Goal: Transaction & Acquisition: Purchase product/service

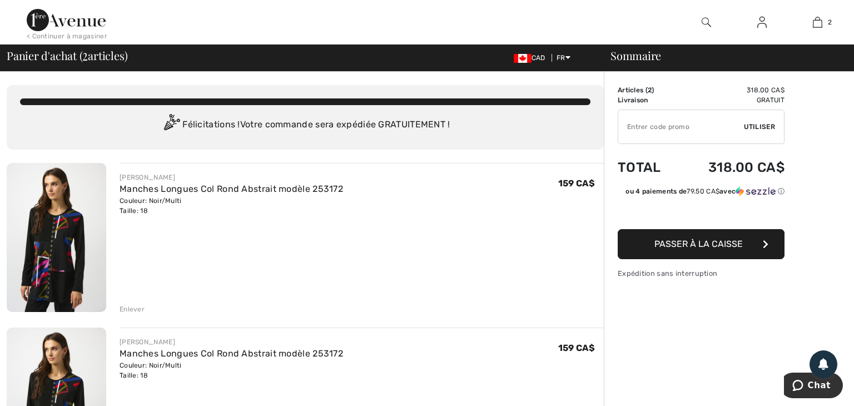
click at [130, 310] on div "Enlever" at bounding box center [132, 309] width 25 height 10
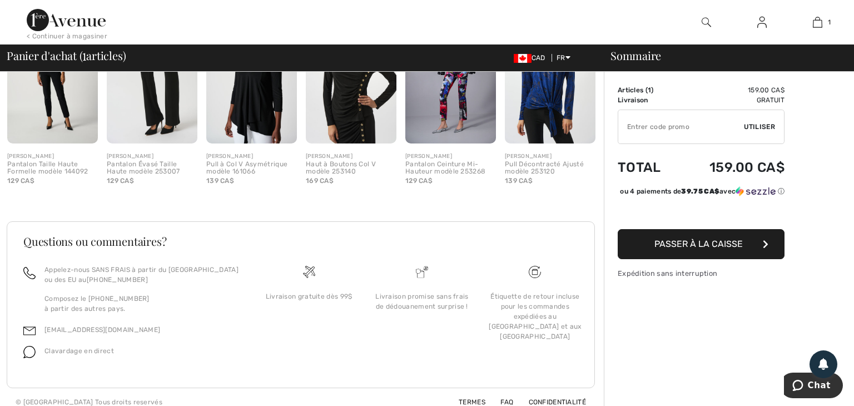
scroll to position [379, 0]
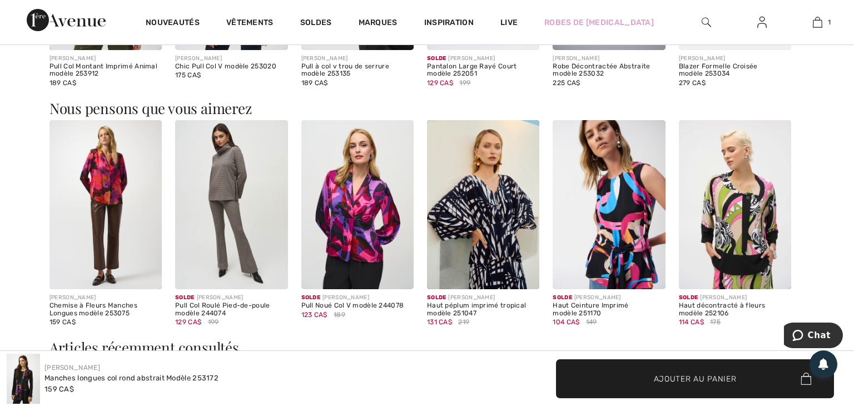
scroll to position [882, 0]
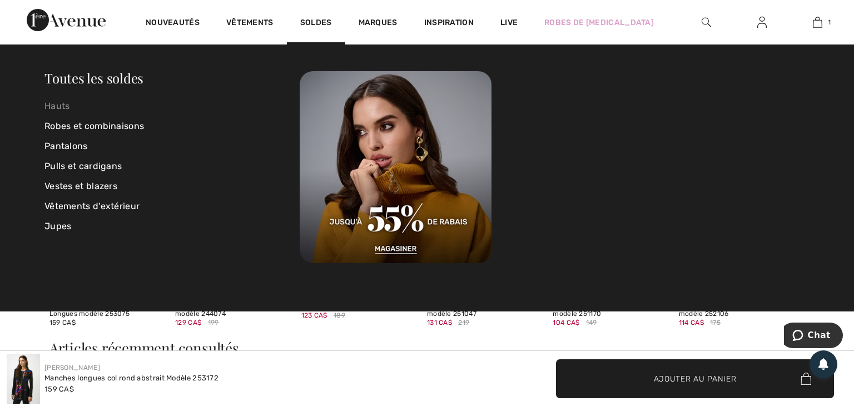
click at [61, 106] on link "Hauts" at bounding box center [171, 106] width 255 height 20
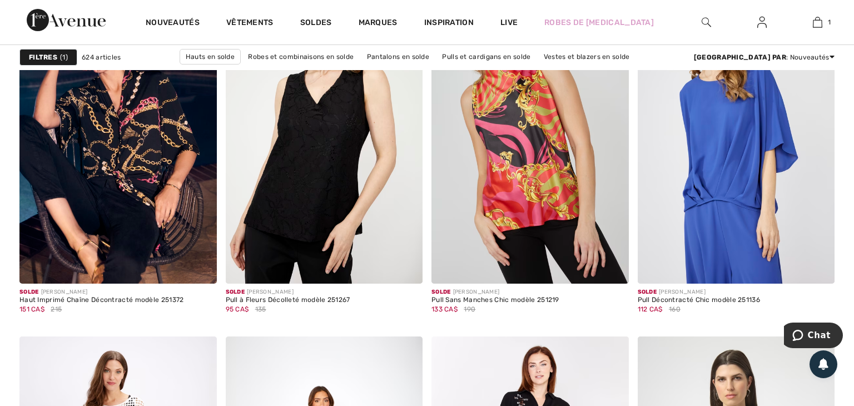
scroll to position [876, 0]
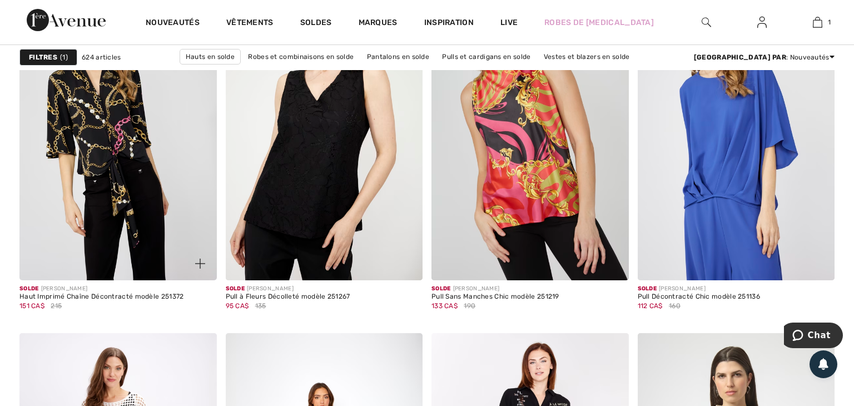
click at [96, 125] on img at bounding box center [117, 133] width 197 height 296
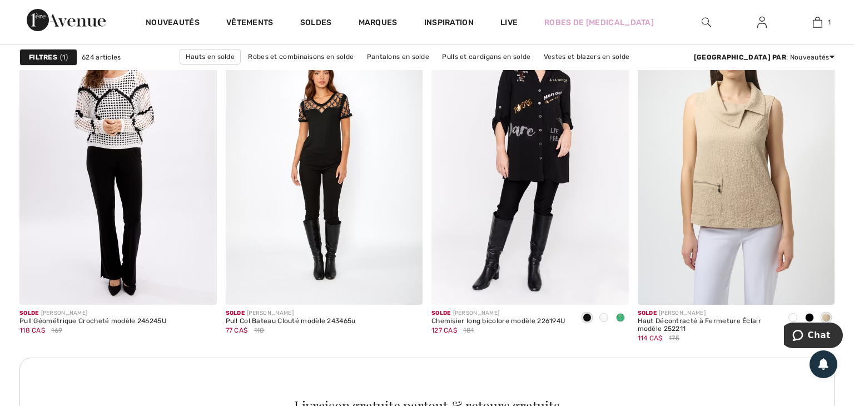
scroll to position [1203, 0]
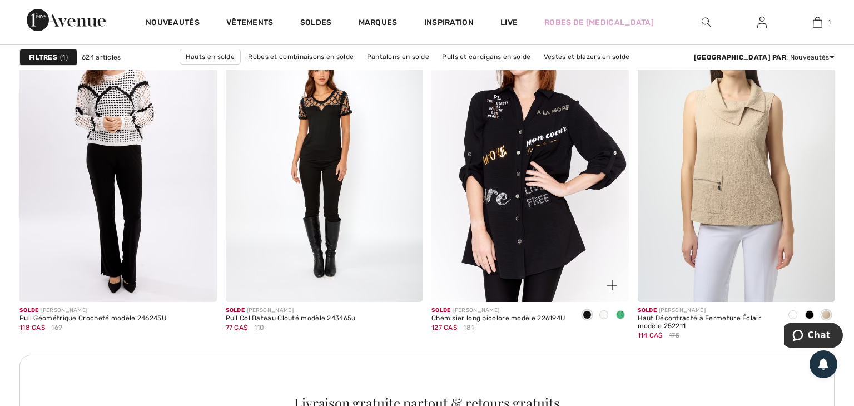
click at [546, 91] on img at bounding box center [529, 154] width 197 height 296
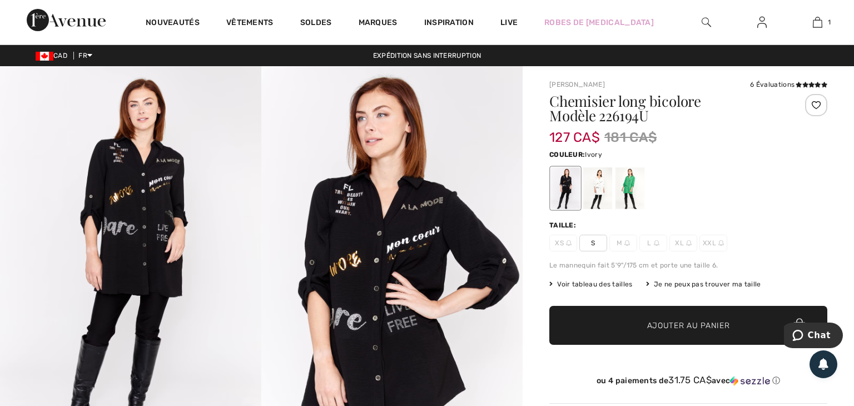
click at [605, 187] on div at bounding box center [597, 188] width 29 height 42
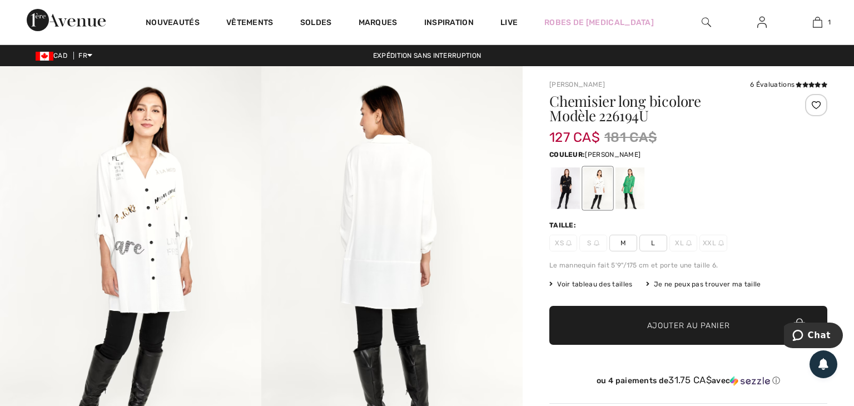
click at [630, 187] on div at bounding box center [629, 188] width 29 height 42
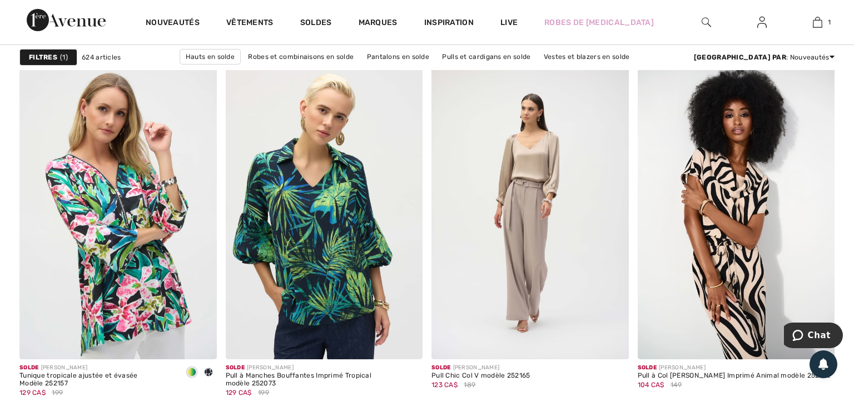
scroll to position [4711, 0]
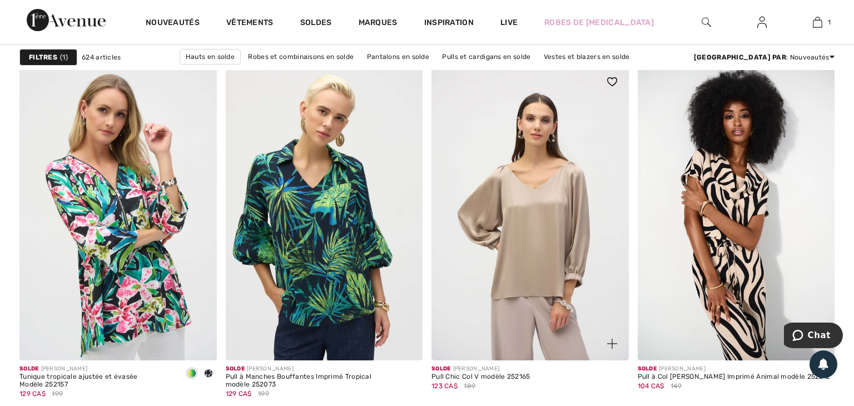
click at [520, 314] on img at bounding box center [529, 213] width 197 height 296
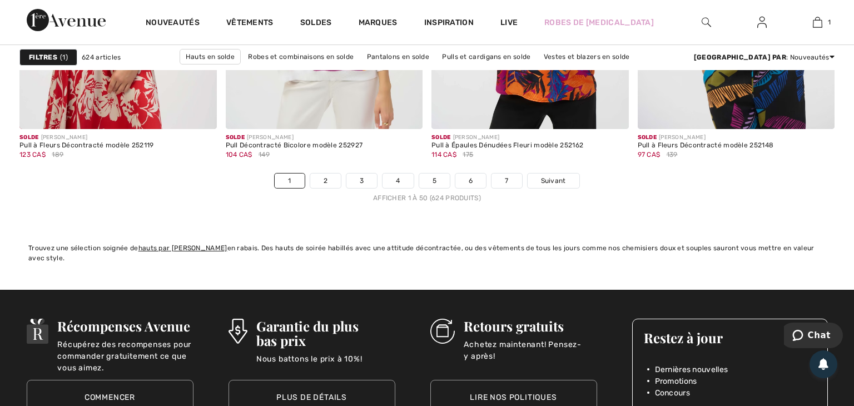
scroll to position [5292, 0]
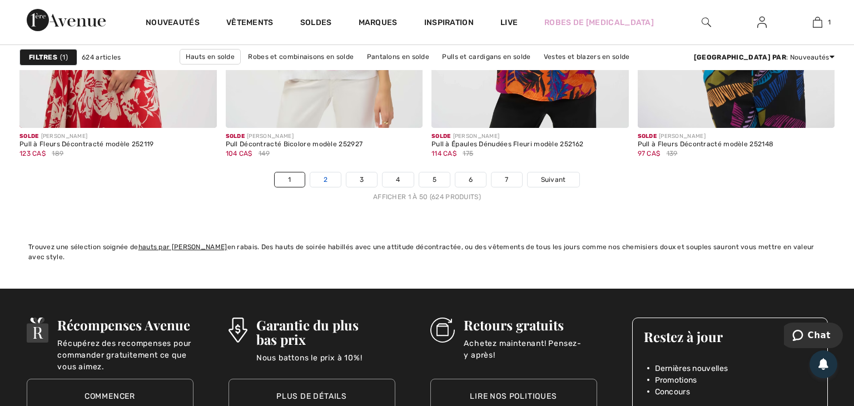
click at [326, 178] on link "2" at bounding box center [325, 179] width 31 height 14
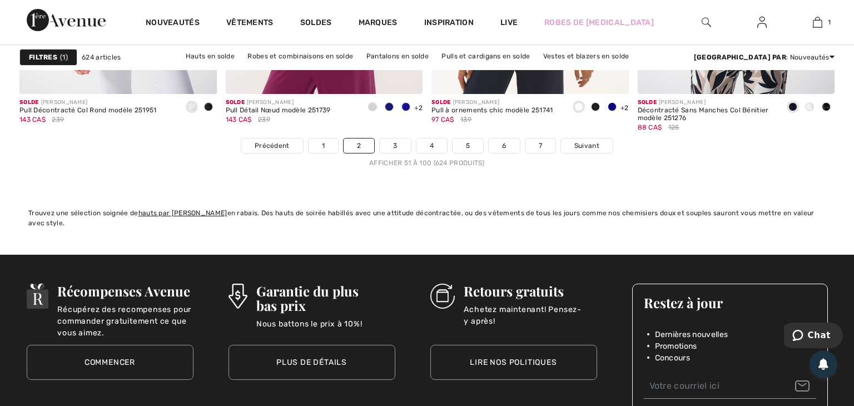
scroll to position [5334, 0]
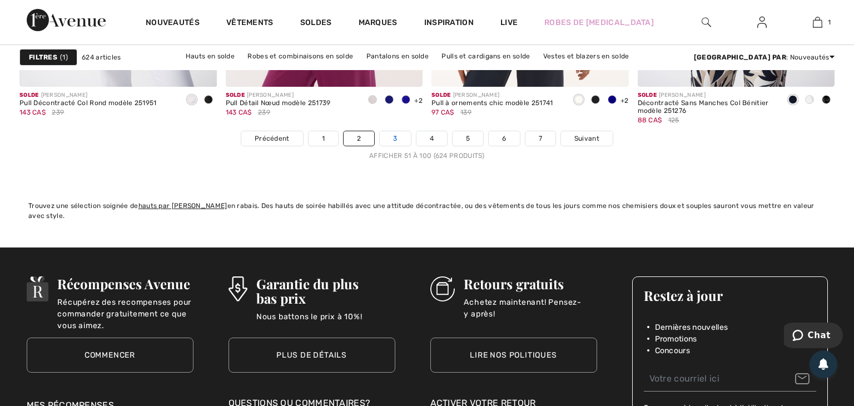
click at [394, 140] on link "3" at bounding box center [395, 138] width 31 height 14
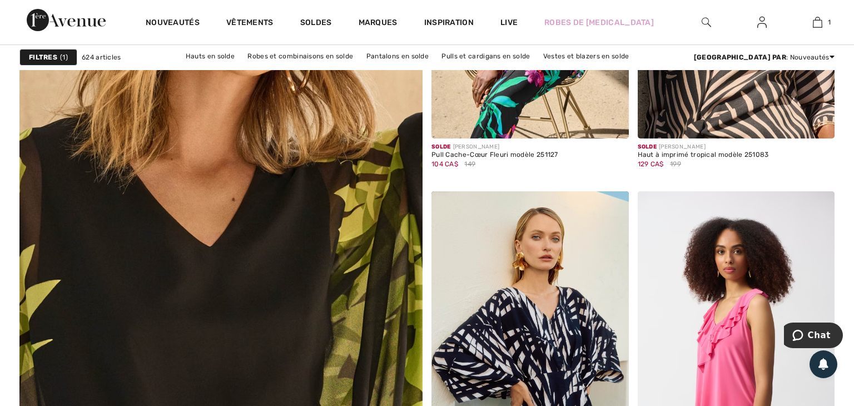
scroll to position [3055, 0]
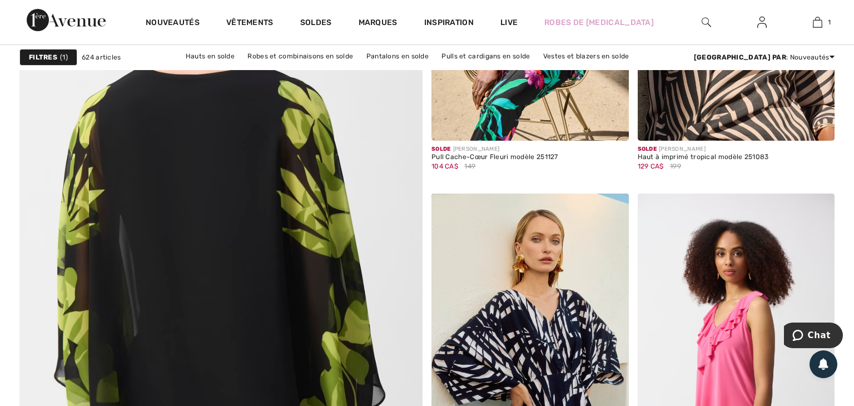
click at [311, 215] on img at bounding box center [221, 208] width 484 height 726
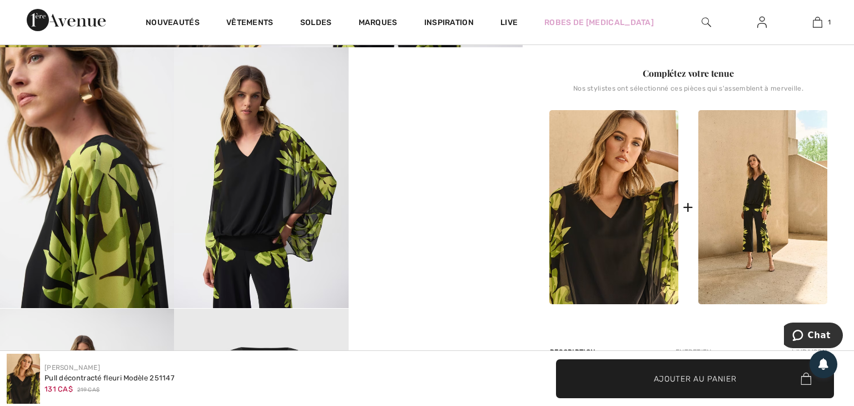
scroll to position [410, 0]
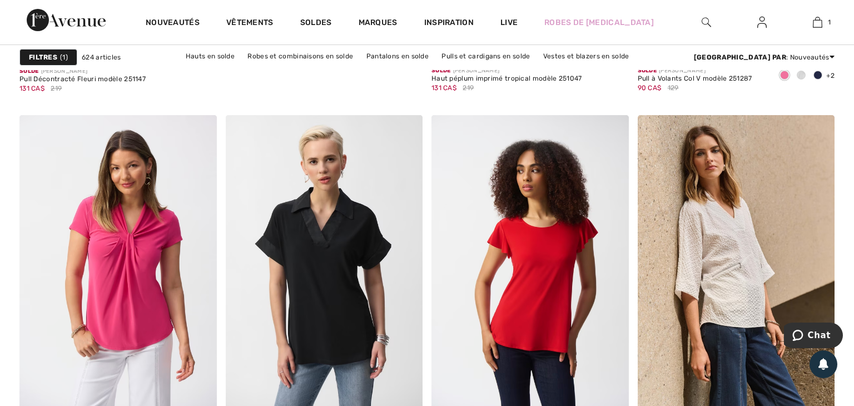
scroll to position [3483, 0]
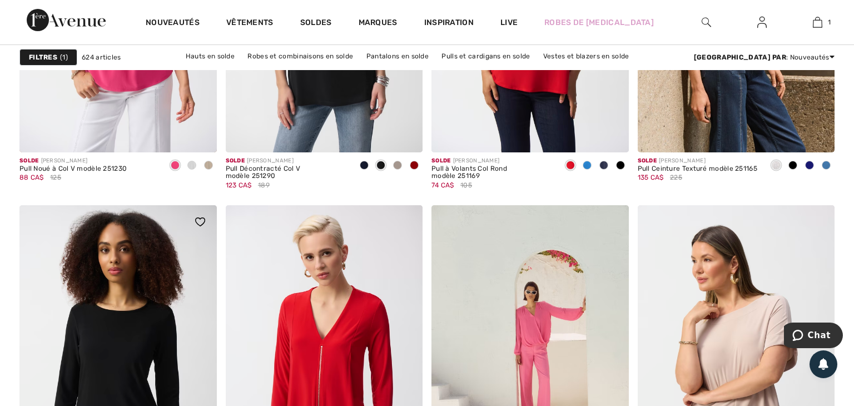
click at [26, 349] on img at bounding box center [117, 353] width 197 height 296
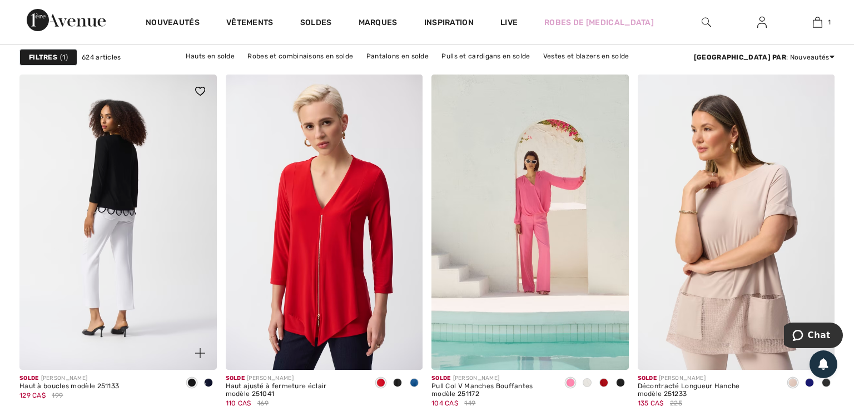
scroll to position [3879, 0]
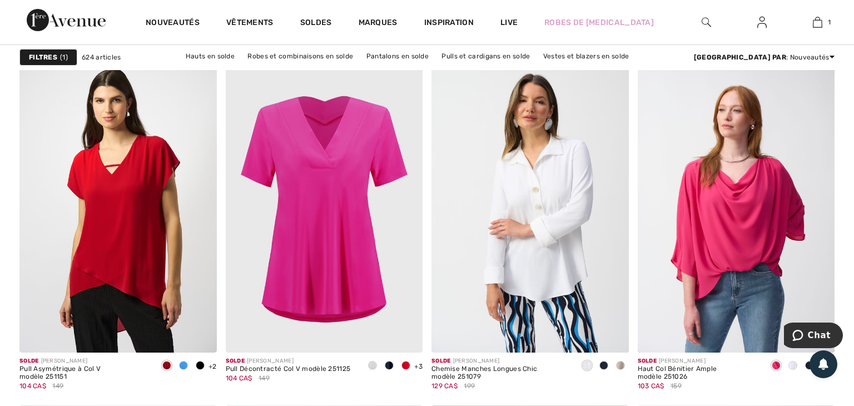
scroll to position [4719, 0]
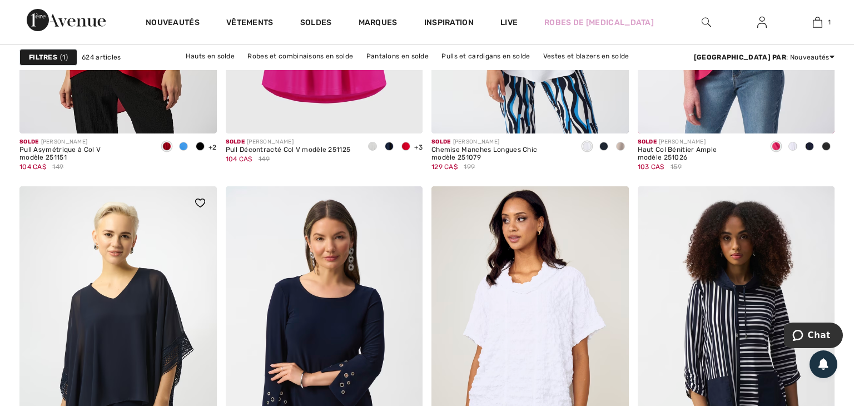
click at [60, 398] on img at bounding box center [117, 334] width 197 height 296
click at [51, 376] on img at bounding box center [117, 334] width 197 height 296
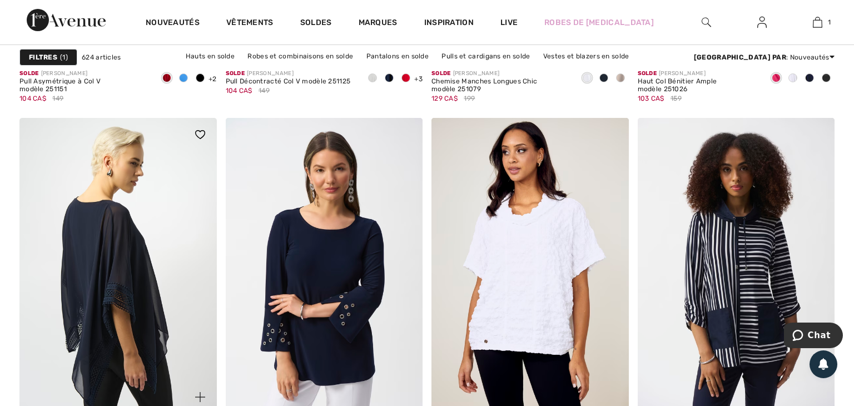
scroll to position [5008, 0]
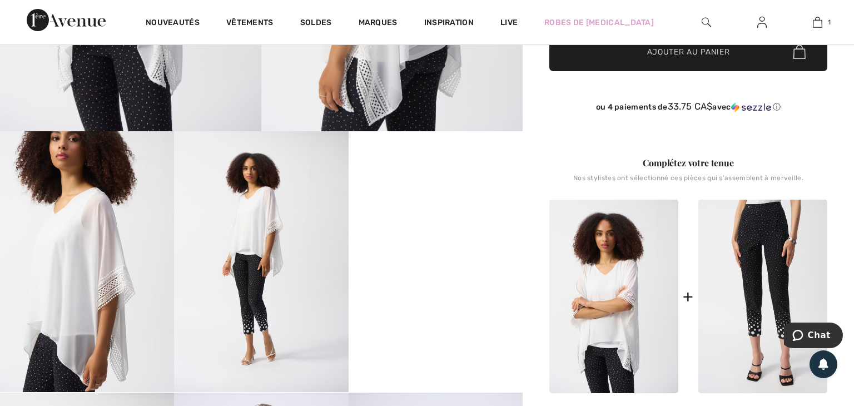
scroll to position [327, 0]
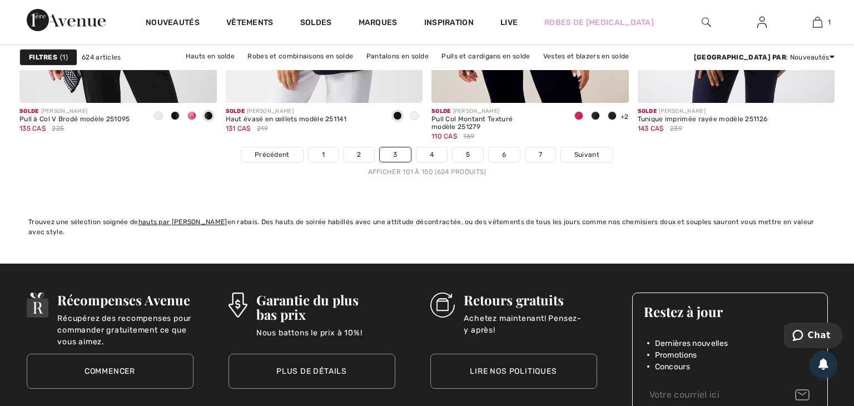
scroll to position [5319, 0]
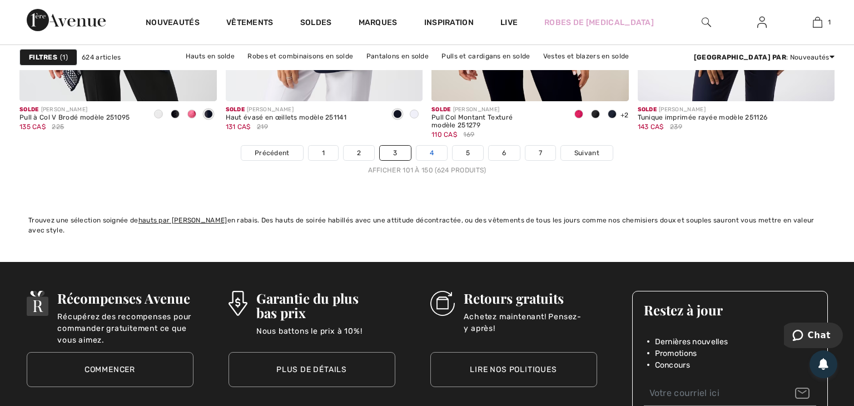
click at [433, 152] on link "4" at bounding box center [431, 153] width 31 height 14
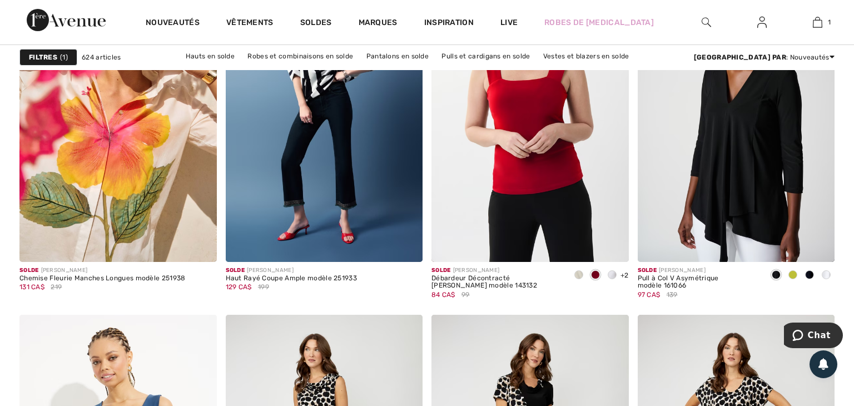
scroll to position [4461, 0]
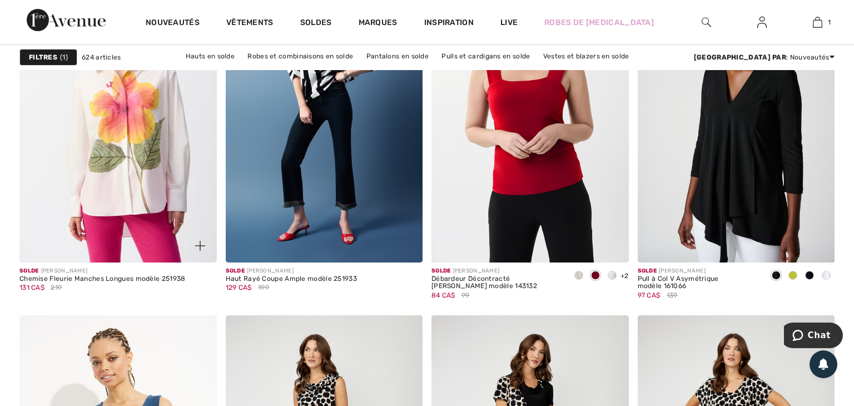
click at [170, 157] on img at bounding box center [117, 115] width 197 height 296
click at [112, 145] on img at bounding box center [117, 115] width 197 height 296
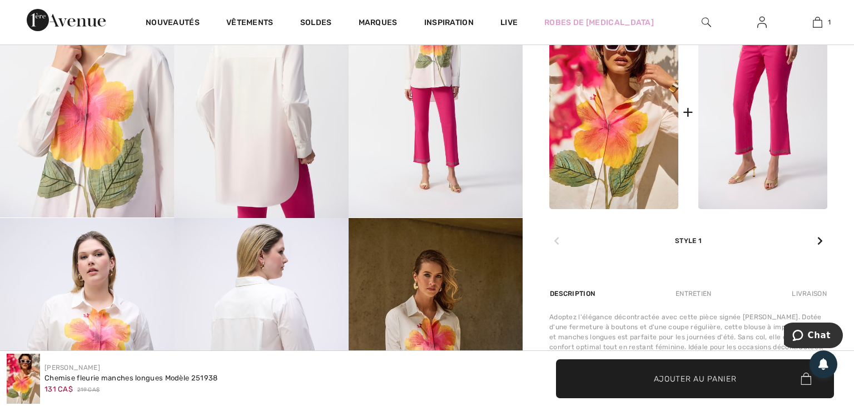
scroll to position [504, 0]
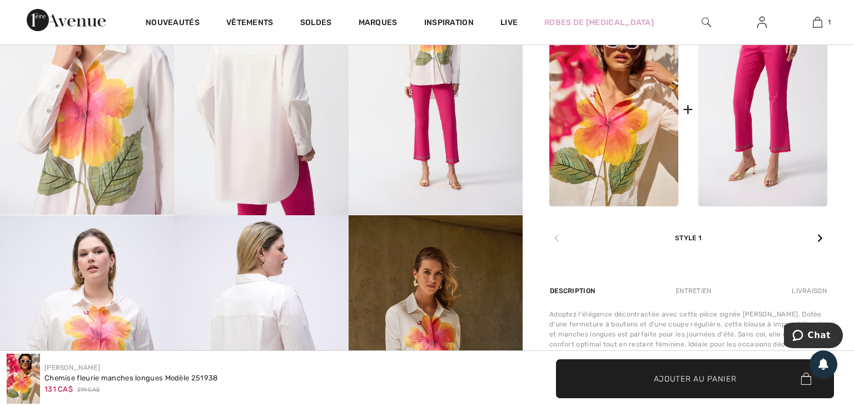
click at [396, 128] on img at bounding box center [436, 84] width 174 height 261
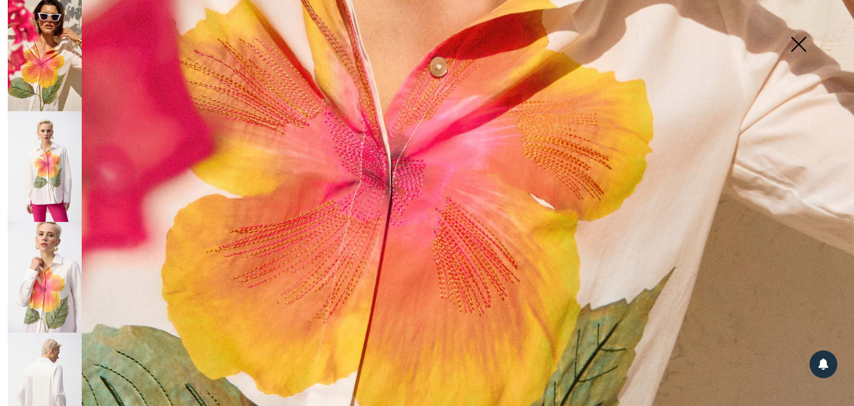
scroll to position [578, 0]
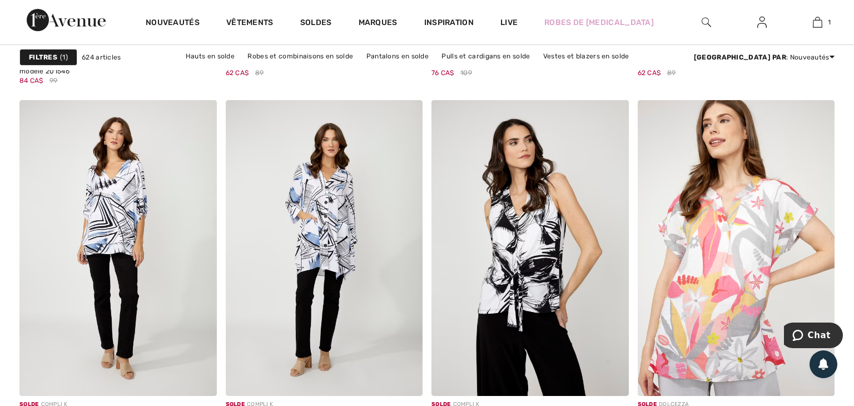
scroll to position [5029, 0]
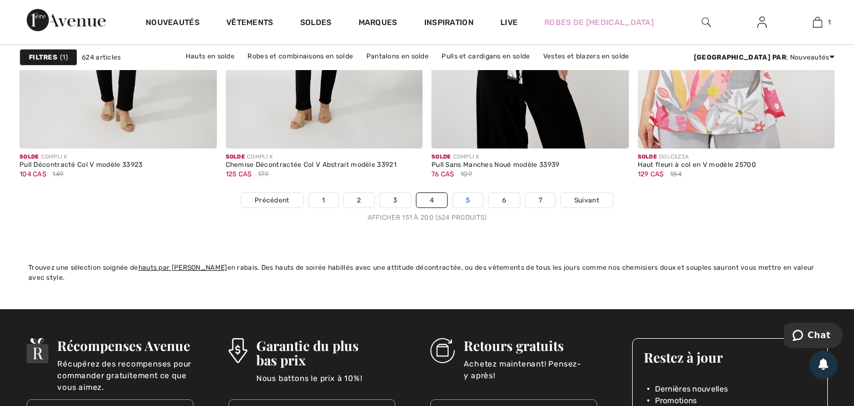
click at [469, 199] on link "5" at bounding box center [468, 200] width 31 height 14
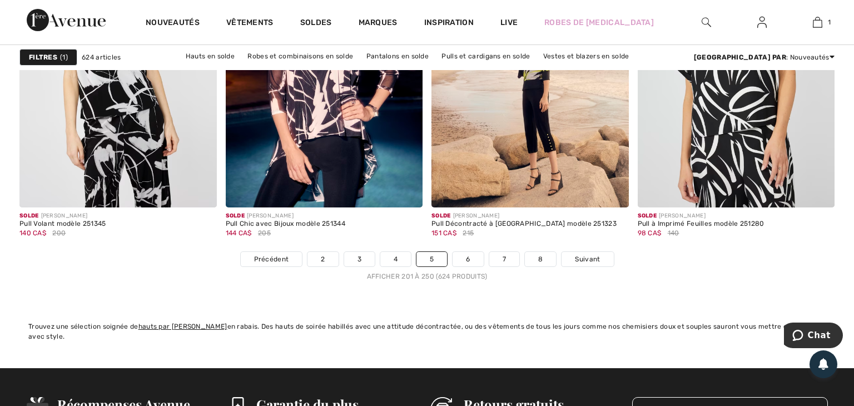
scroll to position [5216, 0]
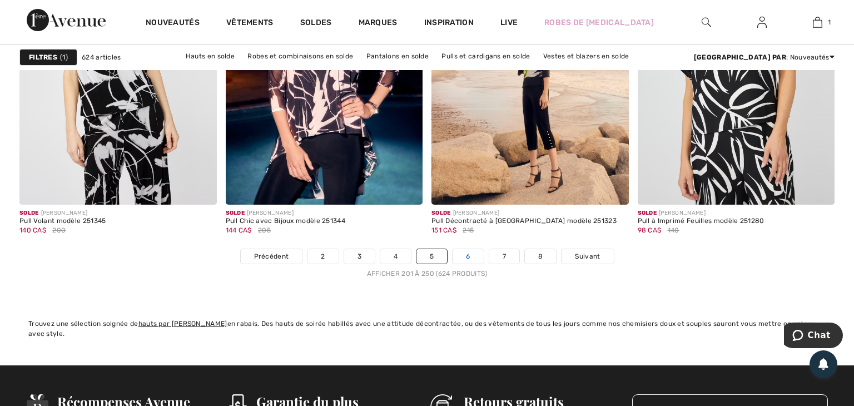
click at [467, 256] on link "6" at bounding box center [468, 256] width 31 height 14
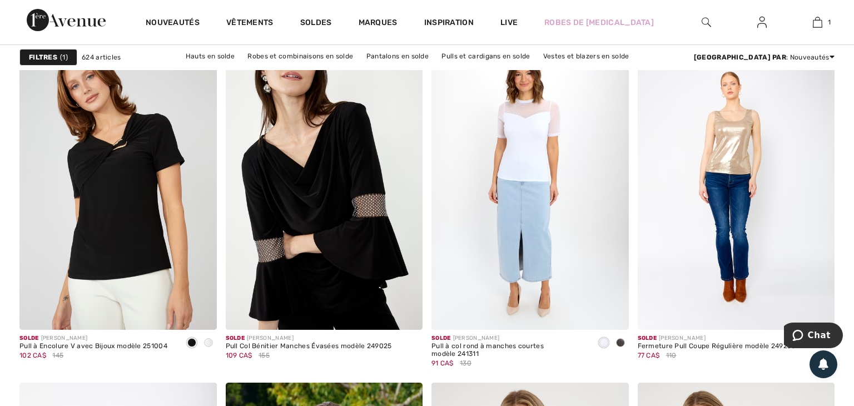
scroll to position [830, 0]
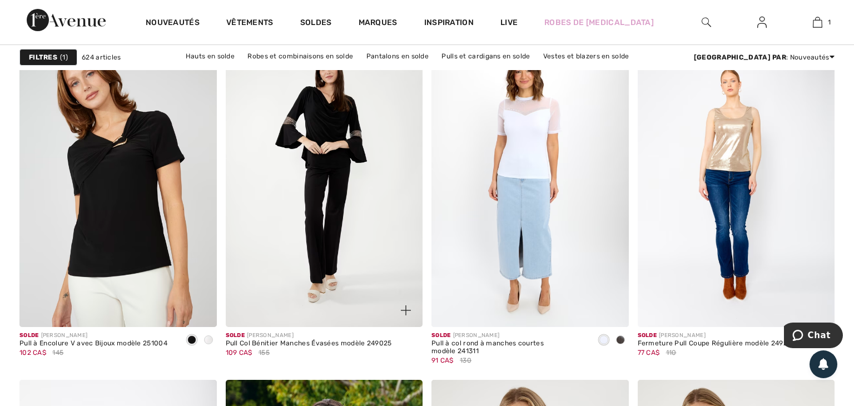
click at [365, 256] on img at bounding box center [324, 180] width 197 height 296
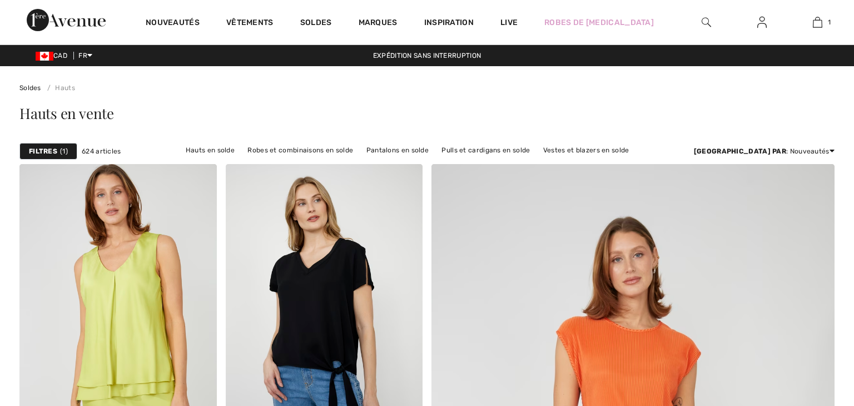
checkbox input "true"
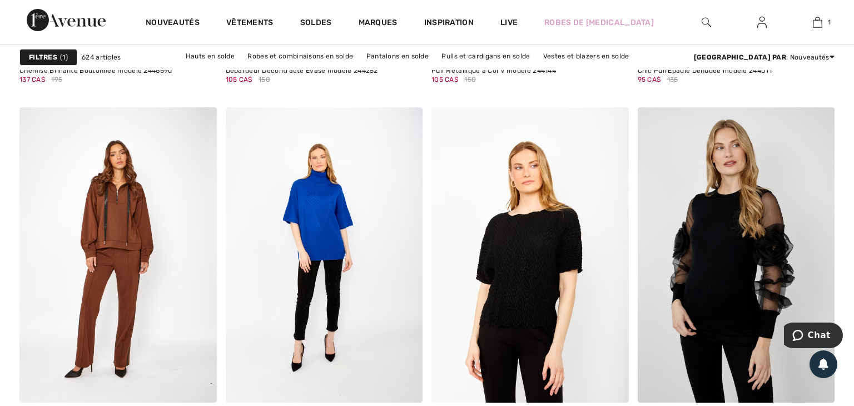
scroll to position [3839, 0]
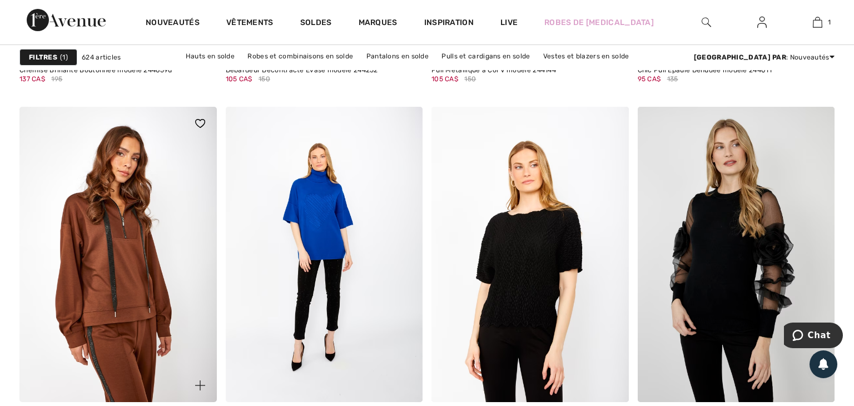
click at [123, 259] on img at bounding box center [117, 255] width 197 height 296
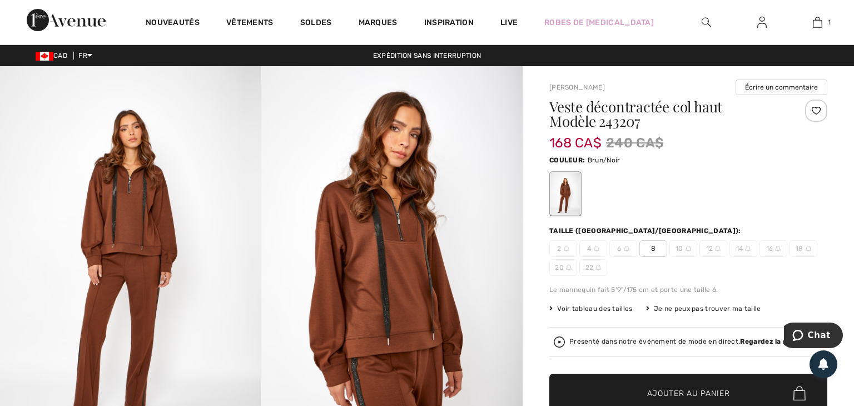
click at [568, 200] on div at bounding box center [565, 194] width 29 height 42
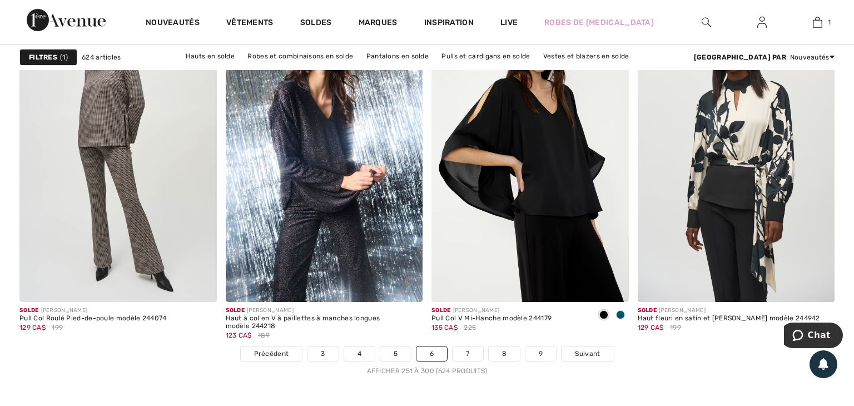
scroll to position [5120, 0]
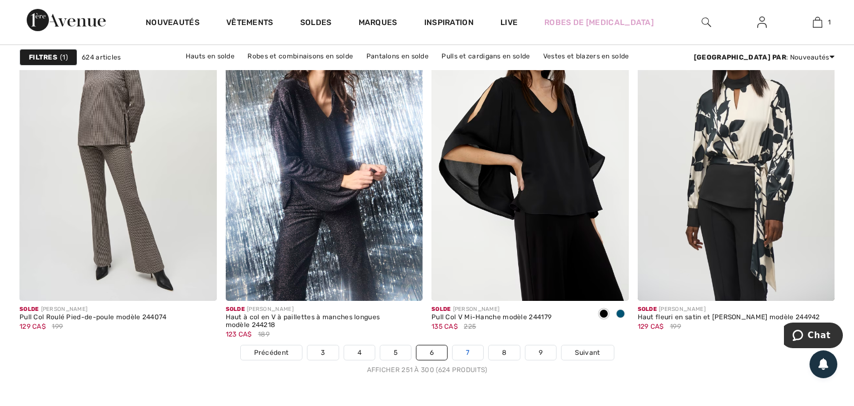
click at [466, 351] on link "7" at bounding box center [468, 352] width 30 height 14
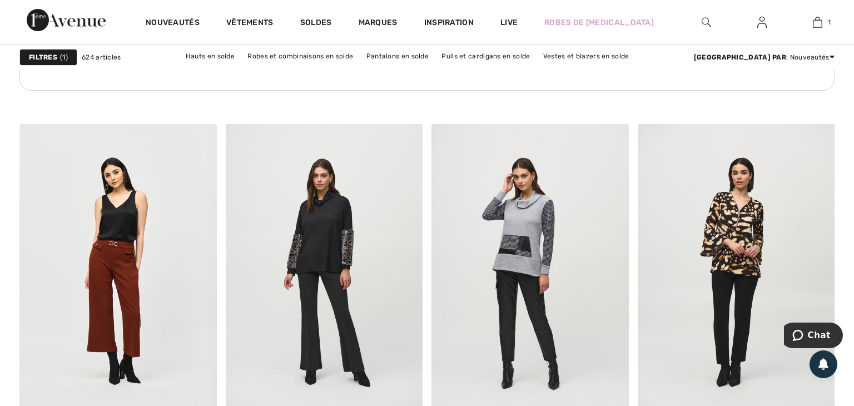
scroll to position [1571, 0]
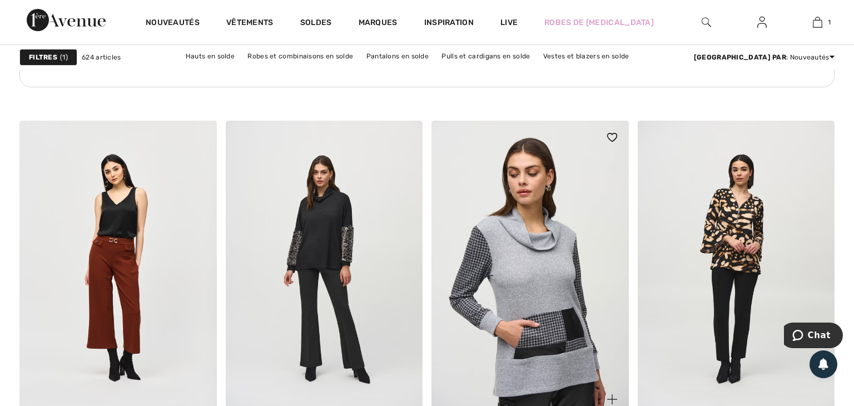
click at [534, 250] on img at bounding box center [529, 269] width 197 height 296
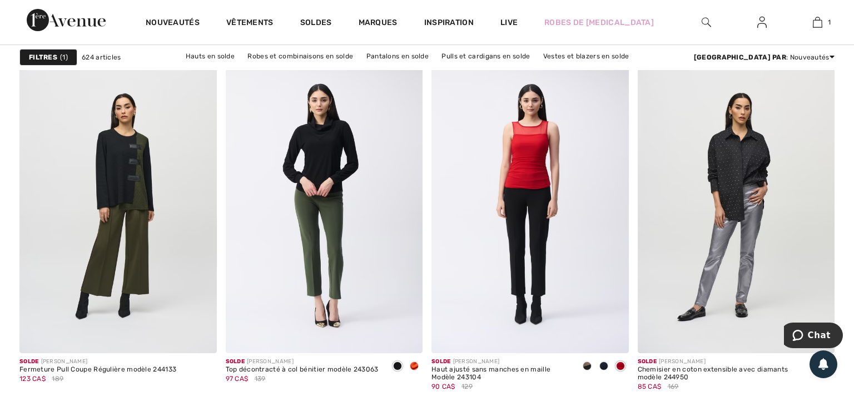
scroll to position [1979, 0]
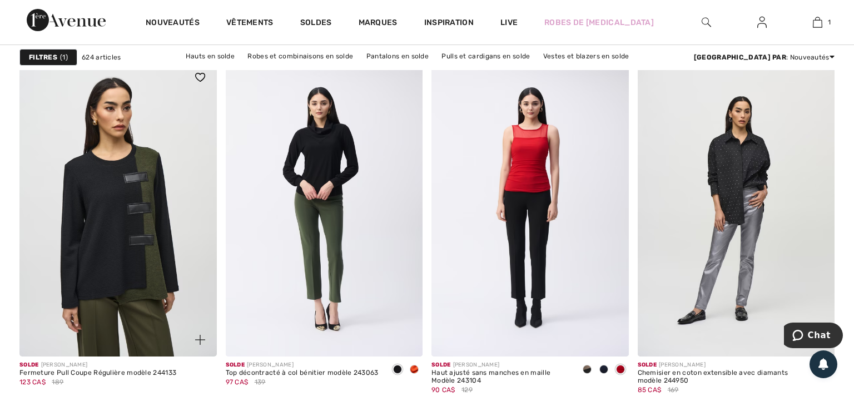
click at [125, 188] on img at bounding box center [117, 209] width 197 height 296
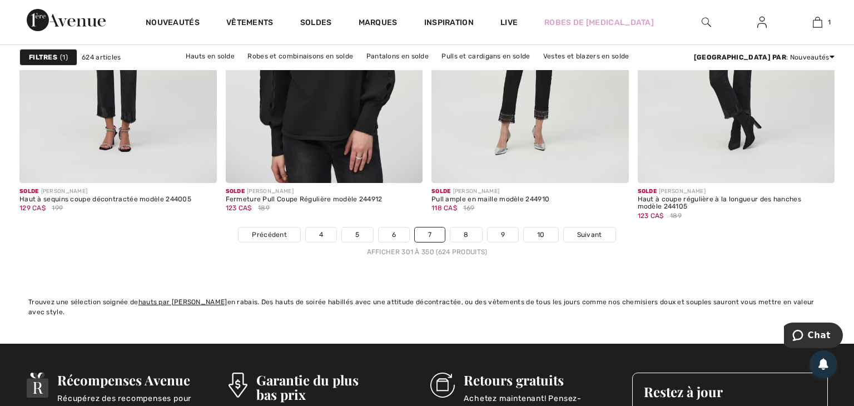
scroll to position [5262, 0]
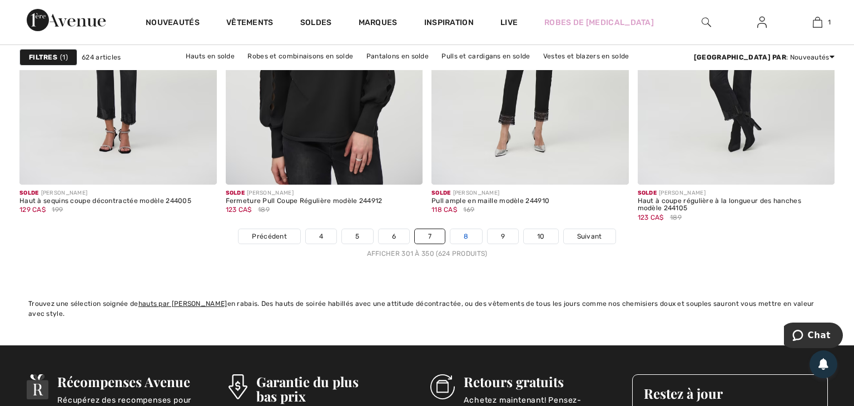
click at [464, 229] on link "8" at bounding box center [465, 236] width 31 height 14
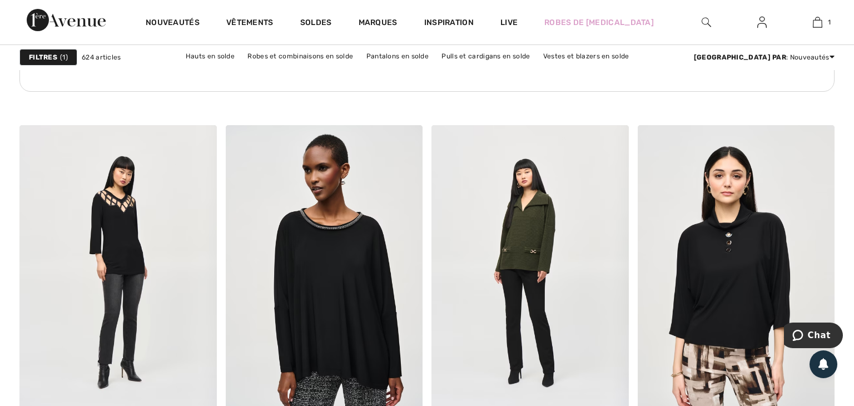
scroll to position [1567, 0]
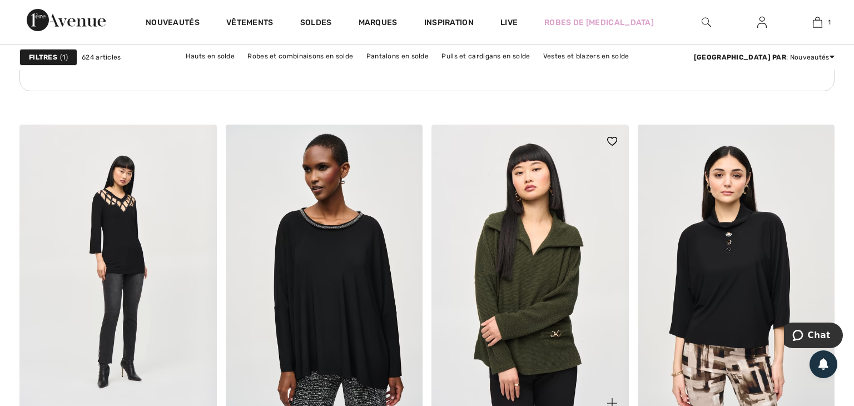
click at [548, 293] on img at bounding box center [529, 273] width 197 height 296
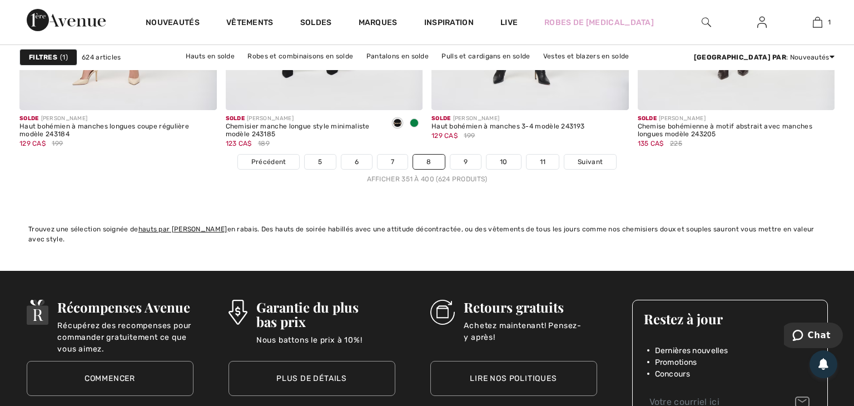
scroll to position [5312, 0]
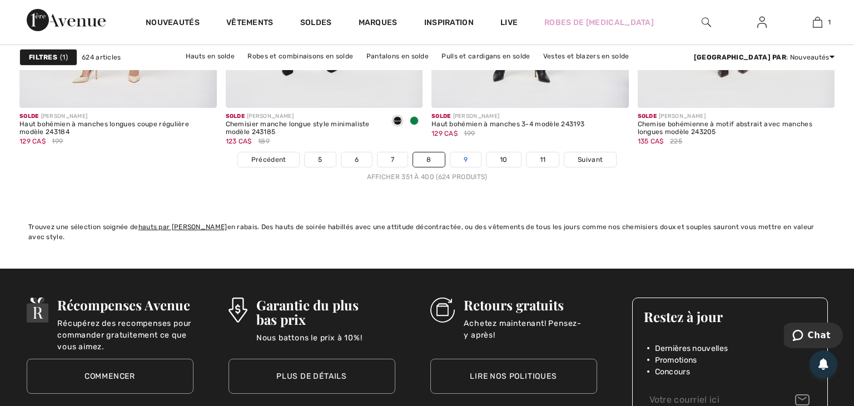
click at [465, 158] on link "9" at bounding box center [465, 159] width 31 height 14
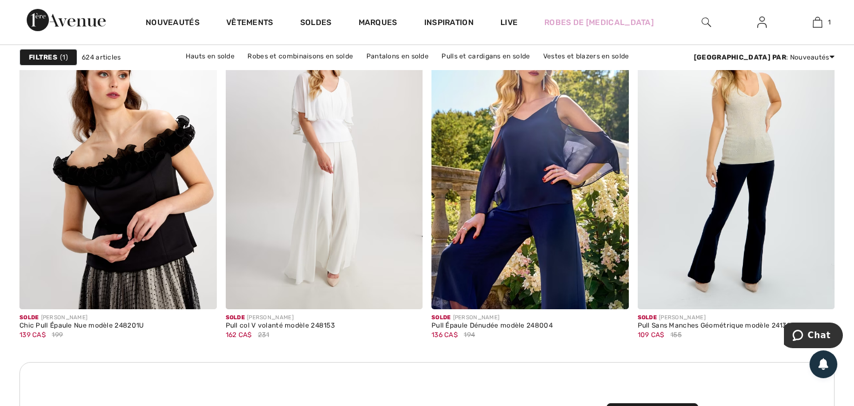
scroll to position [2377, 0]
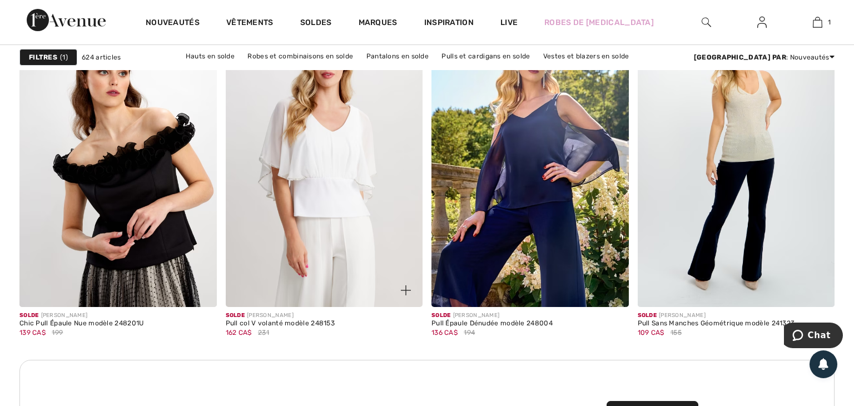
click at [341, 128] on img at bounding box center [324, 159] width 197 height 296
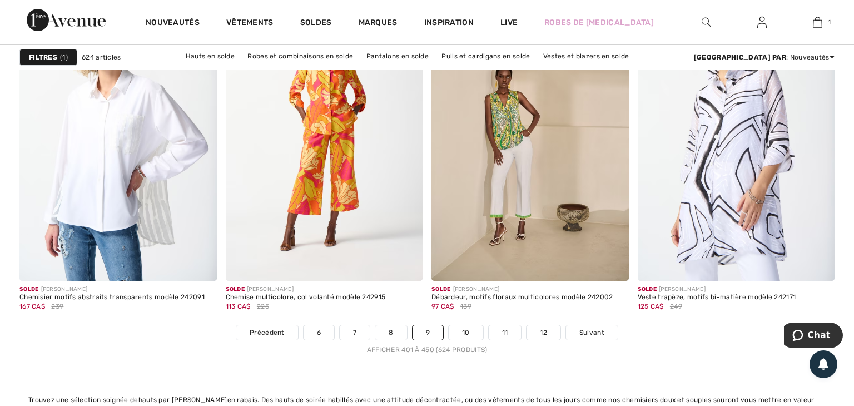
scroll to position [5139, 0]
click at [466, 330] on link "10" at bounding box center [466, 333] width 34 height 14
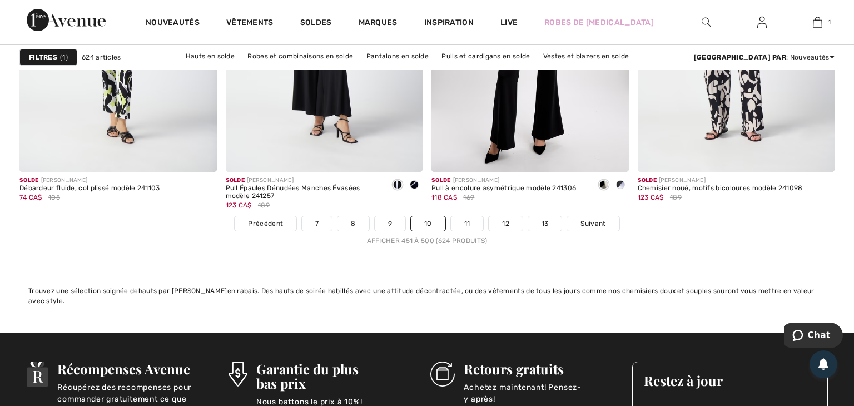
scroll to position [5249, 0]
click at [466, 224] on link "11" at bounding box center [467, 223] width 33 height 14
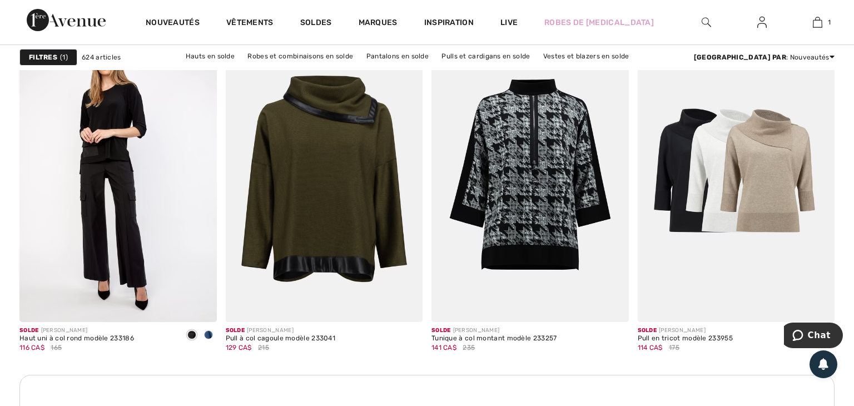
scroll to position [3923, 0]
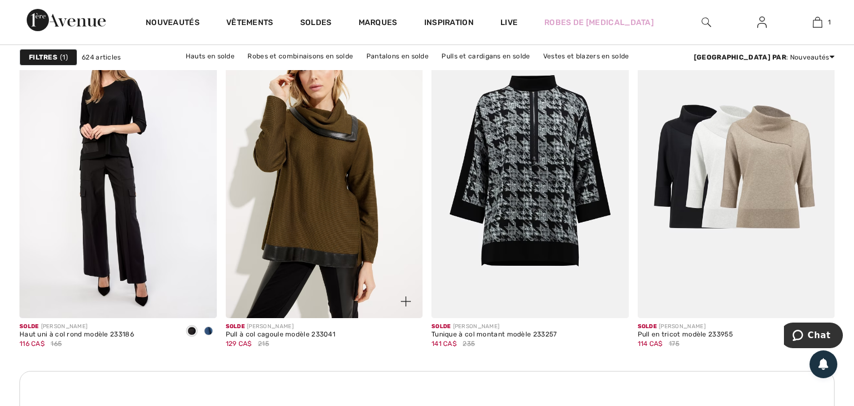
click at [378, 177] on img at bounding box center [324, 171] width 197 height 296
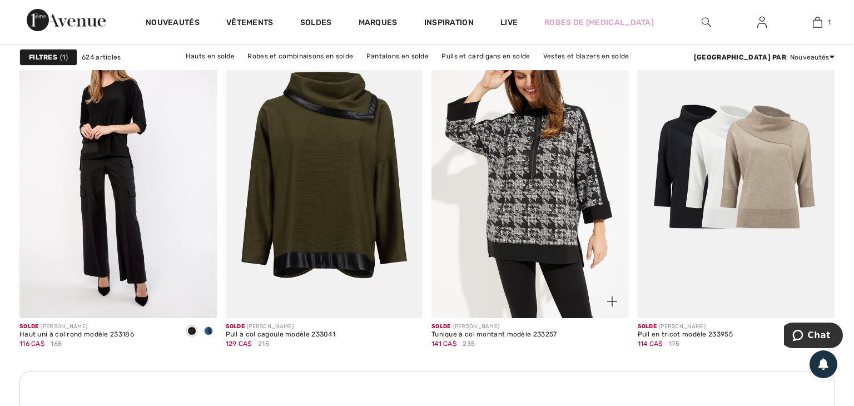
click at [540, 199] on img at bounding box center [529, 171] width 197 height 296
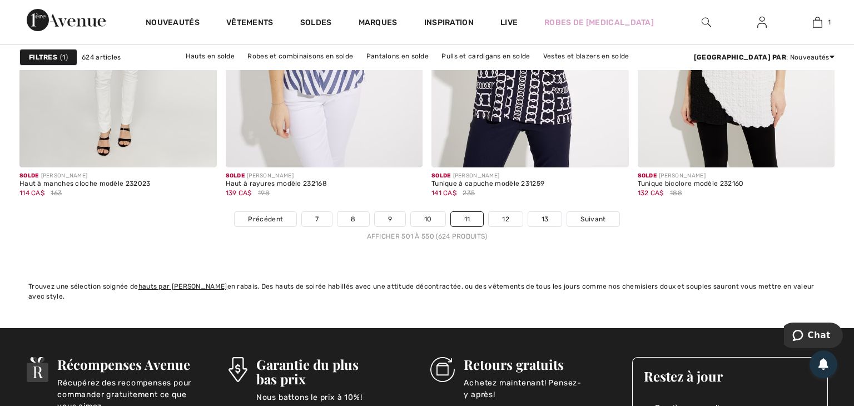
scroll to position [5251, 0]
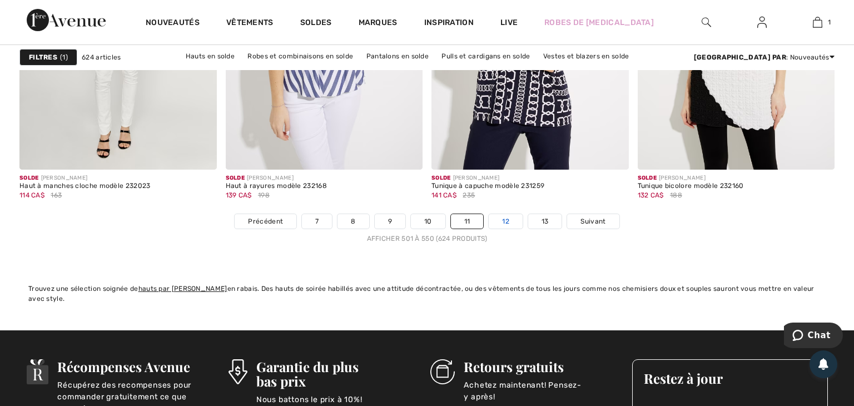
click at [507, 219] on link "12" at bounding box center [506, 221] width 34 height 14
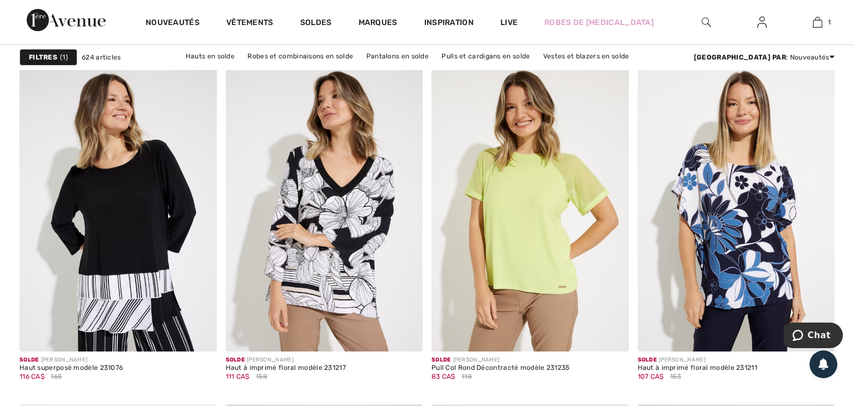
scroll to position [3544, 0]
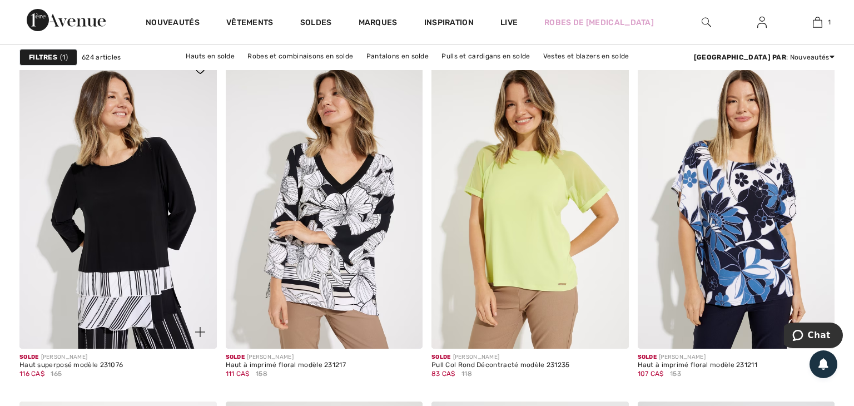
click at [20, 371] on span "116 CA$" at bounding box center [31, 374] width 25 height 8
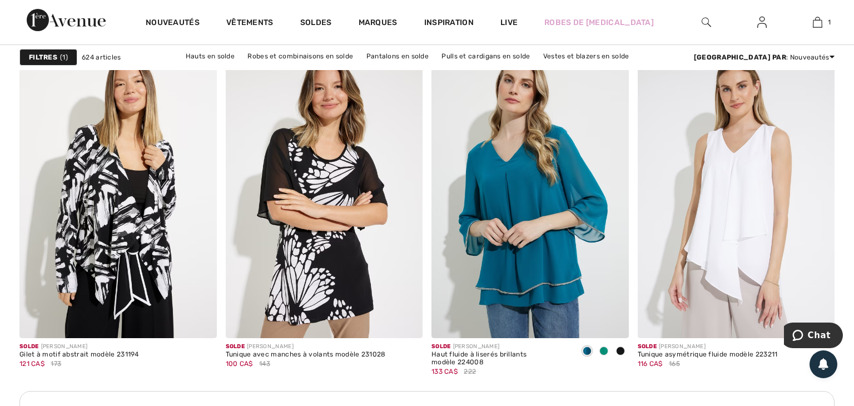
scroll to position [3903, 0]
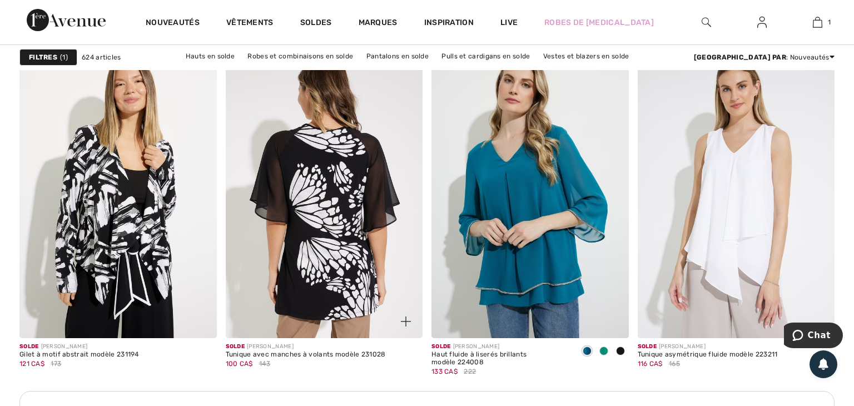
click at [413, 242] on img at bounding box center [324, 191] width 197 height 296
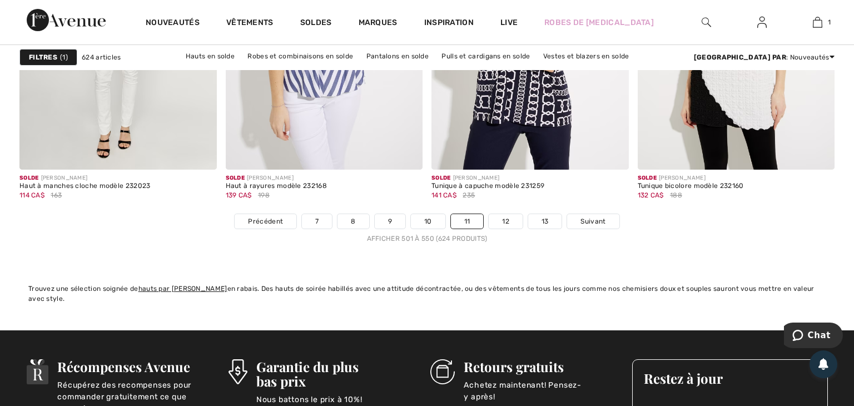
scroll to position [5251, 0]
click at [503, 219] on link "12" at bounding box center [506, 221] width 34 height 14
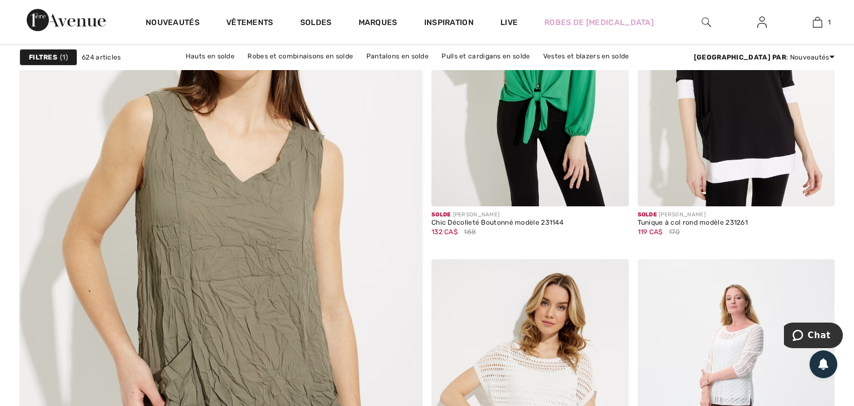
scroll to position [2990, 0]
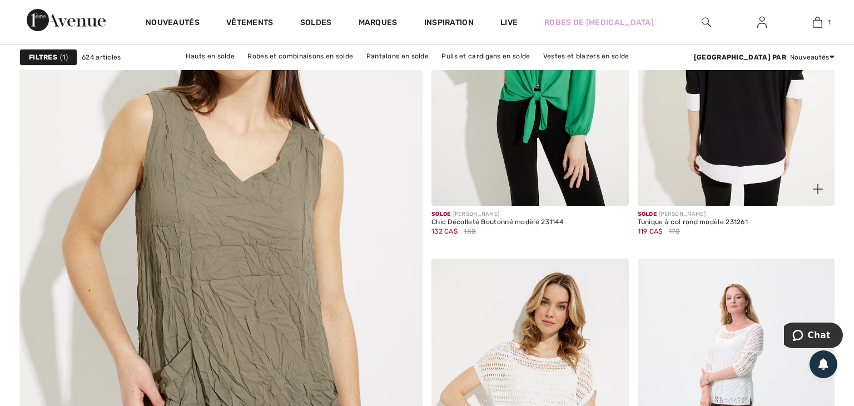
click at [753, 166] on img at bounding box center [736, 58] width 197 height 296
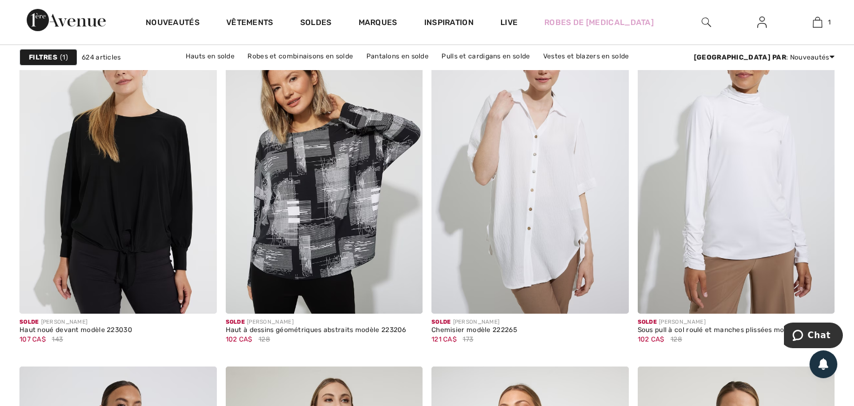
scroll to position [4751, 0]
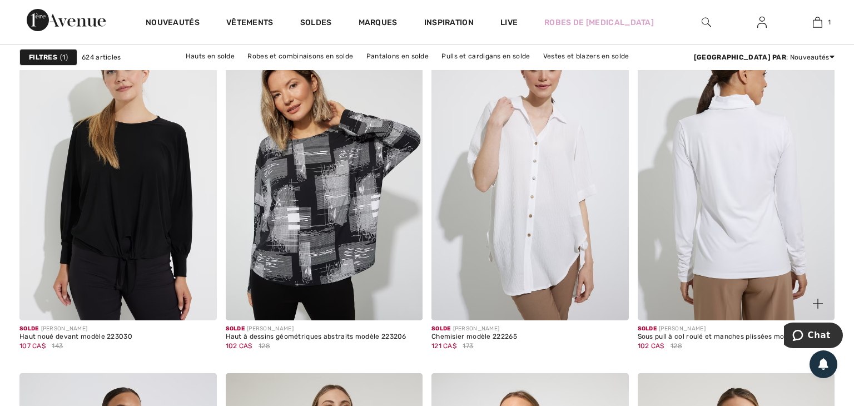
click at [703, 168] on img at bounding box center [736, 173] width 197 height 296
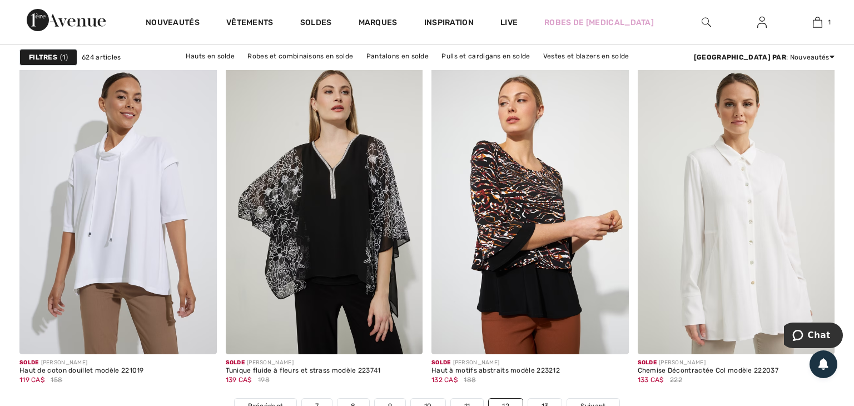
scroll to position [5066, 0]
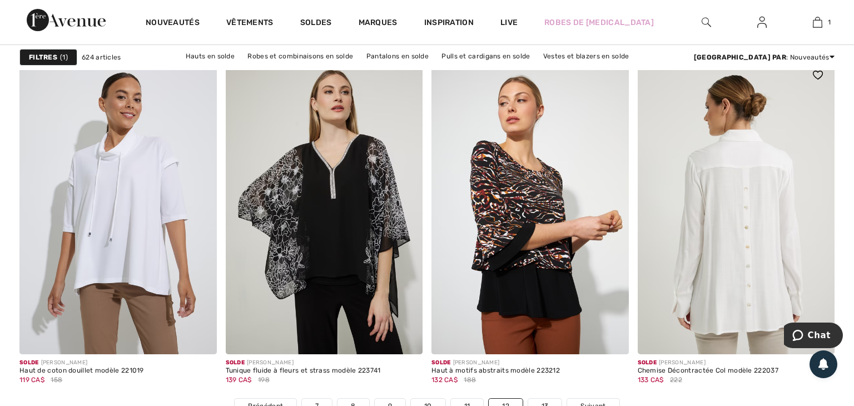
click at [762, 284] on img at bounding box center [736, 206] width 197 height 296
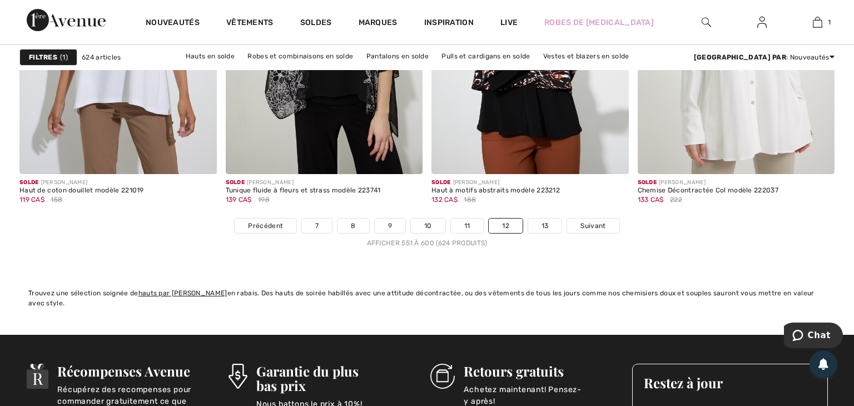
scroll to position [5252, 0]
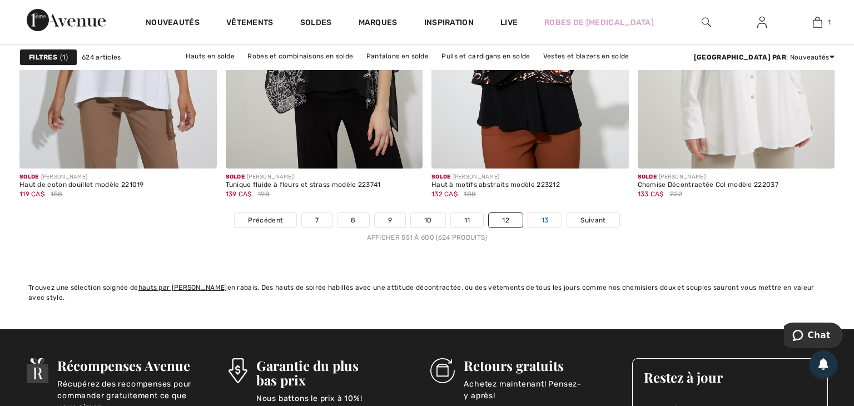
click at [547, 220] on link "13" at bounding box center [545, 220] width 34 height 14
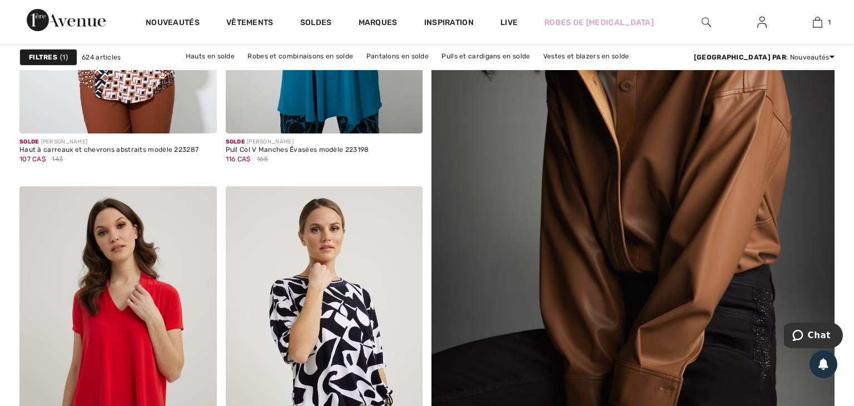
scroll to position [327, 0]
click at [751, 255] on img at bounding box center [633, 200] width 484 height 726
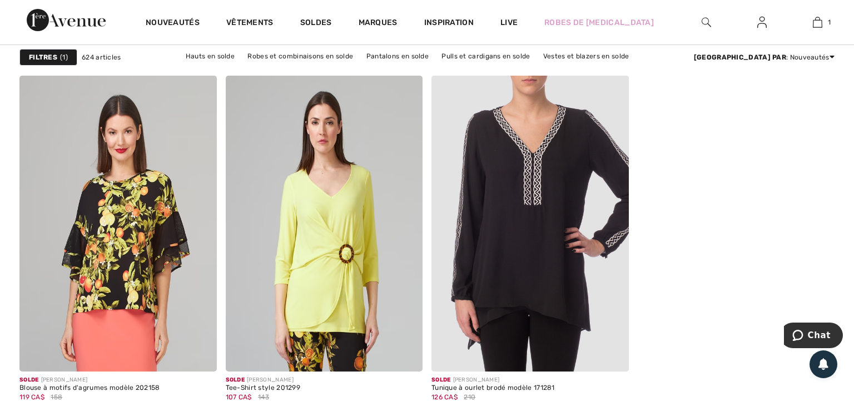
scroll to position [2315, 0]
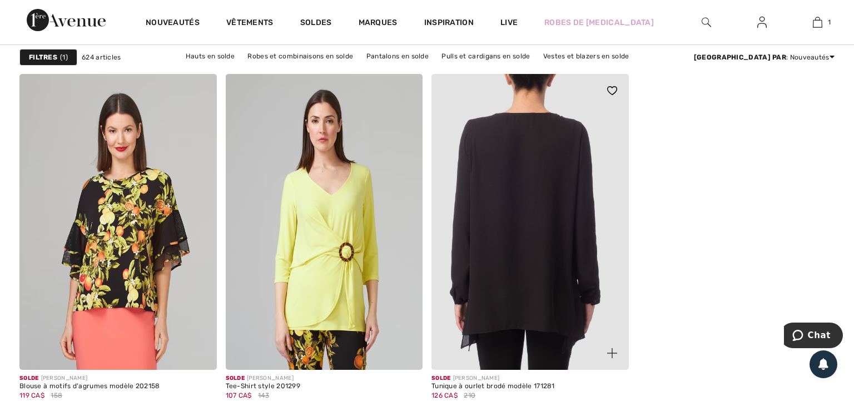
click at [525, 252] on img at bounding box center [529, 222] width 197 height 296
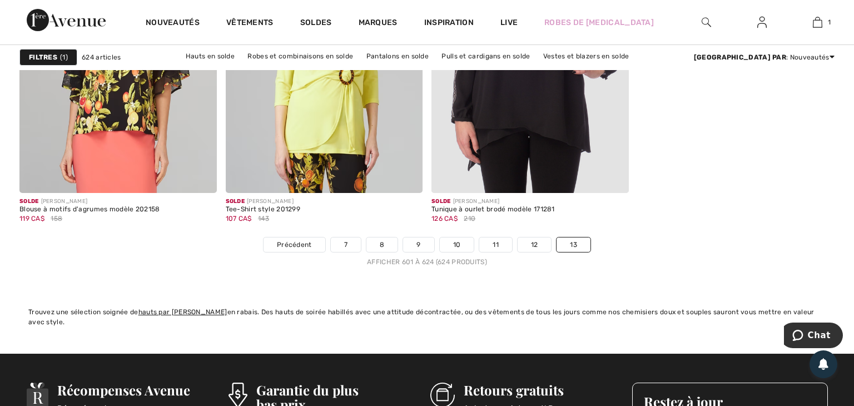
scroll to position [2489, 0]
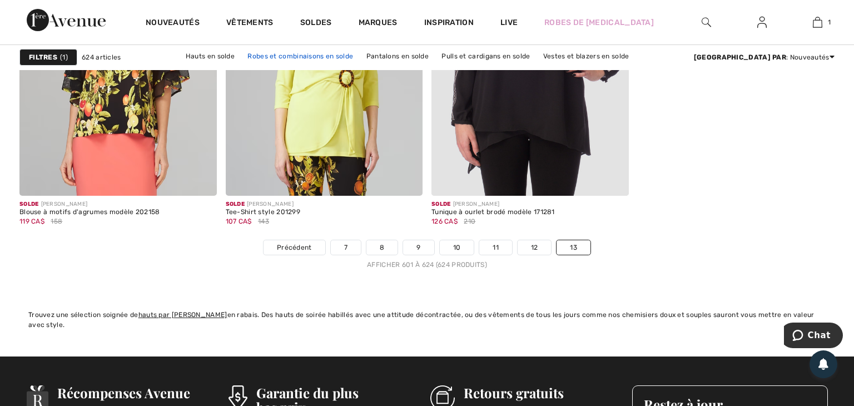
click at [271, 57] on link "Robes et combinaisons en solde" at bounding box center [300, 56] width 117 height 14
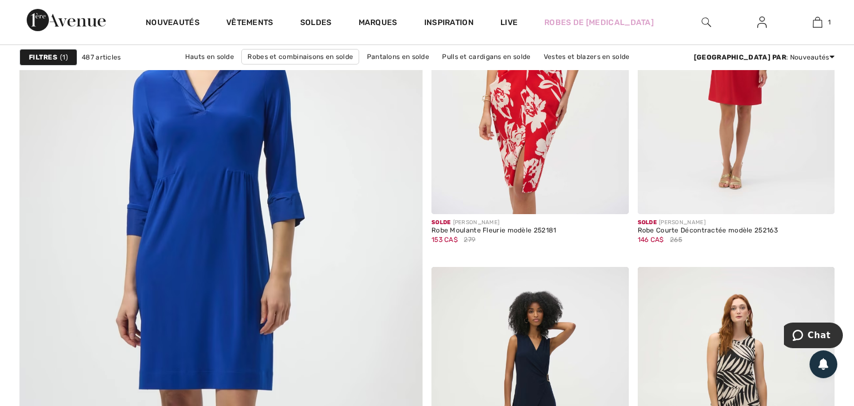
scroll to position [2979, 0]
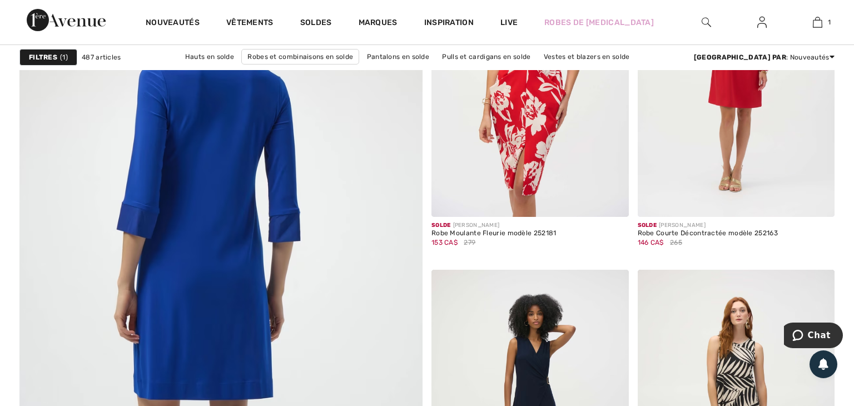
click at [246, 107] on img at bounding box center [221, 284] width 484 height 726
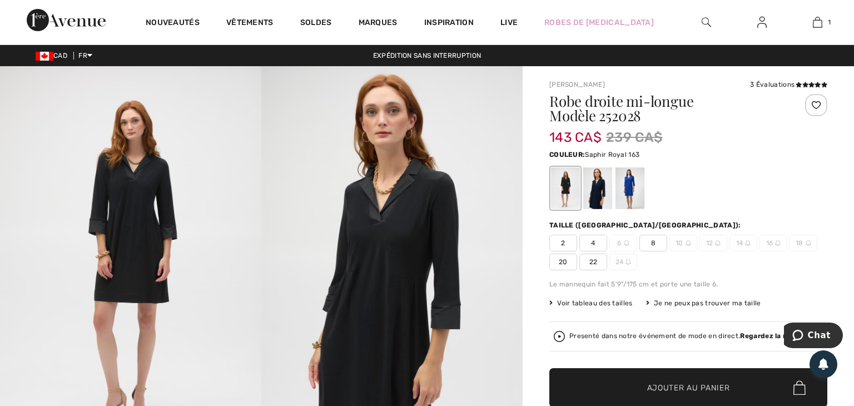
click at [638, 186] on div at bounding box center [629, 188] width 29 height 42
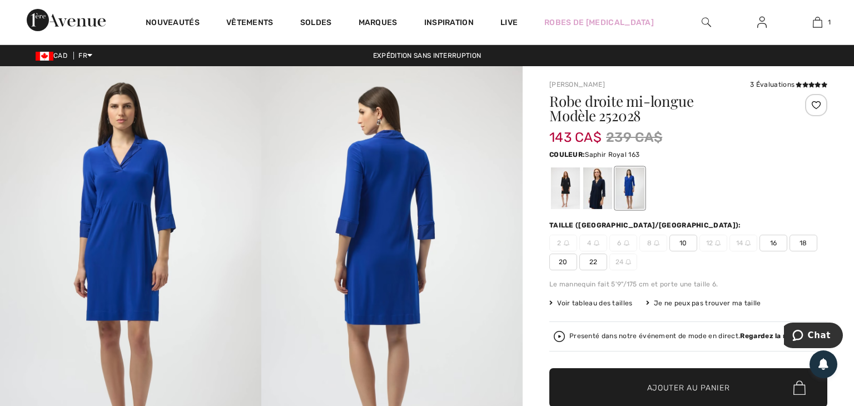
click at [779, 240] on span "16" at bounding box center [773, 243] width 28 height 17
click at [807, 243] on span "18" at bounding box center [804, 243] width 28 height 17
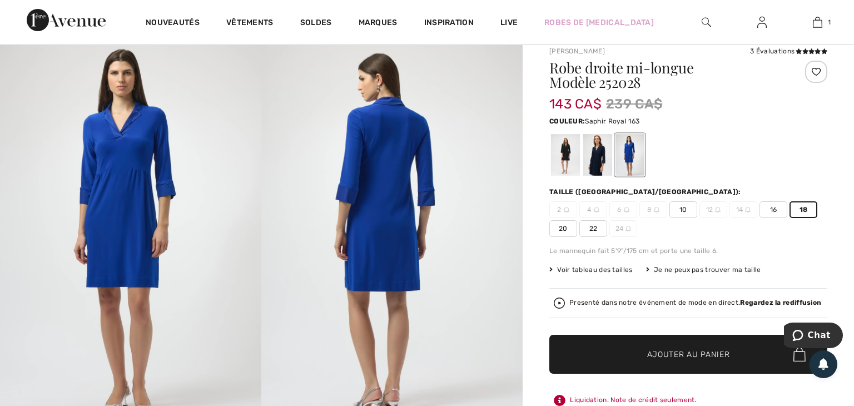
scroll to position [33, 0]
click at [774, 211] on span "16" at bounding box center [773, 209] width 28 height 17
click at [714, 352] on span "Ajouter au panier" at bounding box center [688, 355] width 83 height 12
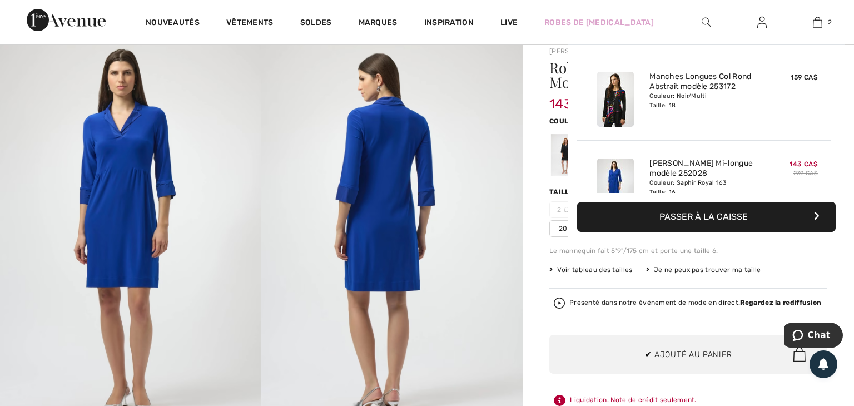
scroll to position [34, 0]
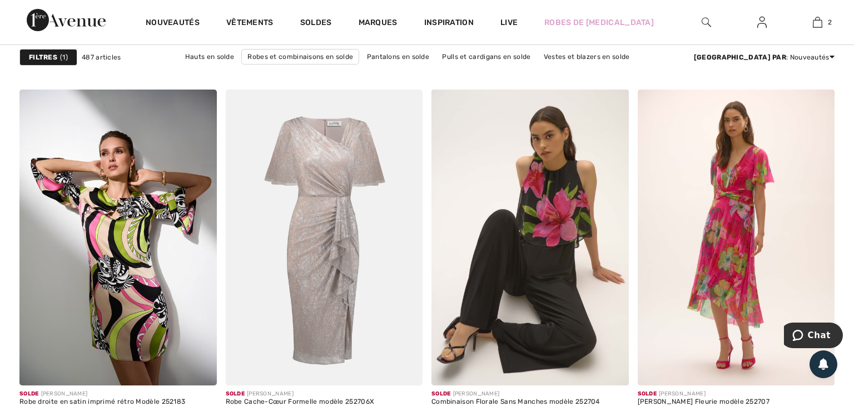
scroll to position [5032, 0]
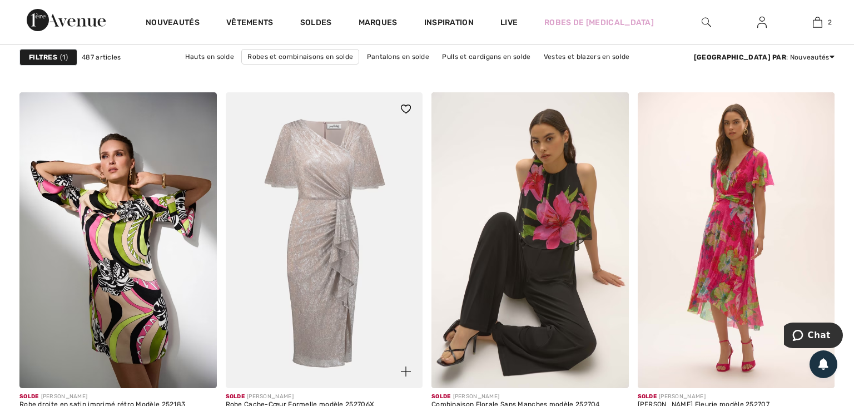
click at [391, 280] on img at bounding box center [324, 240] width 197 height 296
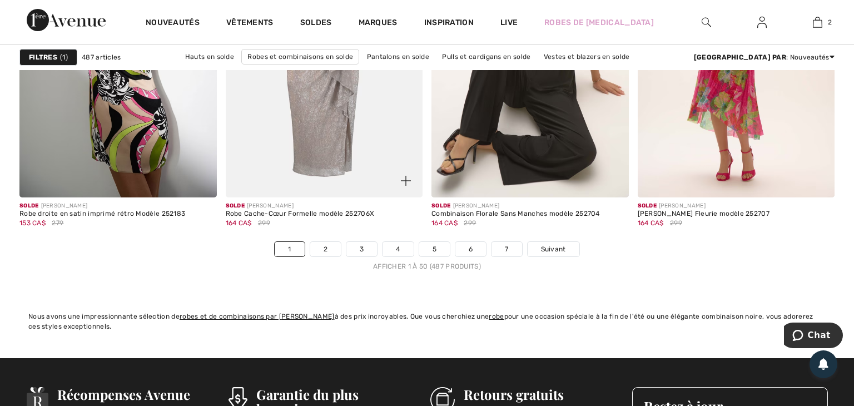
scroll to position [5224, 0]
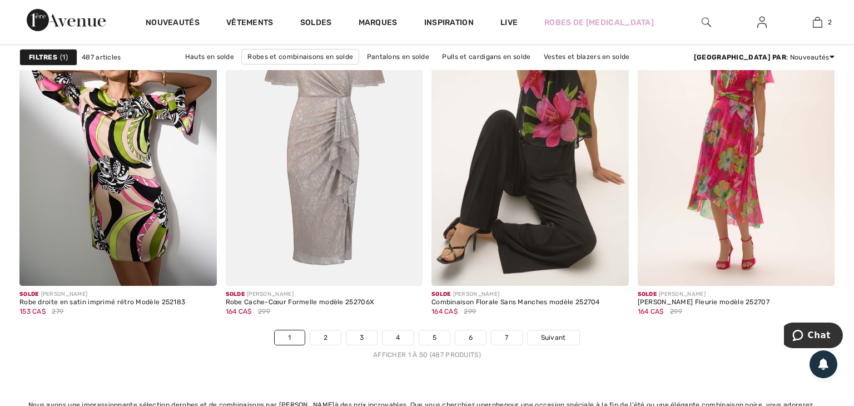
scroll to position [5134, 0]
click at [326, 337] on link "2" at bounding box center [325, 338] width 31 height 14
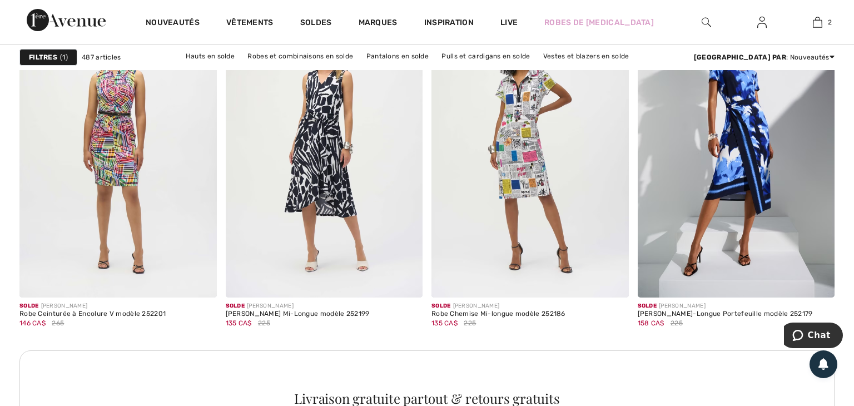
scroll to position [1206, 0]
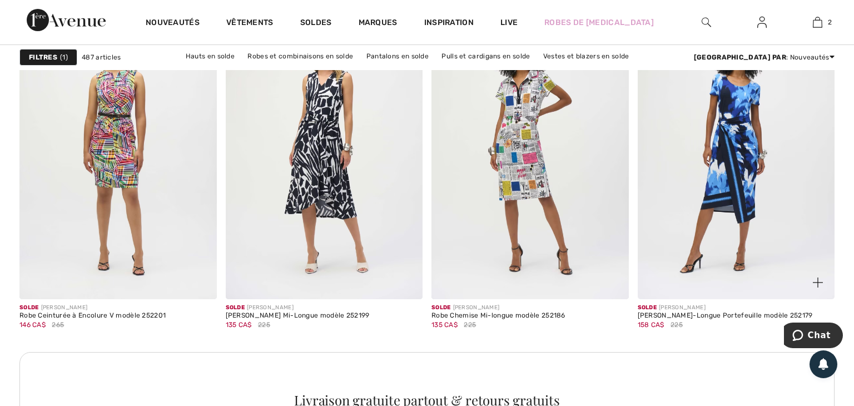
click at [734, 175] on img at bounding box center [736, 151] width 197 height 296
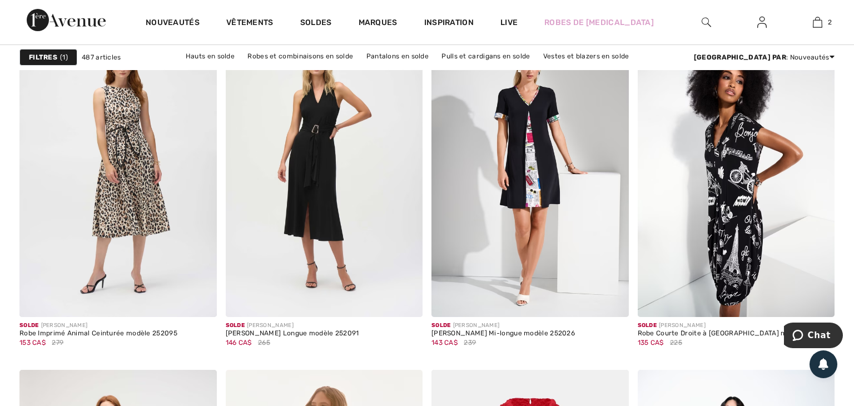
scroll to position [1676, 0]
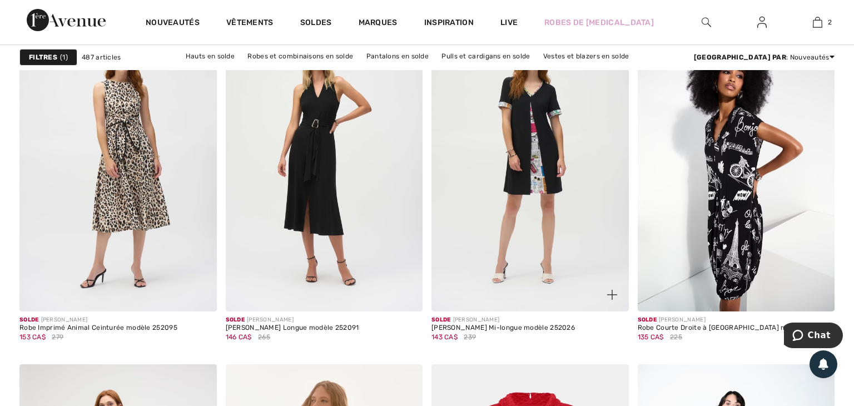
click at [532, 197] on img at bounding box center [529, 164] width 197 height 296
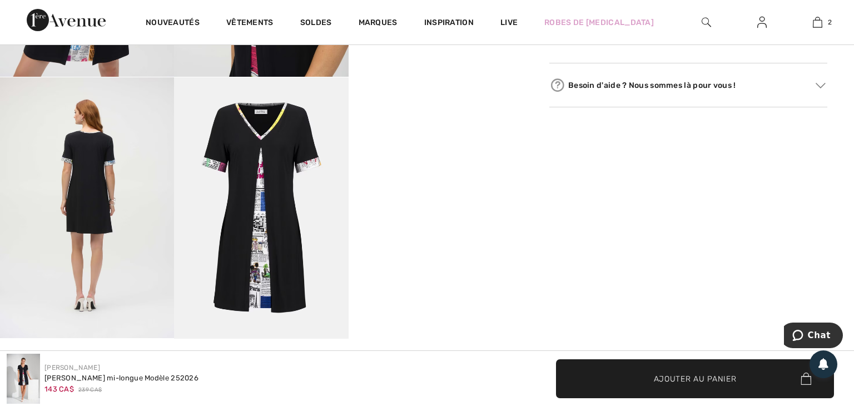
scroll to position [643, 0]
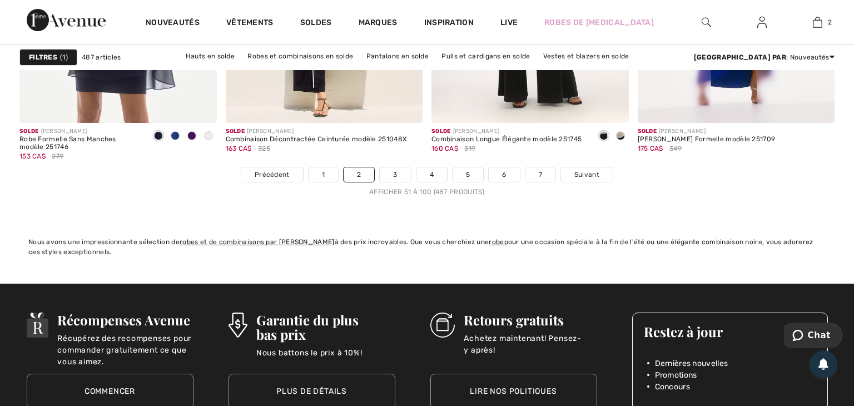
scroll to position [5295, 0]
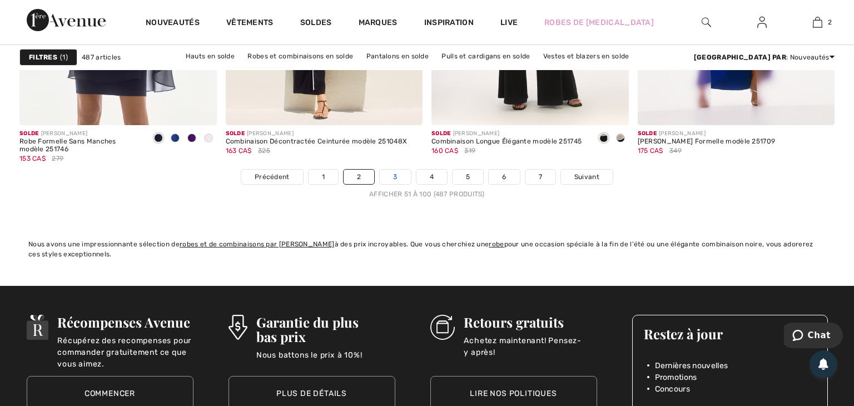
click at [394, 177] on link "3" at bounding box center [395, 177] width 31 height 14
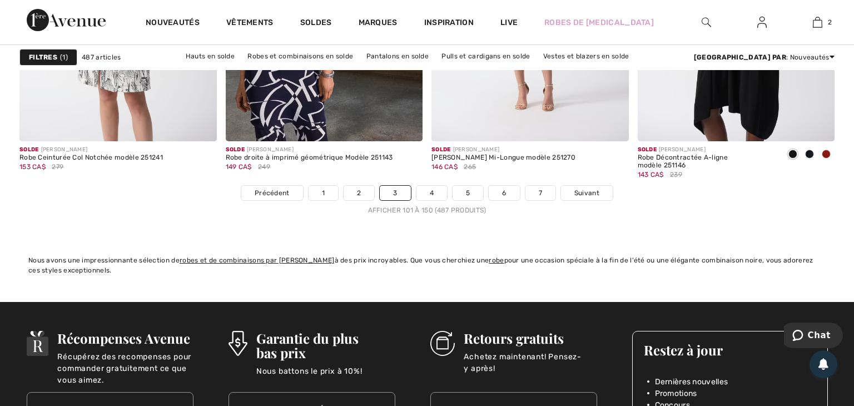
scroll to position [5274, 0]
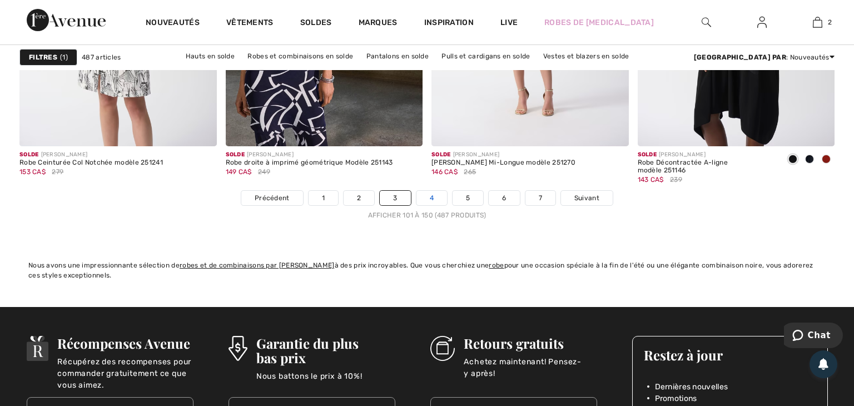
click at [428, 198] on link "4" at bounding box center [431, 198] width 31 height 14
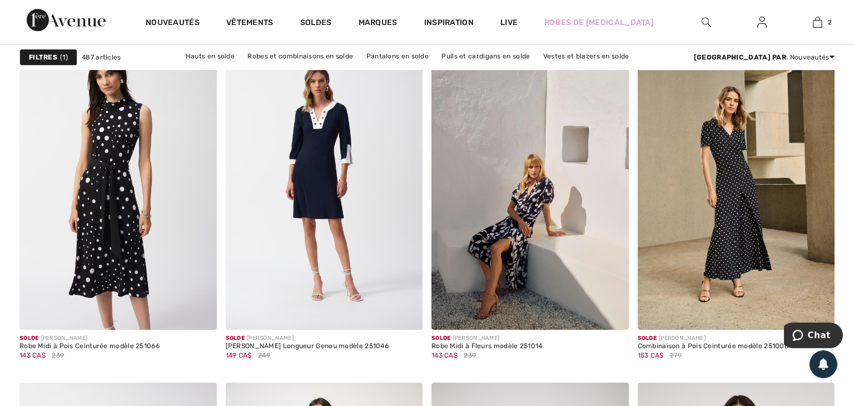
scroll to position [2003, 0]
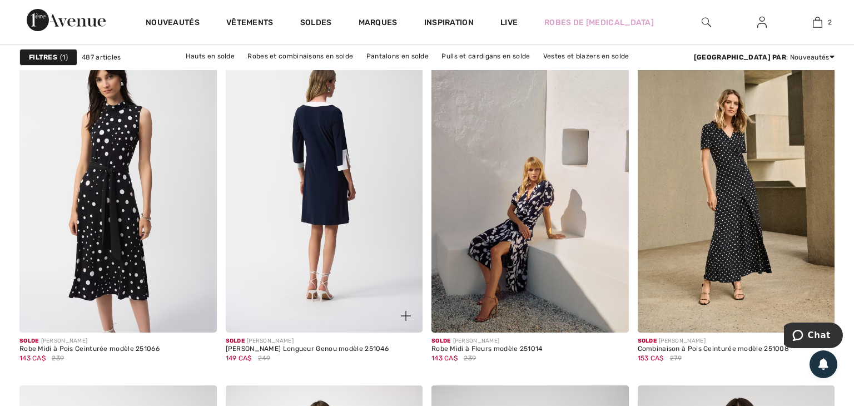
click at [335, 161] on img at bounding box center [324, 185] width 197 height 296
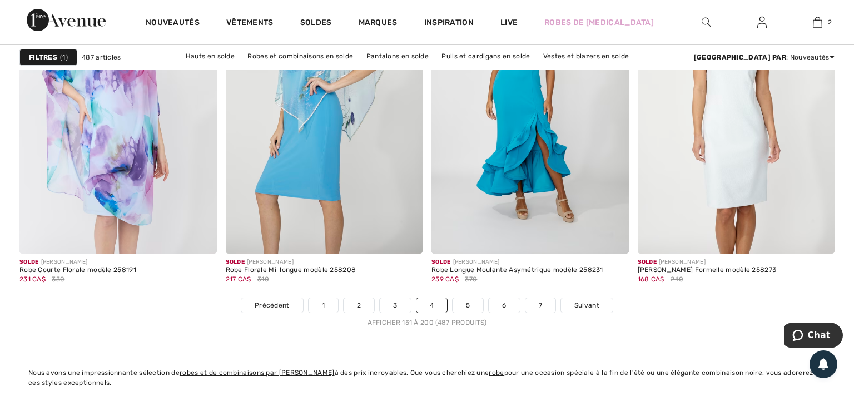
scroll to position [5167, 0]
click at [469, 304] on link "5" at bounding box center [468, 304] width 31 height 14
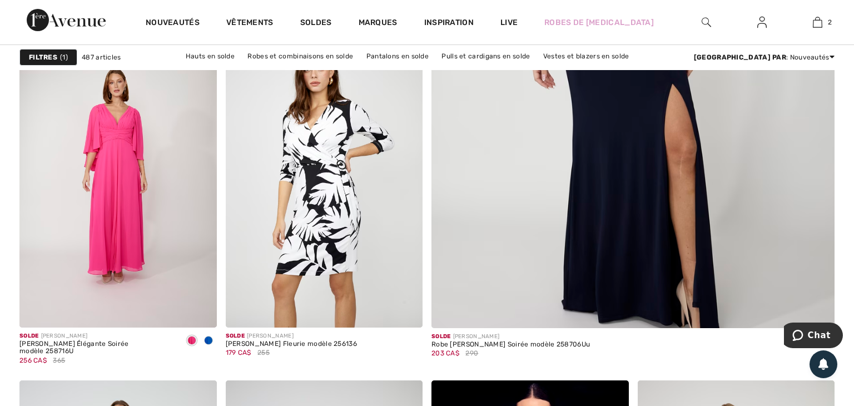
scroll to position [481, 0]
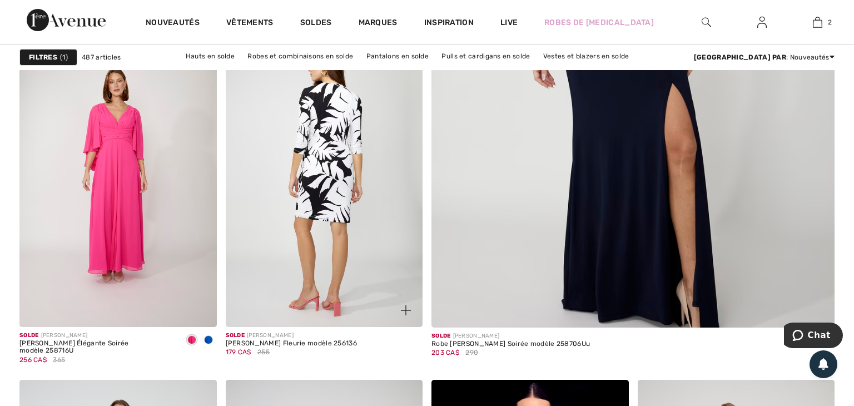
click at [321, 196] on img at bounding box center [324, 179] width 197 height 296
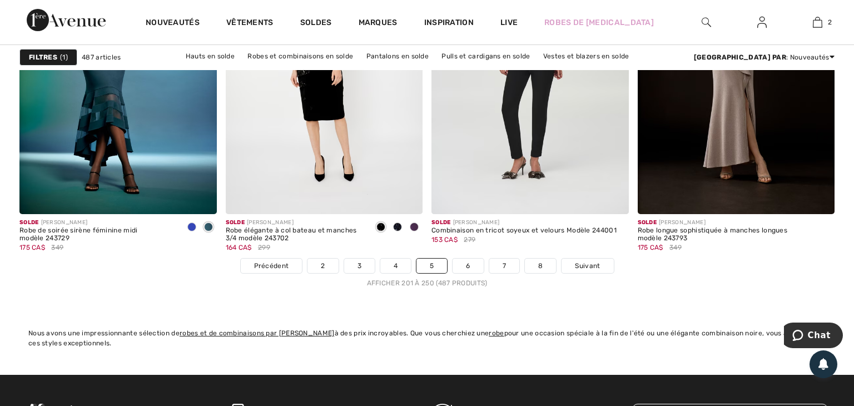
scroll to position [5207, 0]
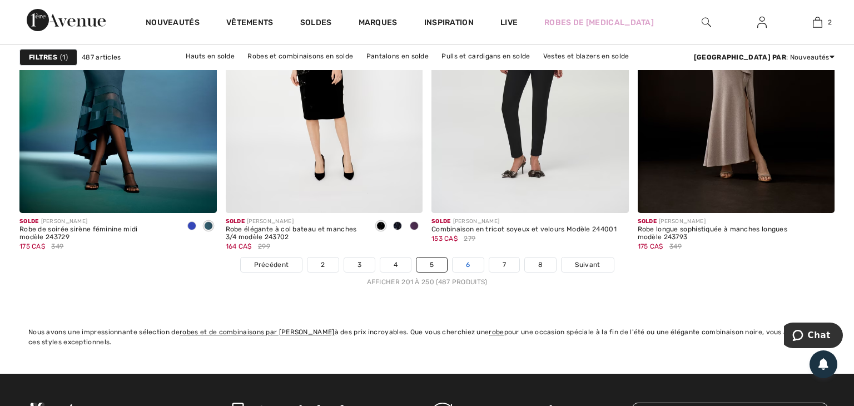
click at [470, 261] on link "6" at bounding box center [468, 264] width 31 height 14
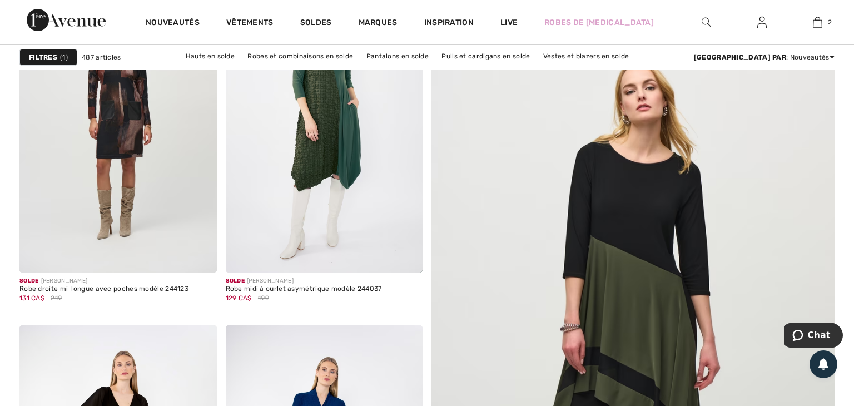
scroll to position [180, 0]
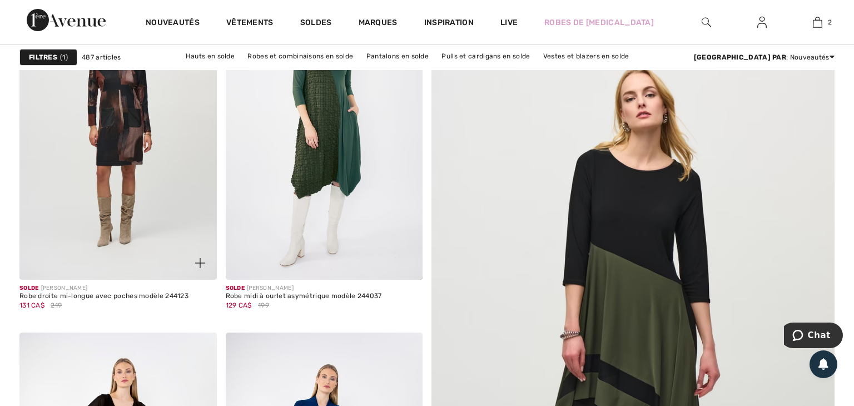
click at [35, 304] on span "131 CA$" at bounding box center [31, 305] width 25 height 8
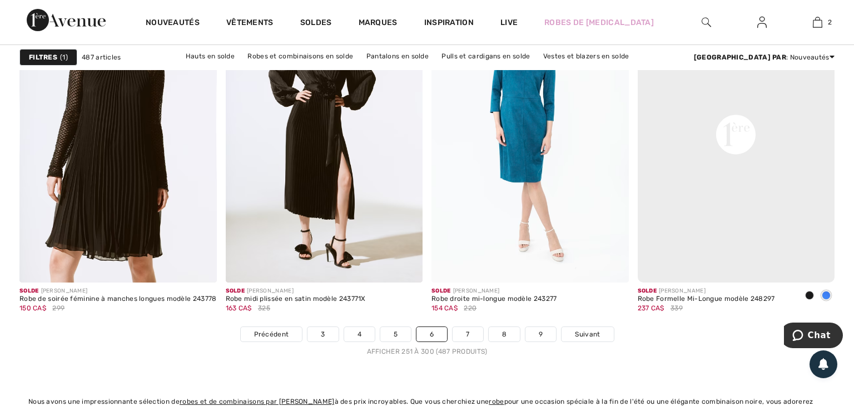
scroll to position [5138, 0]
click at [469, 330] on link "7" at bounding box center [468, 333] width 30 height 14
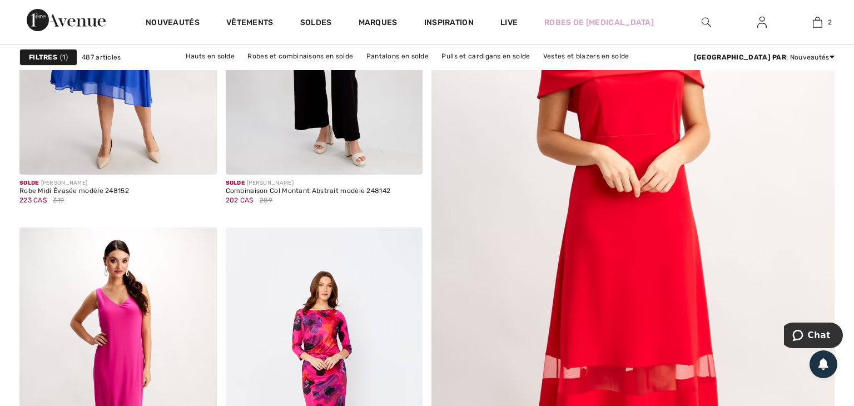
scroll to position [285, 0]
click at [475, 235] on img at bounding box center [633, 242] width 484 height 726
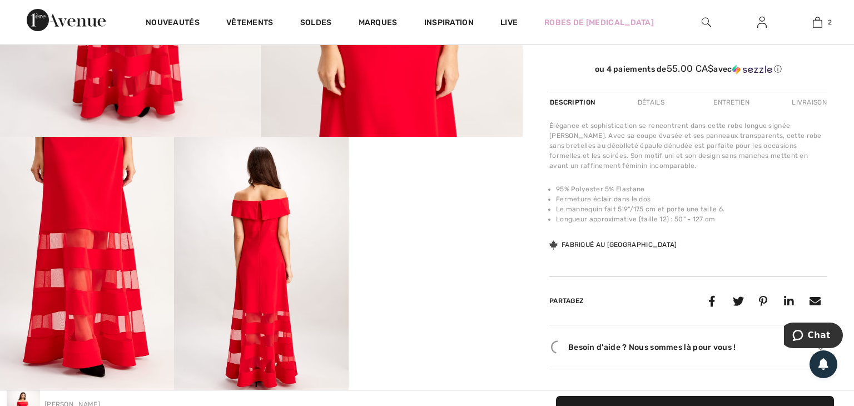
scroll to position [322, 0]
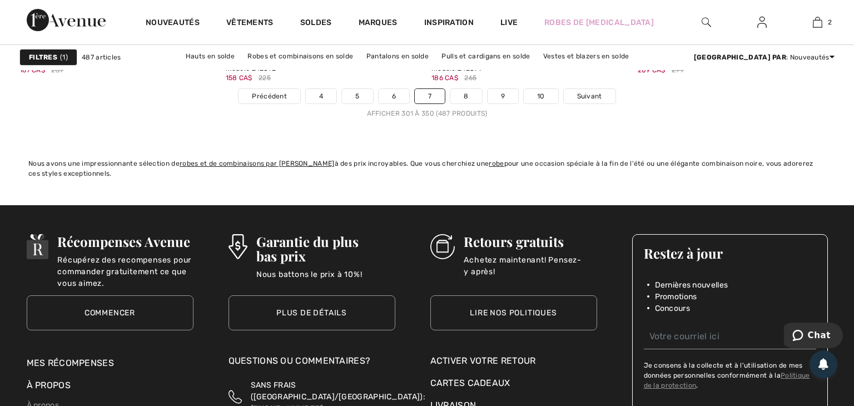
scroll to position [5374, 0]
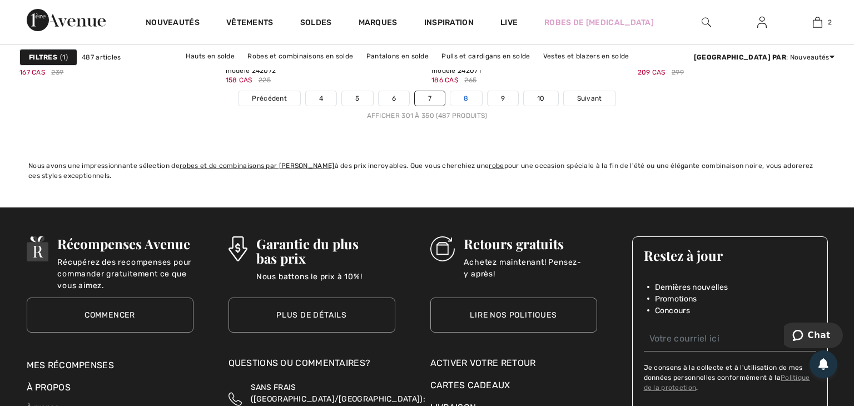
click at [468, 96] on link "8" at bounding box center [465, 98] width 31 height 14
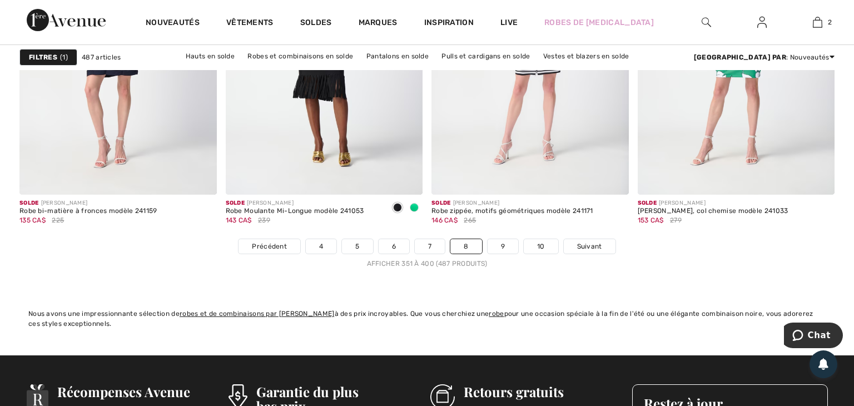
scroll to position [5229, 0]
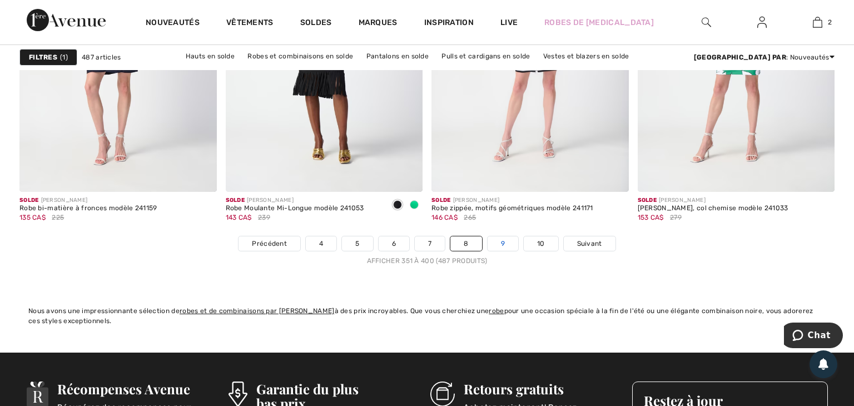
click at [505, 244] on link "9" at bounding box center [503, 243] width 31 height 14
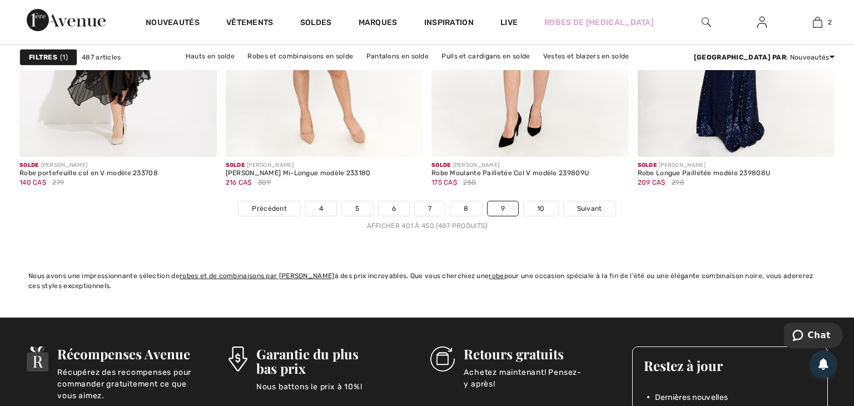
scroll to position [5267, 0]
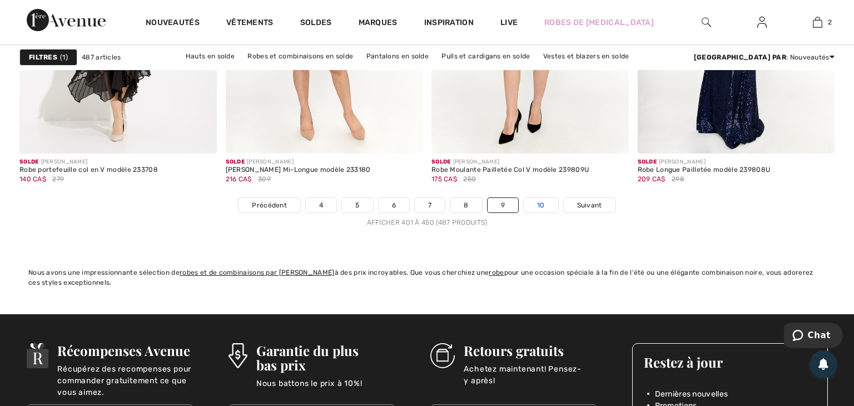
click at [539, 200] on link "10" at bounding box center [541, 205] width 34 height 14
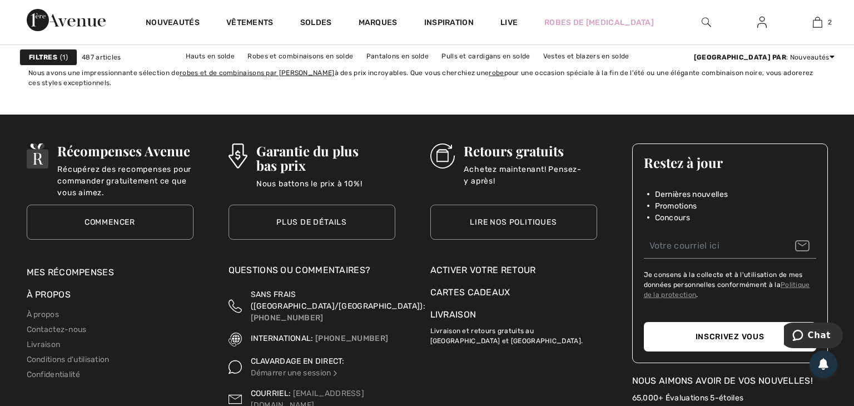
scroll to position [4286, 0]
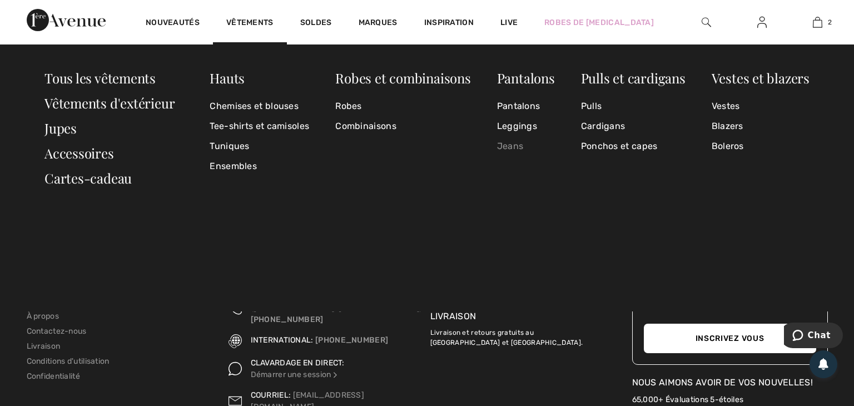
click at [518, 145] on link "Jeans" at bounding box center [526, 146] width 58 height 20
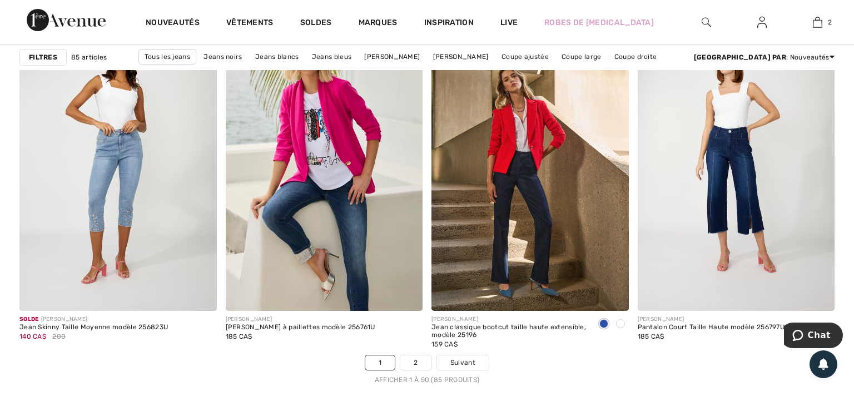
scroll to position [5110, 0]
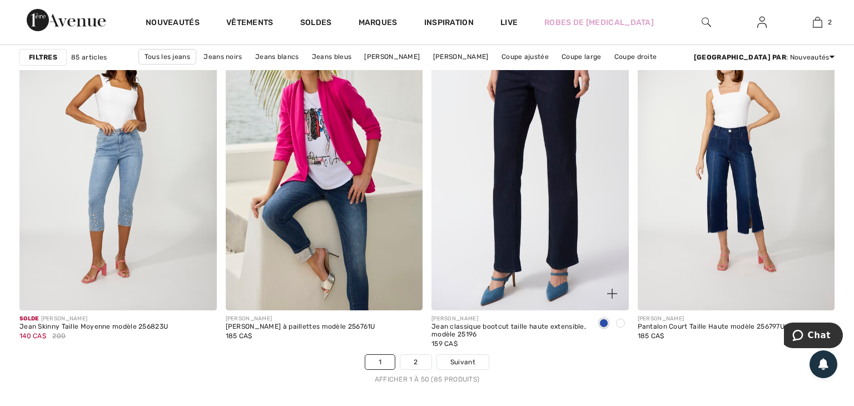
click at [531, 156] on img at bounding box center [529, 162] width 197 height 296
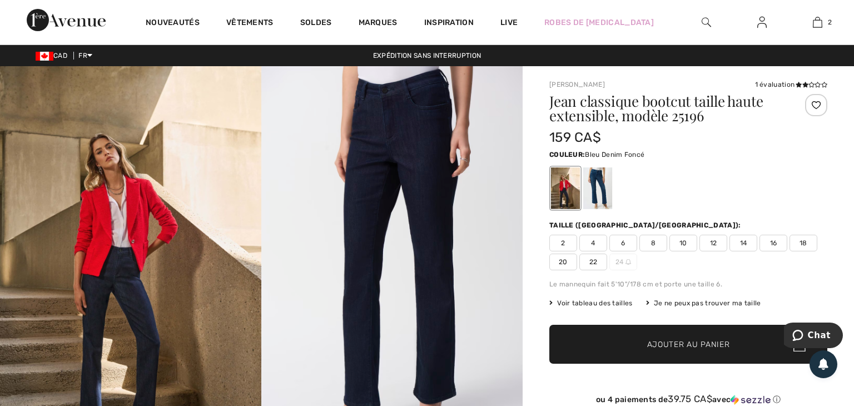
click at [567, 197] on div at bounding box center [565, 188] width 29 height 42
click at [600, 193] on div at bounding box center [597, 188] width 29 height 42
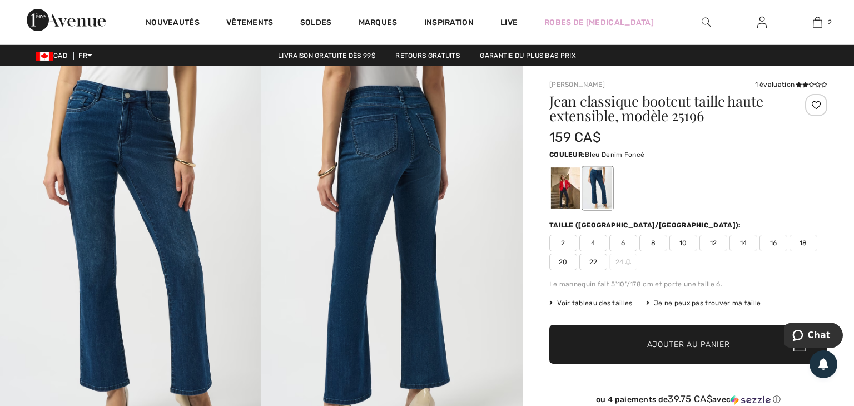
click at [557, 198] on div at bounding box center [565, 188] width 29 height 42
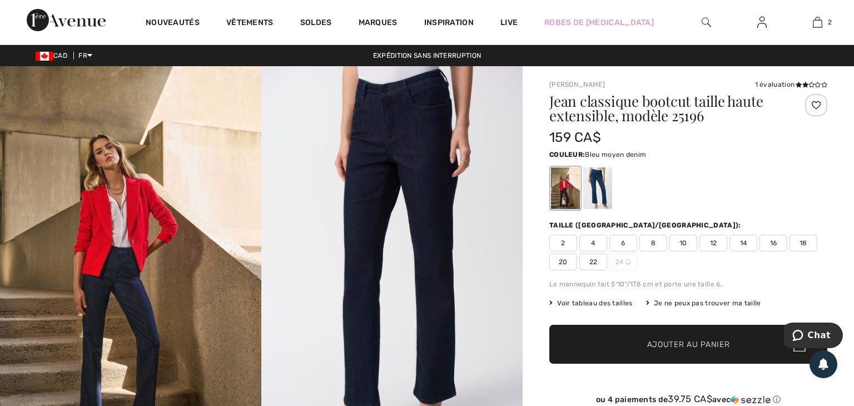
click at [599, 188] on div at bounding box center [597, 188] width 29 height 42
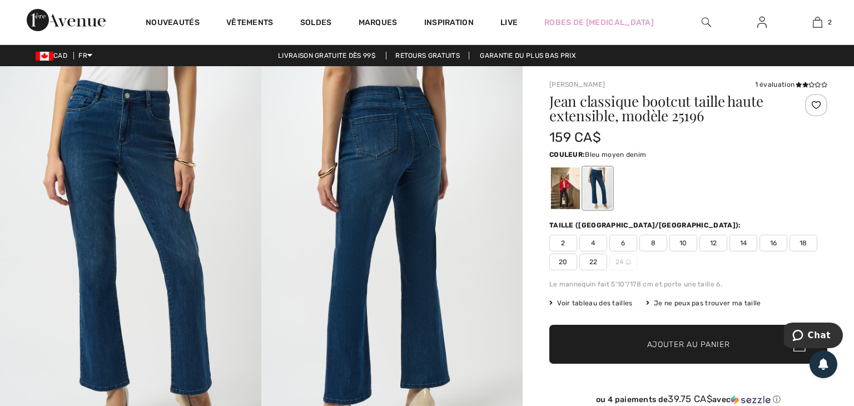
click at [776, 244] on span "16" at bounding box center [773, 243] width 28 height 17
click at [699, 342] on span "Ajouter au panier" at bounding box center [688, 345] width 83 height 12
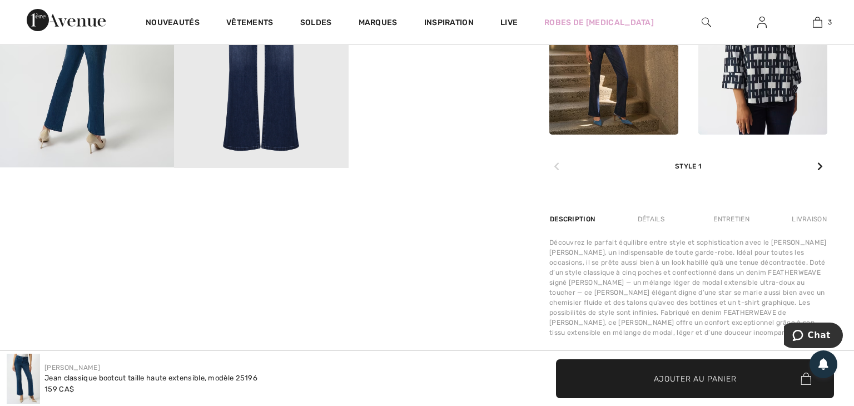
scroll to position [555, 0]
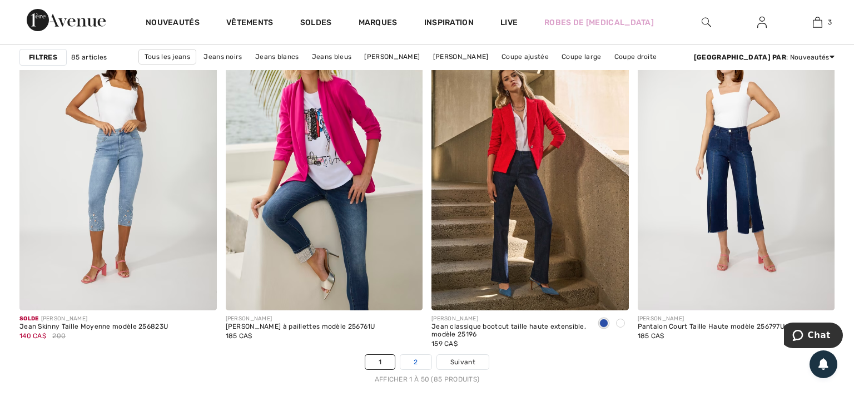
click at [417, 362] on link "2" at bounding box center [415, 362] width 31 height 14
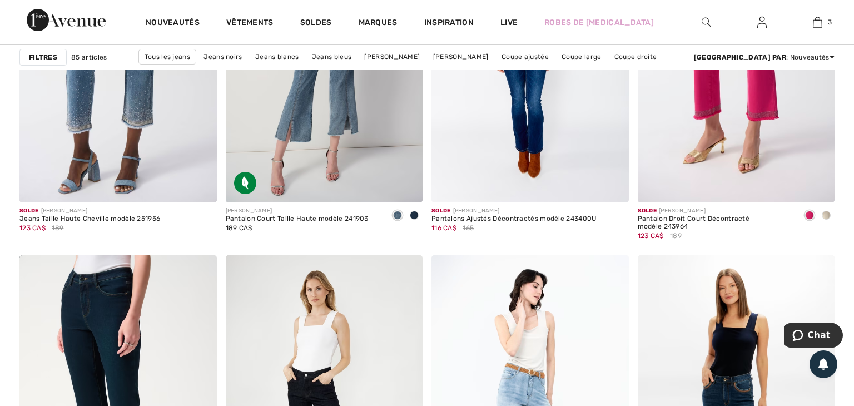
scroll to position [951, 0]
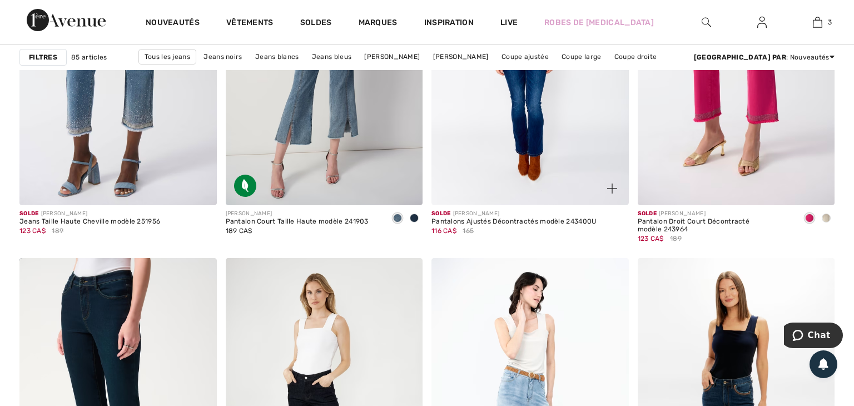
click at [530, 163] on img at bounding box center [529, 58] width 197 height 296
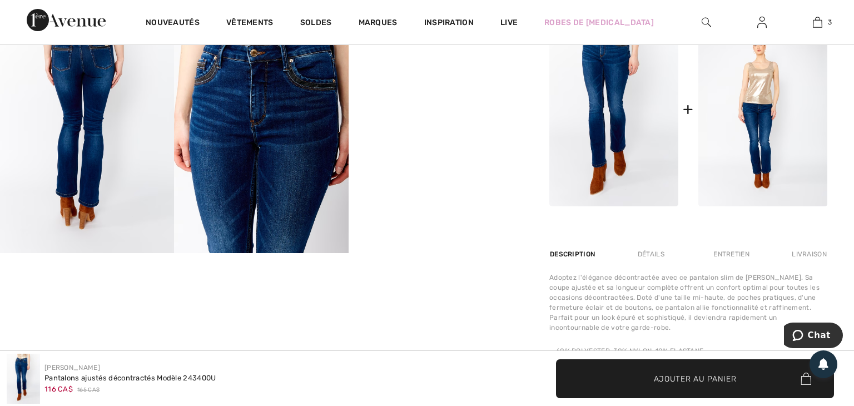
scroll to position [470, 0]
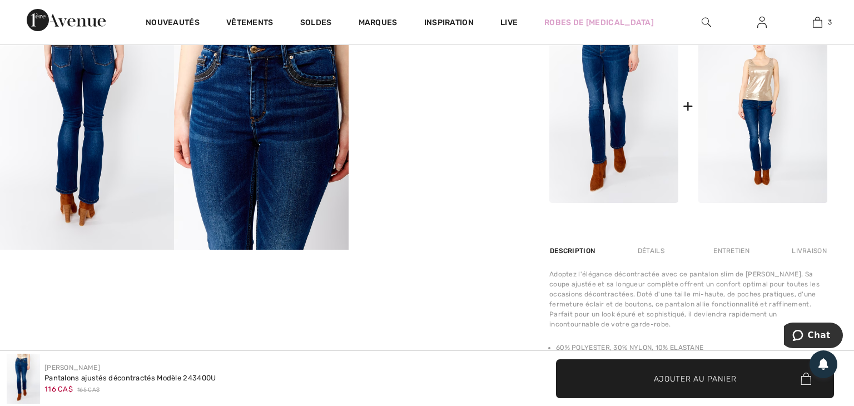
click at [450, 326] on div "Your browser does not support the video tag. Your browser does not support the …" at bounding box center [261, 70] width 523 height 948
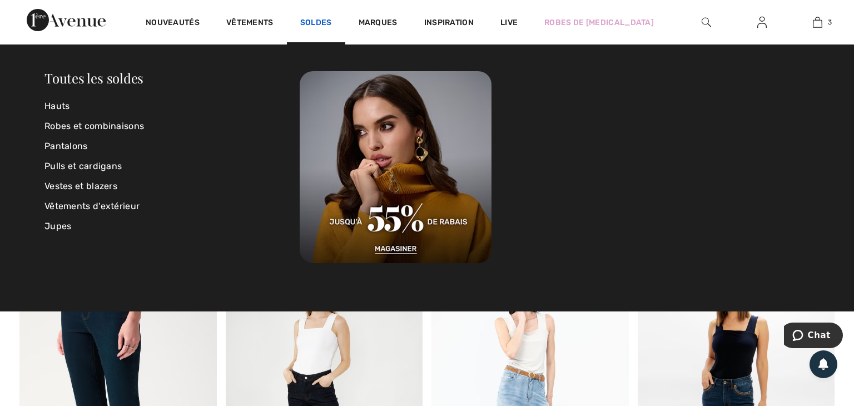
click at [325, 21] on link "Soldes" at bounding box center [316, 24] width 32 height 12
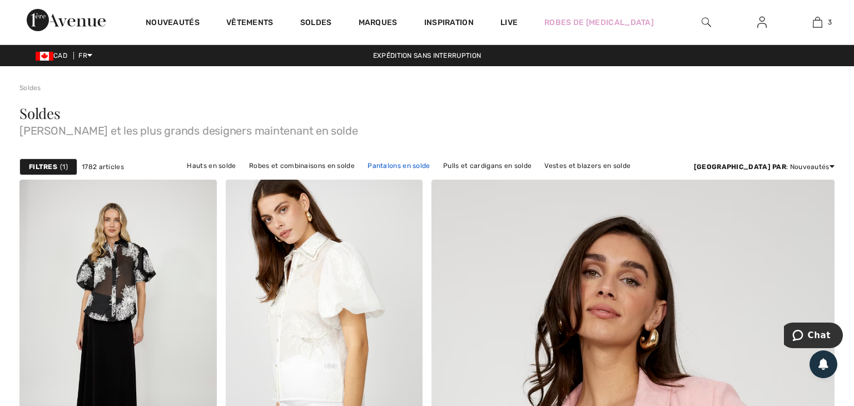
click at [413, 166] on link "Pantalons en solde" at bounding box center [398, 165] width 73 height 14
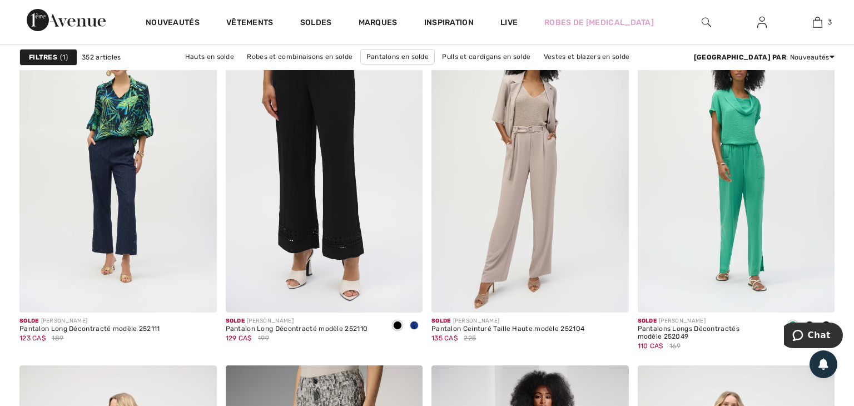
scroll to position [1692, 0]
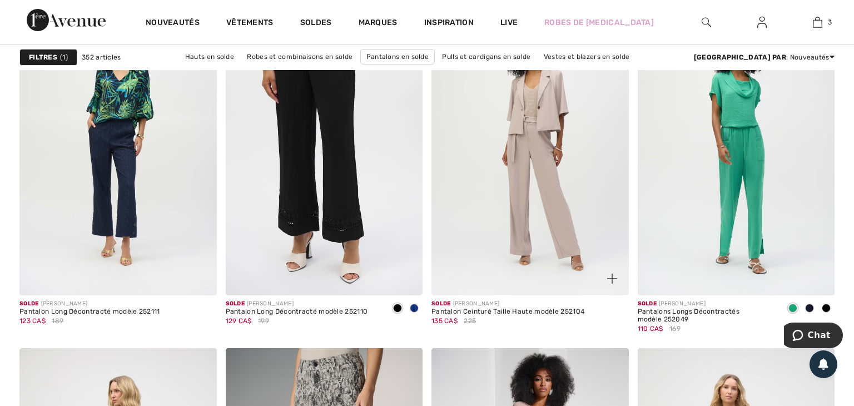
click at [518, 199] on img at bounding box center [529, 148] width 197 height 296
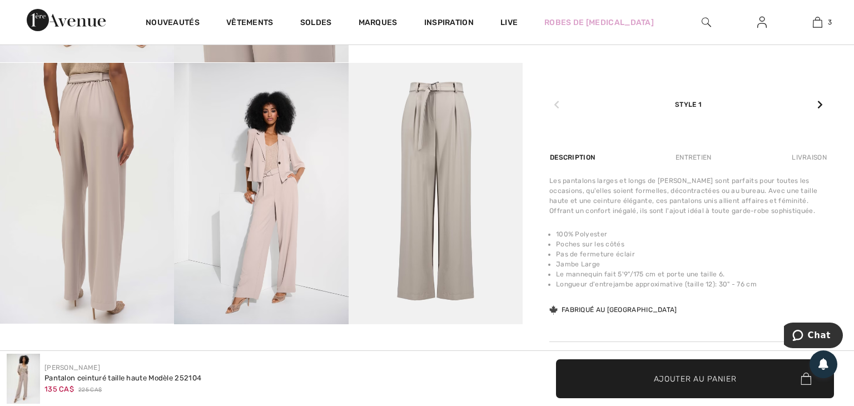
scroll to position [659, 0]
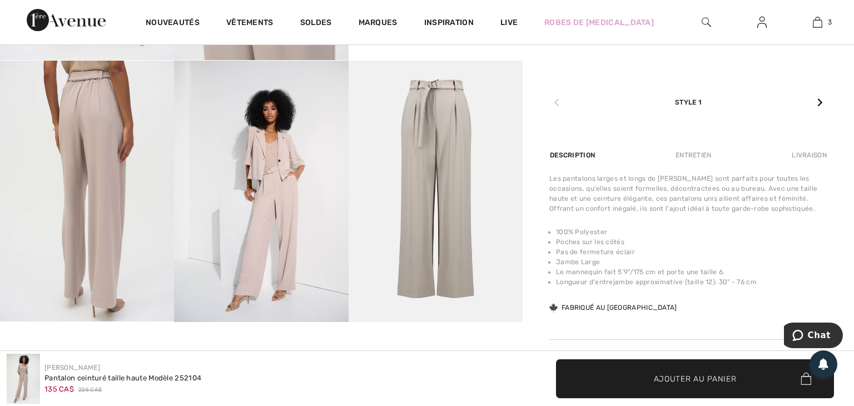
click at [689, 378] on span "Ajouter au panier" at bounding box center [695, 379] width 83 height 12
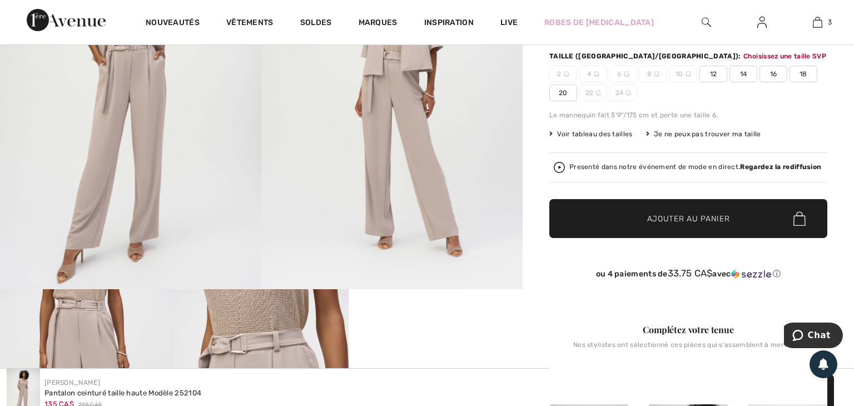
scroll to position [131, 0]
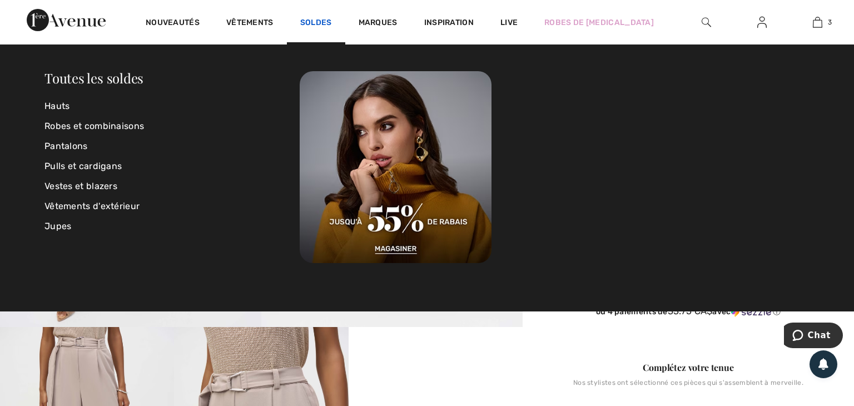
click at [316, 21] on link "Soldes" at bounding box center [316, 24] width 32 height 12
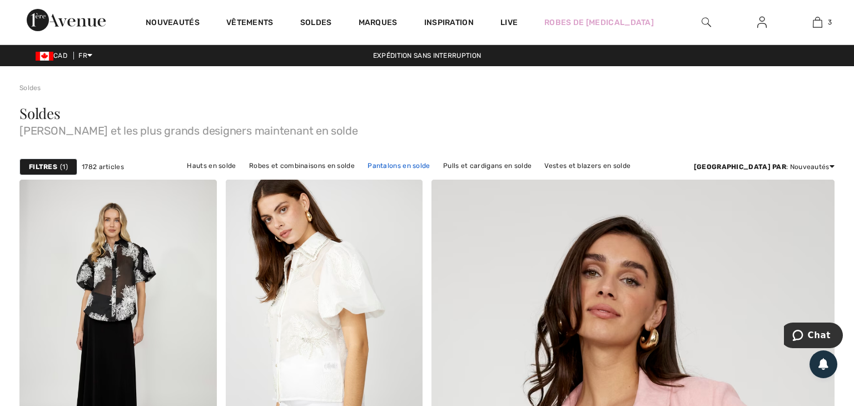
click at [401, 167] on link "Pantalons en solde" at bounding box center [398, 165] width 73 height 14
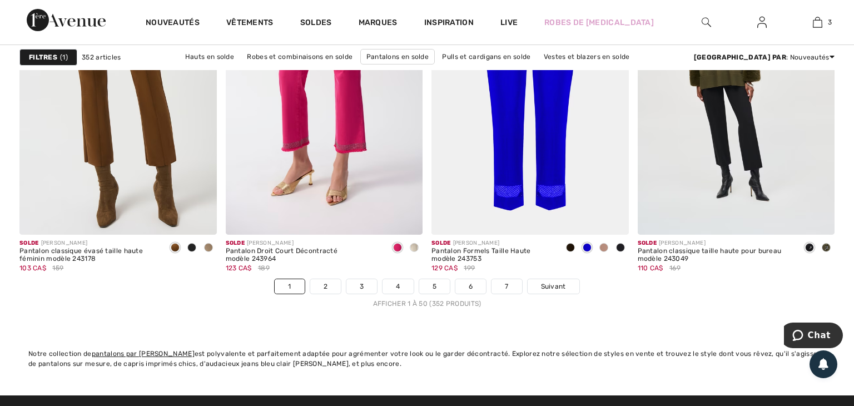
scroll to position [5189, 0]
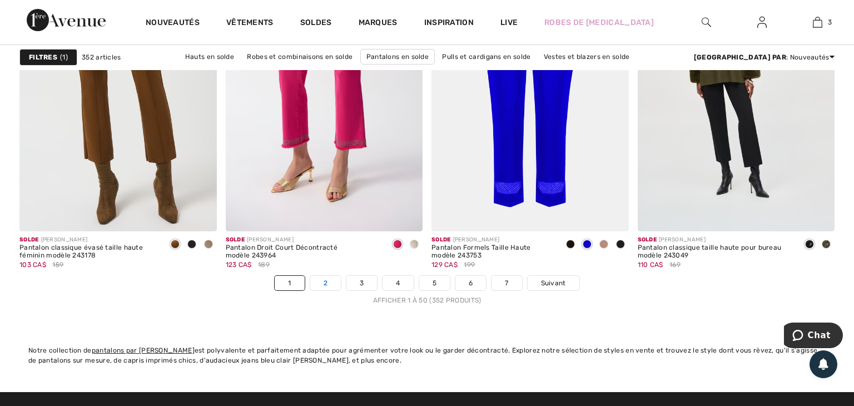
click at [325, 280] on link "2" at bounding box center [325, 283] width 31 height 14
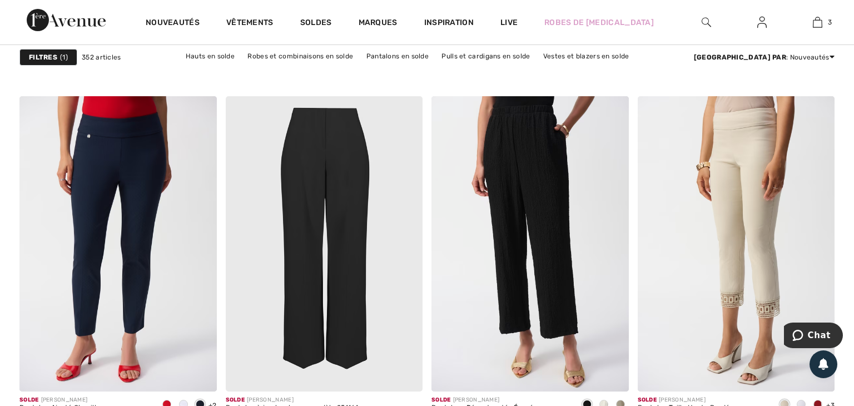
scroll to position [1596, 0]
click at [391, 295] on img at bounding box center [324, 244] width 197 height 296
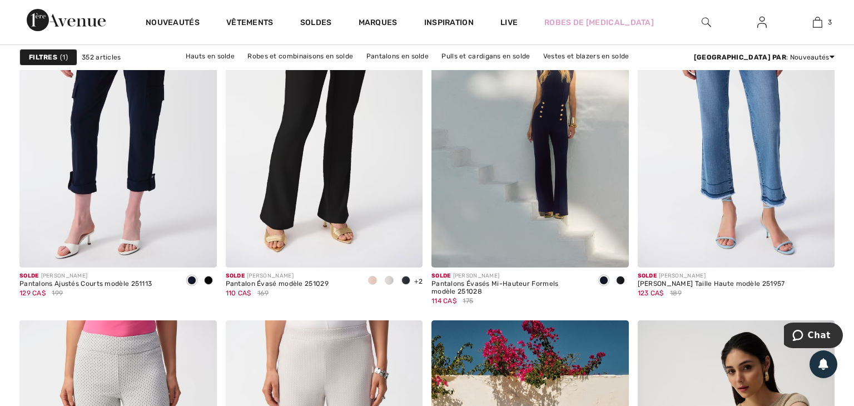
scroll to position [4806, 0]
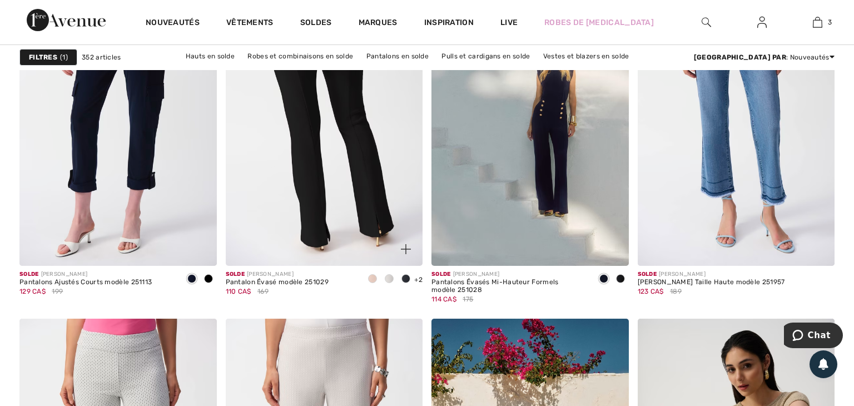
click at [320, 118] on img at bounding box center [324, 119] width 197 height 296
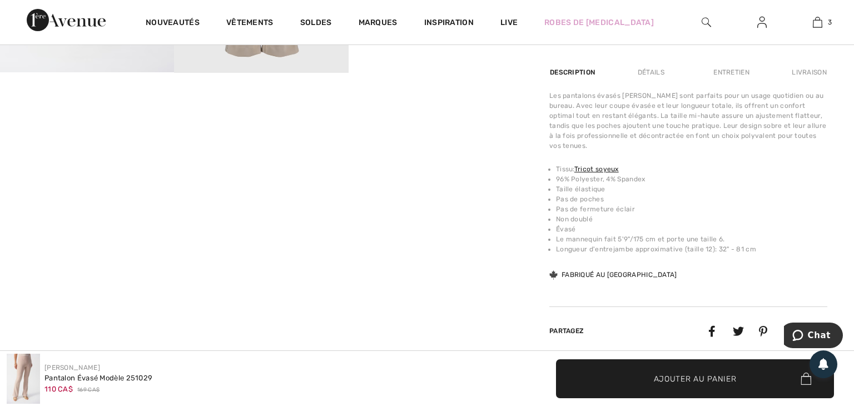
scroll to position [645, 0]
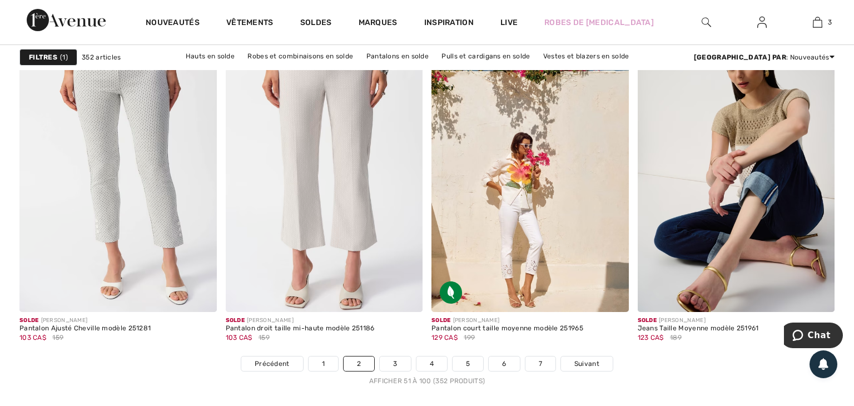
scroll to position [5109, 0]
click at [394, 361] on link "3" at bounding box center [395, 363] width 31 height 14
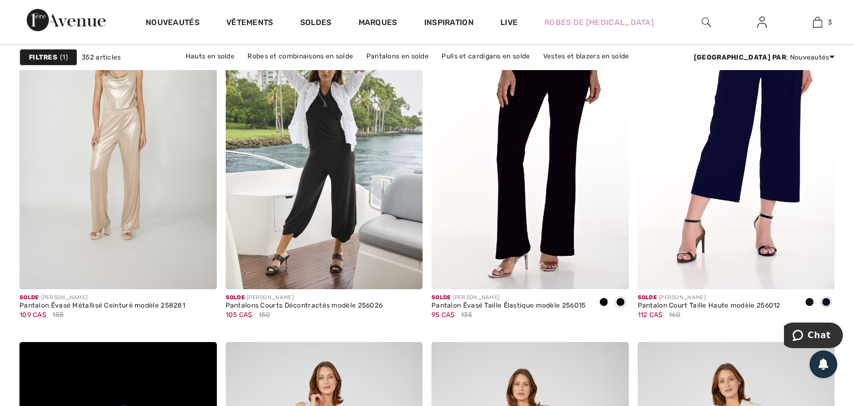
scroll to position [4784, 0]
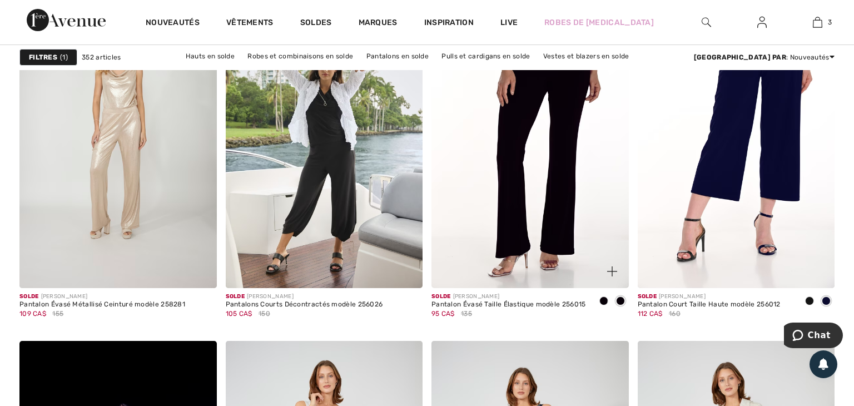
click at [534, 205] on img at bounding box center [529, 141] width 197 height 296
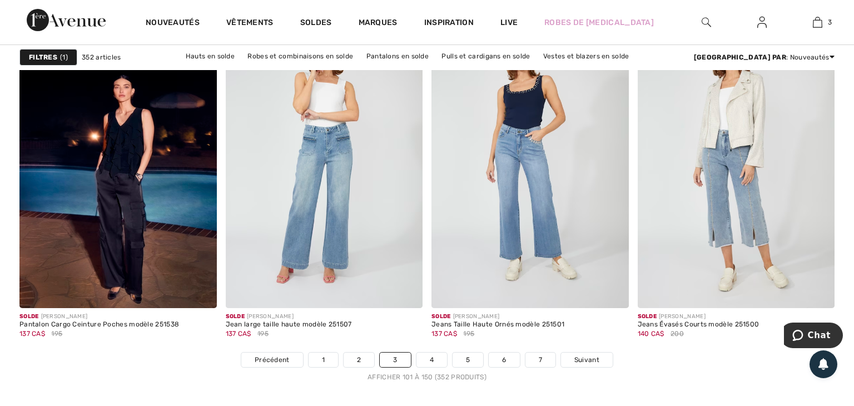
scroll to position [5114, 0]
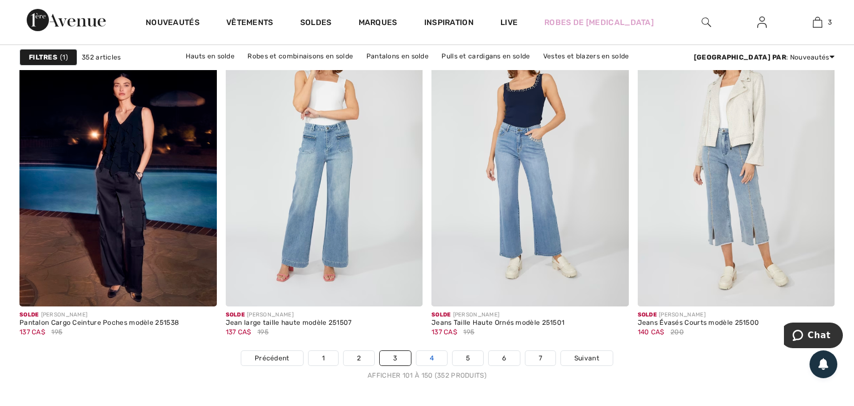
click at [433, 354] on link "4" at bounding box center [431, 358] width 31 height 14
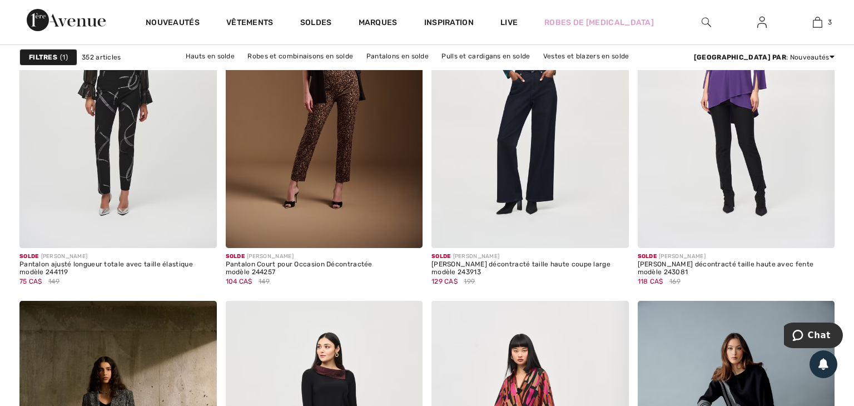
scroll to position [4826, 0]
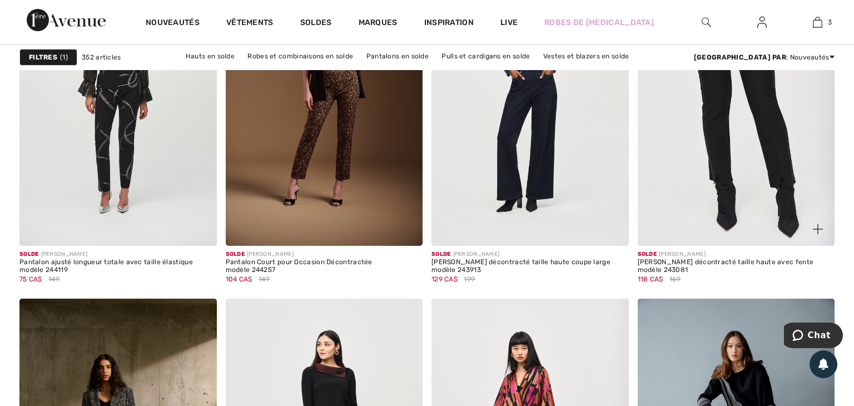
click at [773, 174] on img at bounding box center [736, 99] width 197 height 296
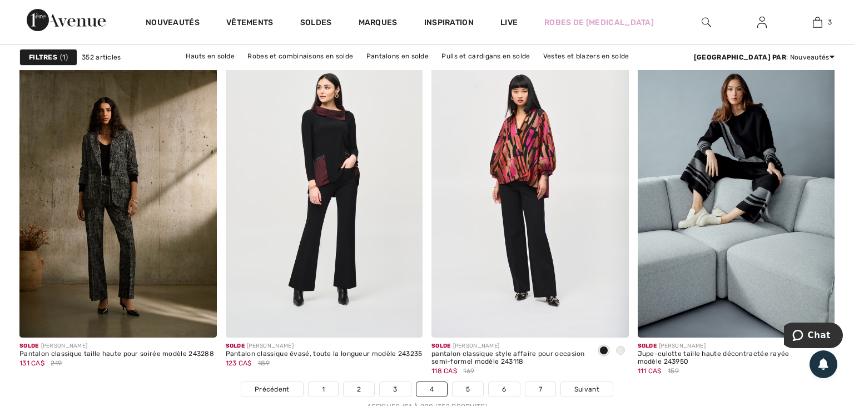
scroll to position [5088, 0]
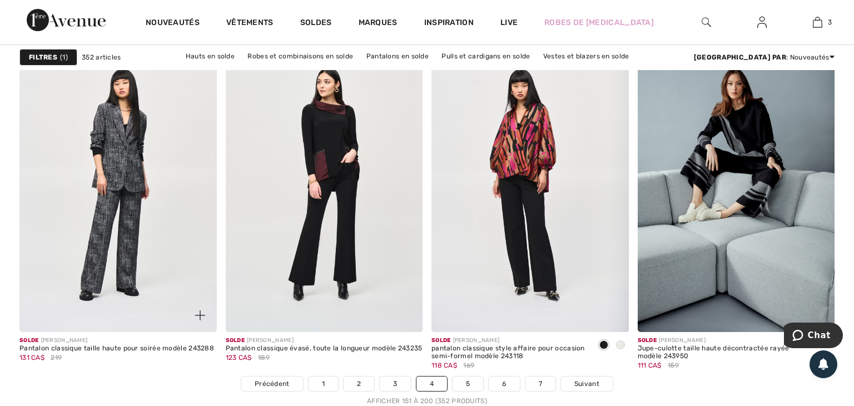
click at [119, 202] on img at bounding box center [117, 184] width 197 height 296
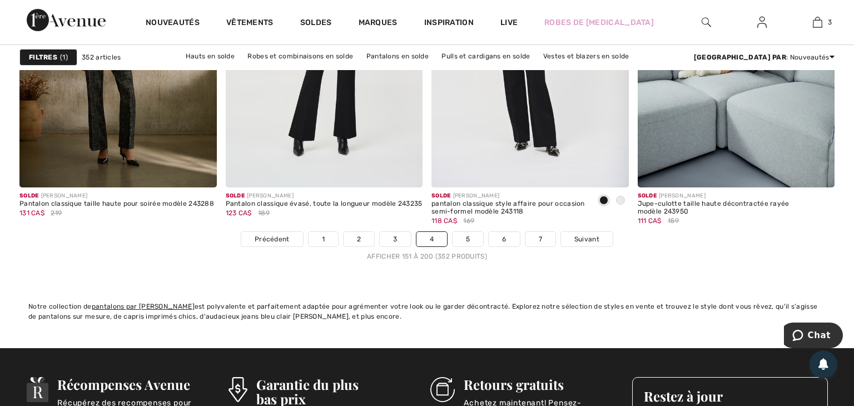
scroll to position [5237, 0]
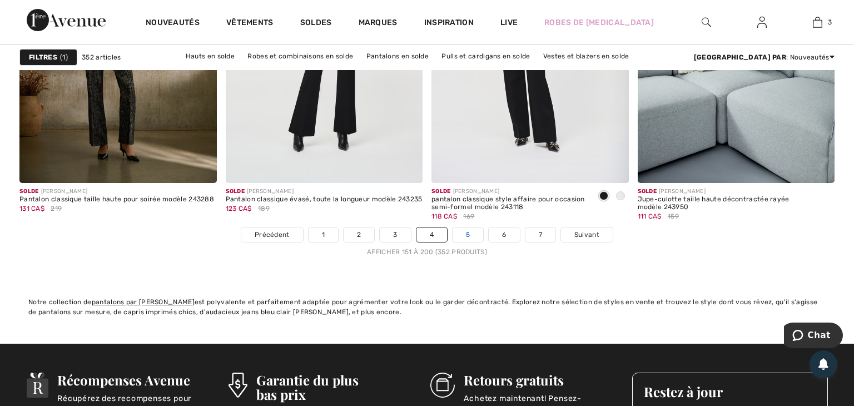
click at [469, 234] on link "5" at bounding box center [468, 234] width 31 height 14
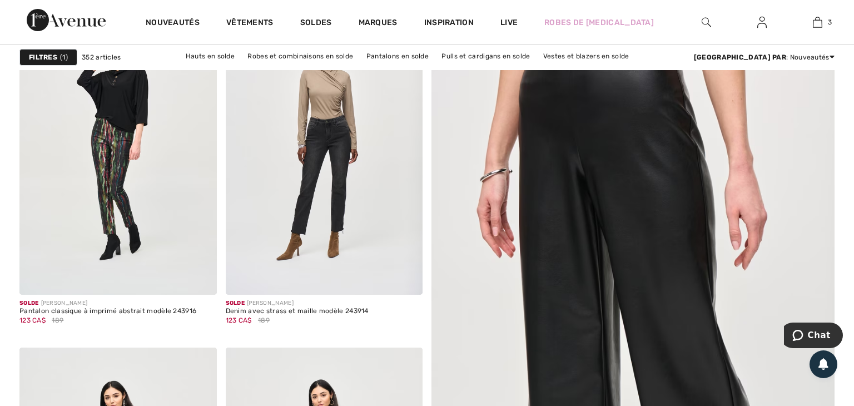
scroll to position [173, 0]
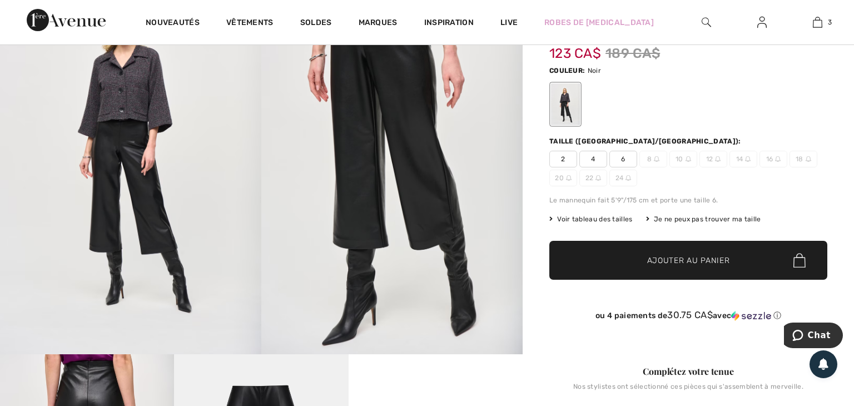
scroll to position [115, 0]
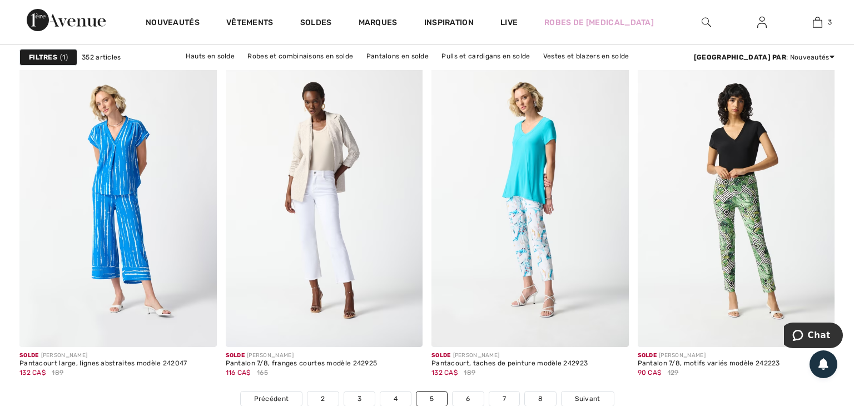
scroll to position [5088, 0]
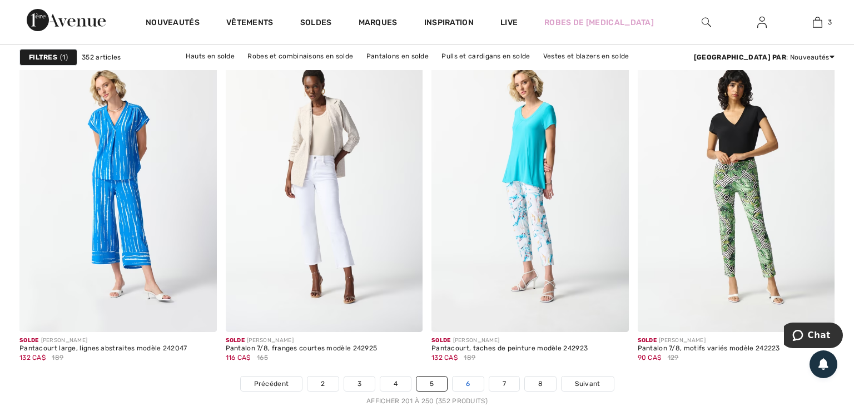
click at [474, 382] on link "6" at bounding box center [468, 383] width 31 height 14
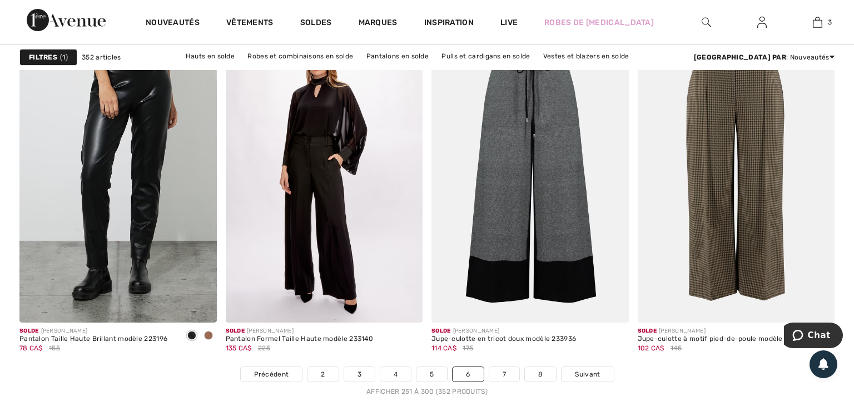
scroll to position [5102, 0]
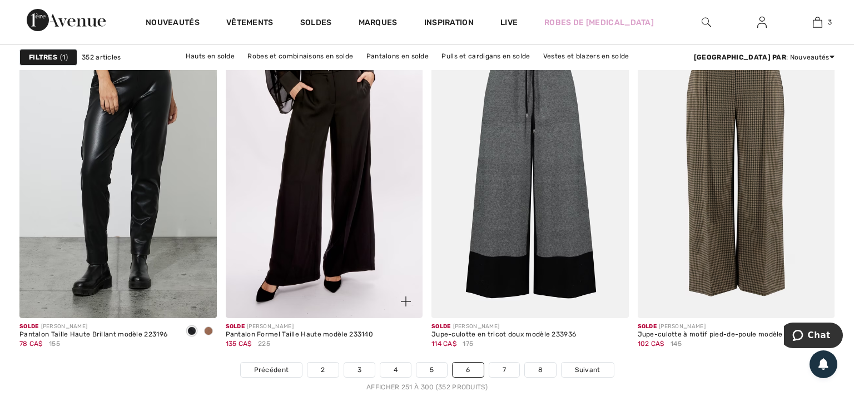
click at [315, 266] on img at bounding box center [324, 170] width 197 height 296
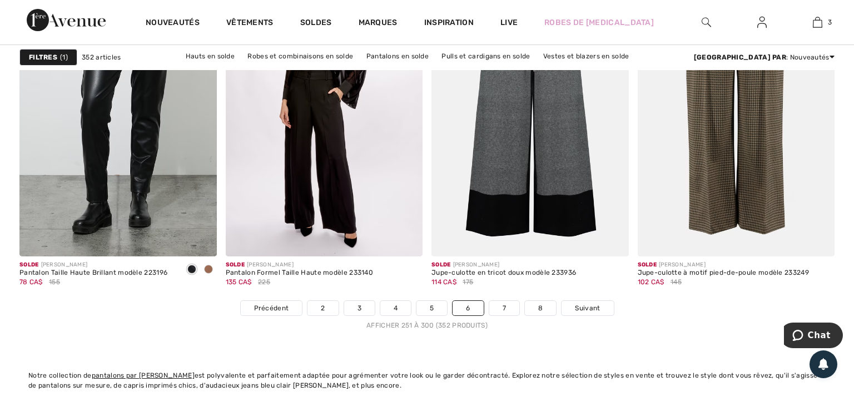
scroll to position [5167, 0]
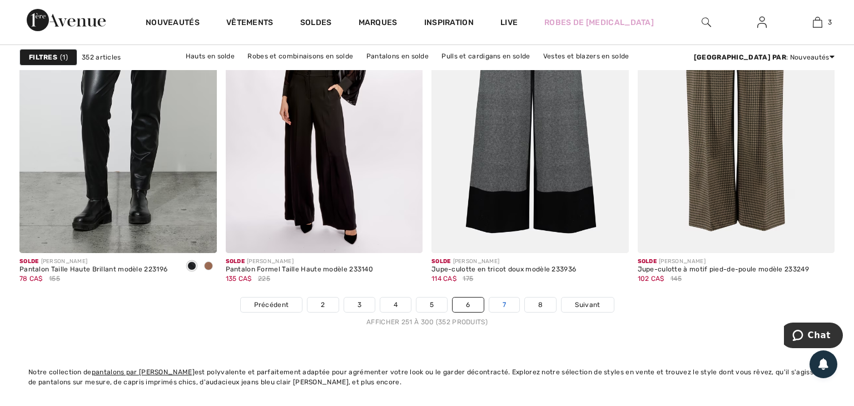
click at [505, 302] on link "7" at bounding box center [504, 304] width 30 height 14
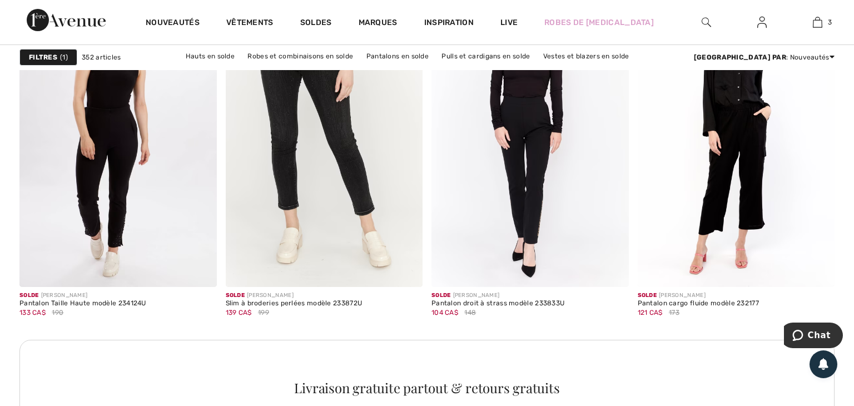
scroll to position [1220, 0]
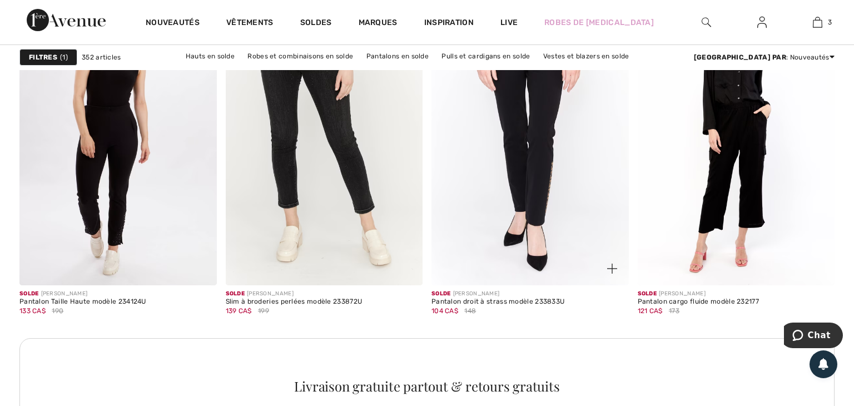
click at [547, 168] on img at bounding box center [529, 137] width 197 height 296
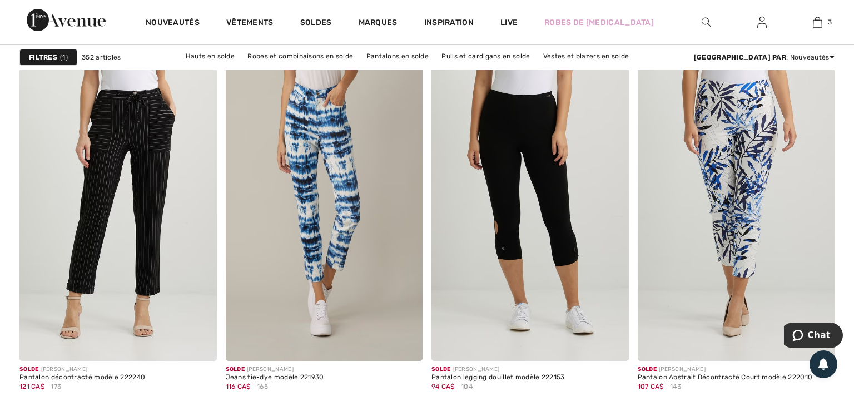
scroll to position [4716, 0]
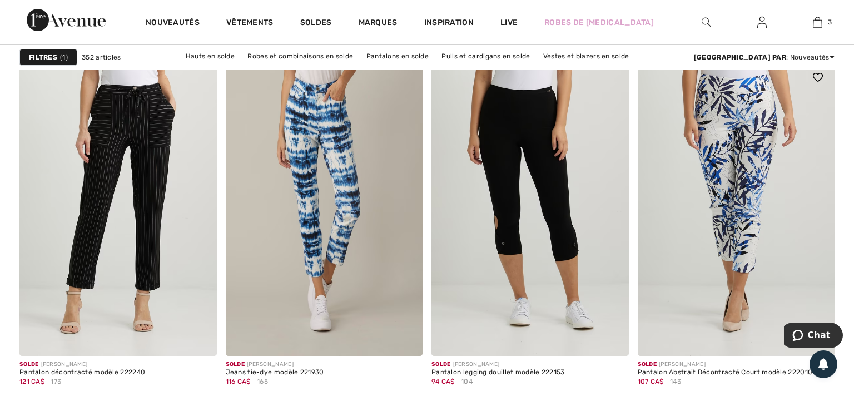
click at [777, 385] on div "107 CA$ 143" at bounding box center [725, 381] width 175 height 10
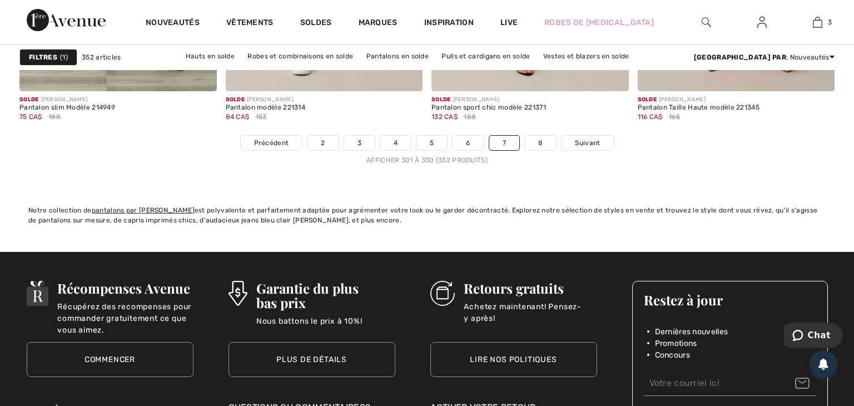
scroll to position [5330, 0]
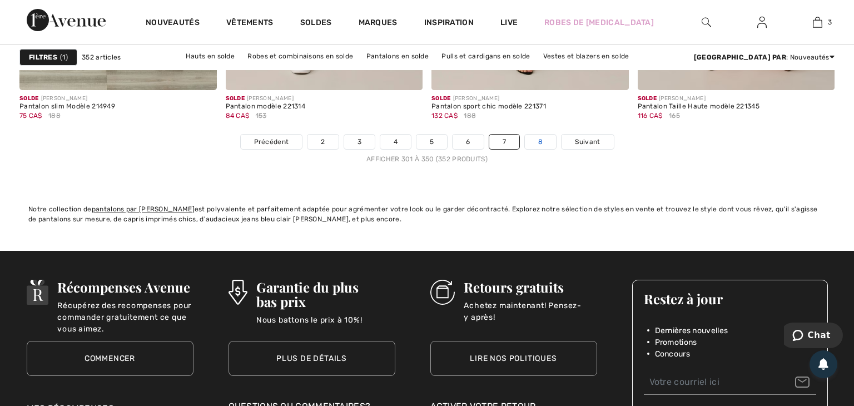
click at [542, 136] on link "8" at bounding box center [540, 142] width 31 height 14
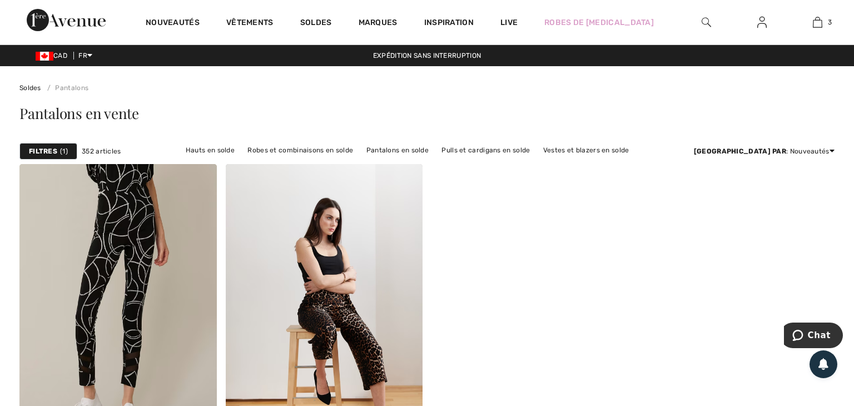
click at [810, 292] on div "Solde JOSEPH RIBKOFF Pantalon fuseau motifs tendance modèle 221213 94 CA$ 104 S…" at bounding box center [426, 334] width 815 height 340
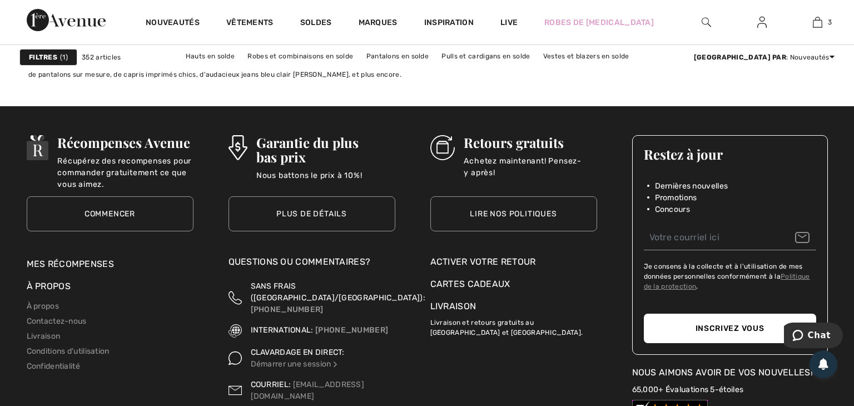
scroll to position [518, 0]
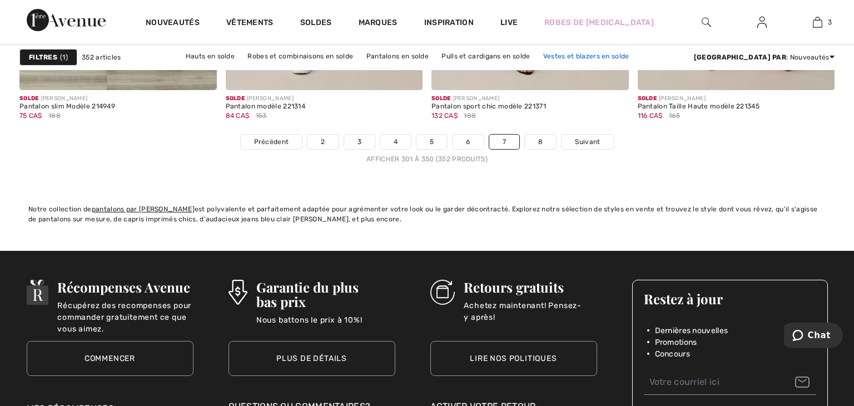
scroll to position [5330, 0]
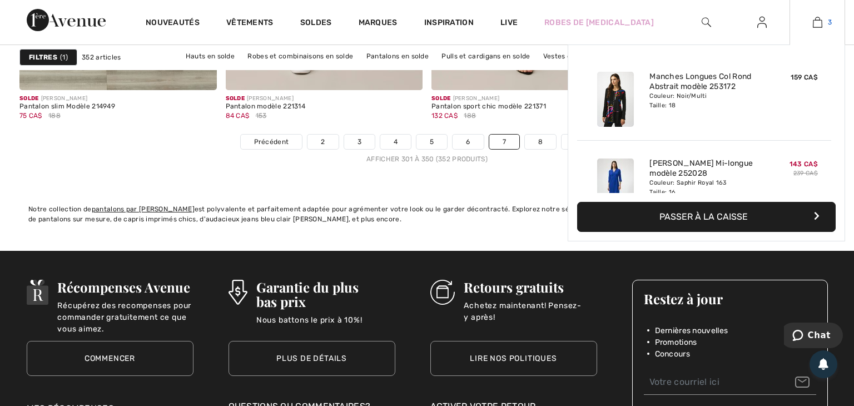
click at [818, 23] on img at bounding box center [817, 22] width 9 height 13
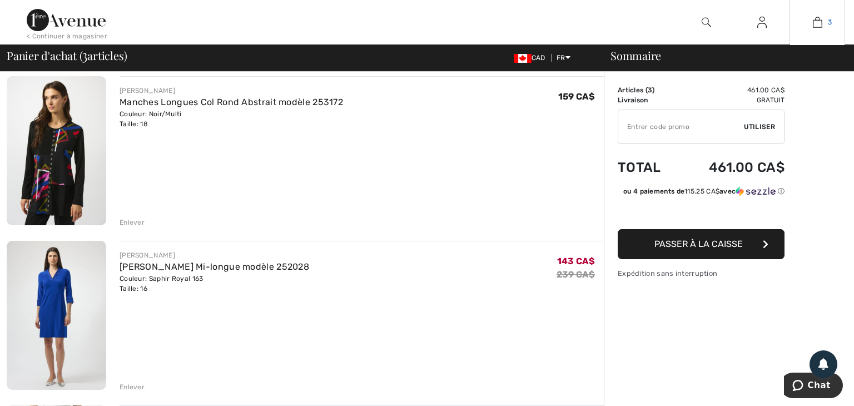
scroll to position [87, 0]
click at [135, 382] on div "Enlever" at bounding box center [132, 386] width 25 height 10
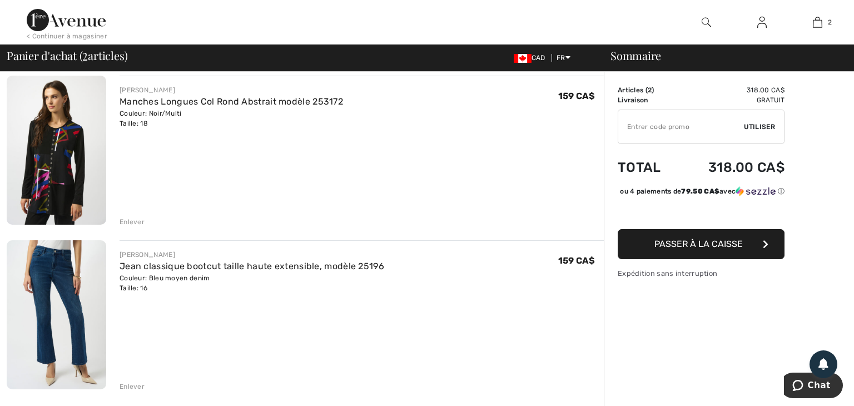
click at [55, 146] on img at bounding box center [57, 150] width 100 height 149
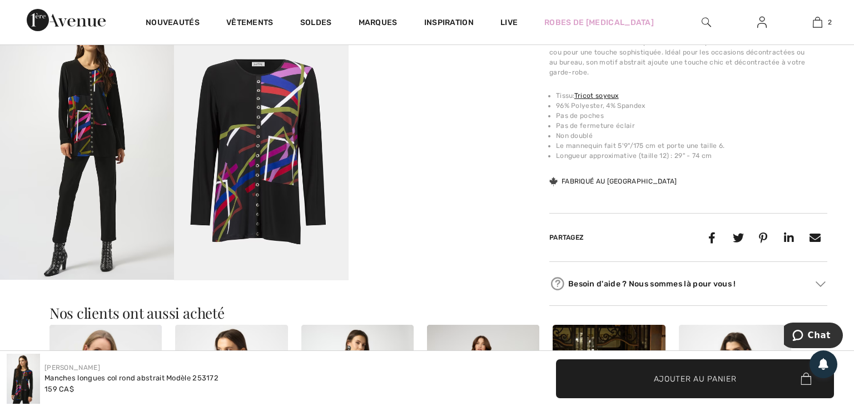
scroll to position [441, 0]
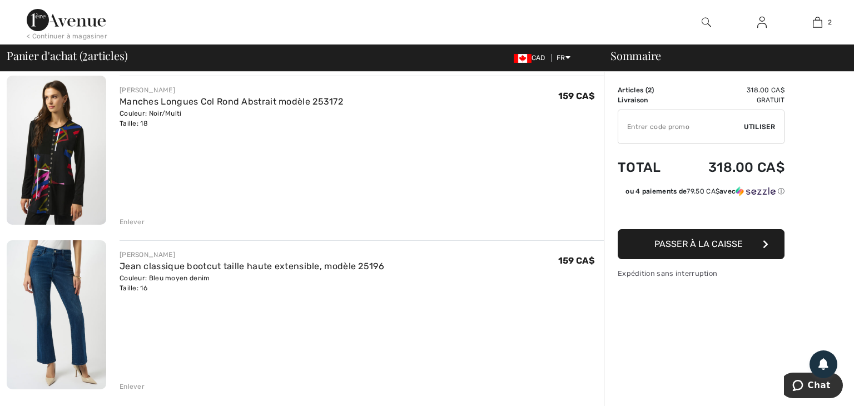
click at [127, 222] on div "Enlever" at bounding box center [132, 222] width 25 height 10
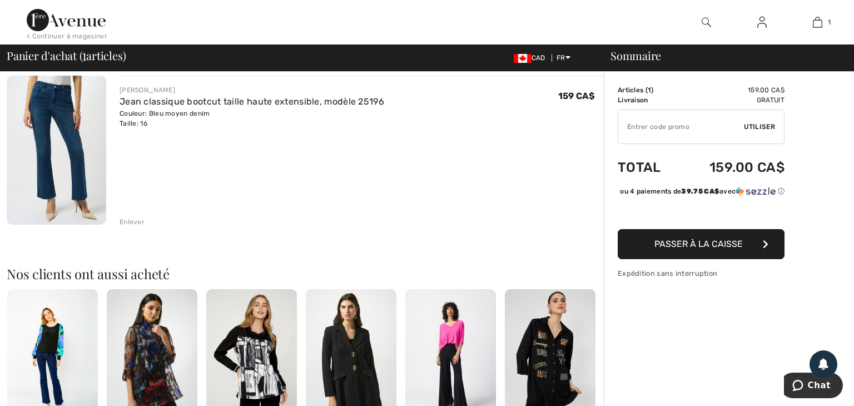
click at [709, 249] on span "Passer à la caisse" at bounding box center [698, 244] width 88 height 11
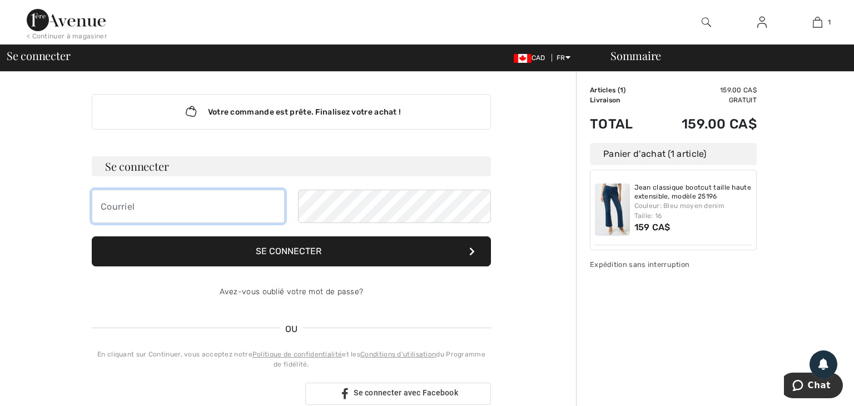
click at [145, 206] on input "email" at bounding box center [188, 206] width 193 height 33
type input "n.dafflonchassot@outlook.com"
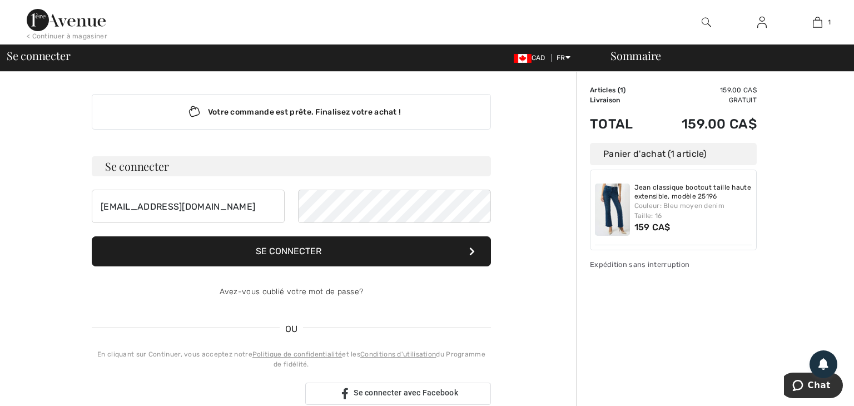
click at [297, 251] on button "Se connecter" at bounding box center [291, 251] width 399 height 30
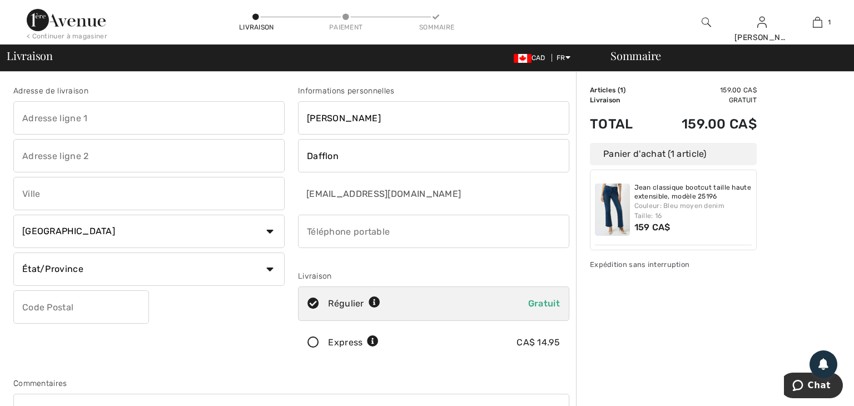
click at [316, 229] on input "phone" at bounding box center [433, 231] width 271 height 33
type input "5142398898"
click at [59, 116] on input "text" at bounding box center [148, 117] width 271 height 33
type input "108-845 [PERSON_NAME]"
click at [31, 195] on input "text" at bounding box center [148, 193] width 271 height 33
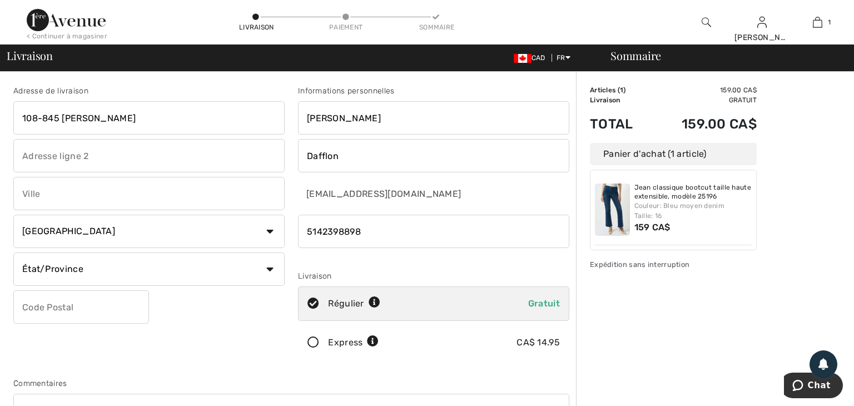
type input "Terrebonne"
click at [271, 268] on select "État/Province Alberta Colombie-Britannique Ile-du-Prince-Edward Manitoba Nouvea…" at bounding box center [148, 268] width 271 height 33
select select "QC"
click at [13, 252] on select "État/Province Alberta Colombie-Britannique Ile-du-Prince-Edward Manitoba Nouvea…" at bounding box center [148, 268] width 271 height 33
click at [42, 306] on input "text" at bounding box center [81, 306] width 136 height 33
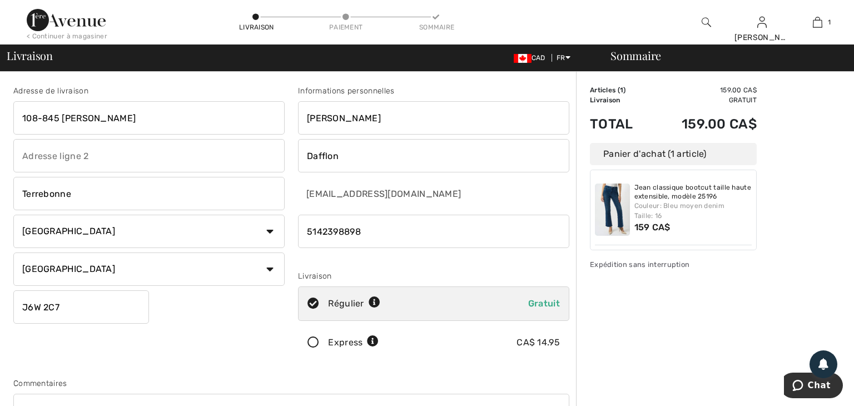
type input "J6W2C7"
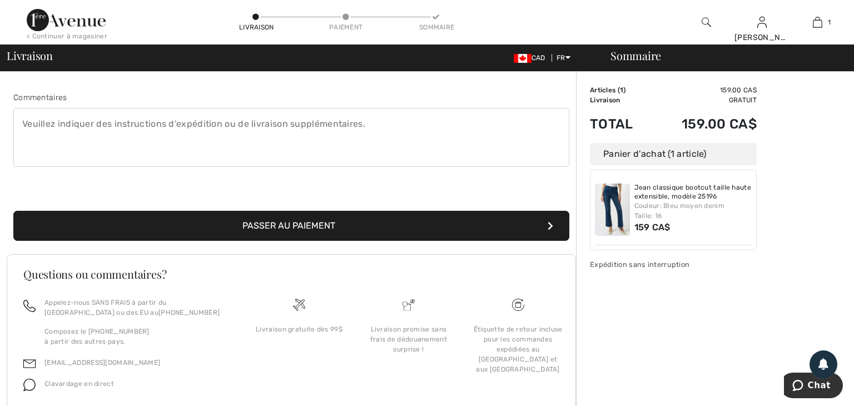
scroll to position [287, 0]
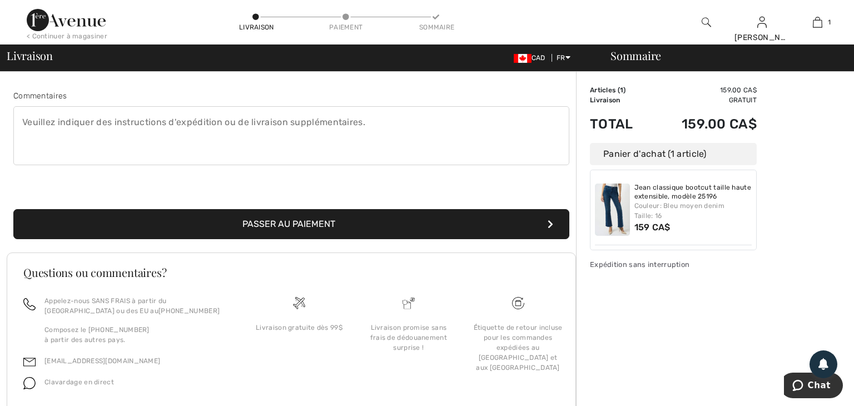
click at [290, 221] on button "Passer au paiement" at bounding box center [291, 224] width 556 height 30
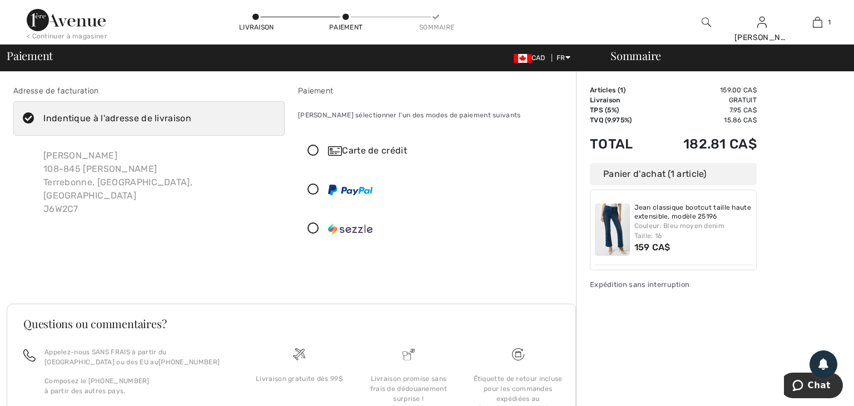
click at [312, 148] on icon at bounding box center [313, 151] width 29 height 12
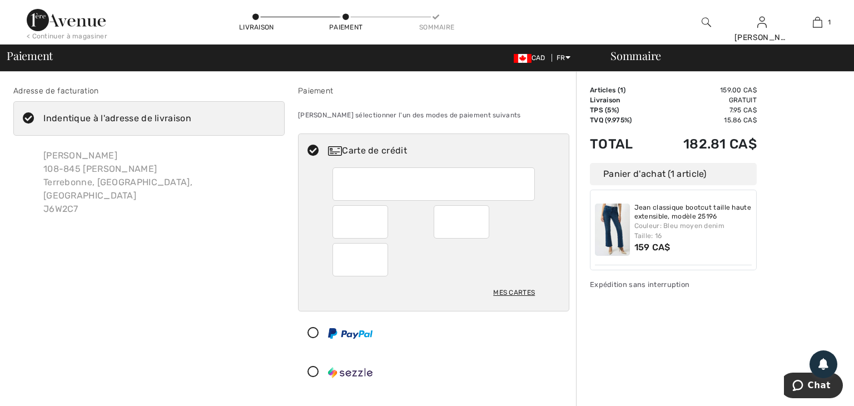
click at [381, 221] on div at bounding box center [360, 221] width 56 height 33
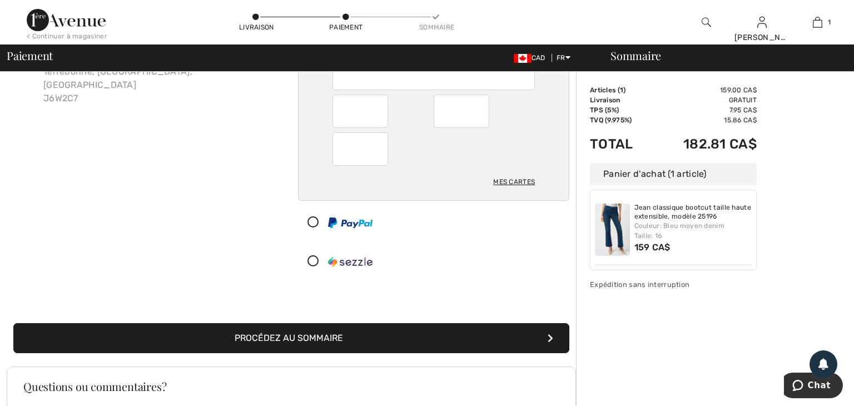
scroll to position [112, 0]
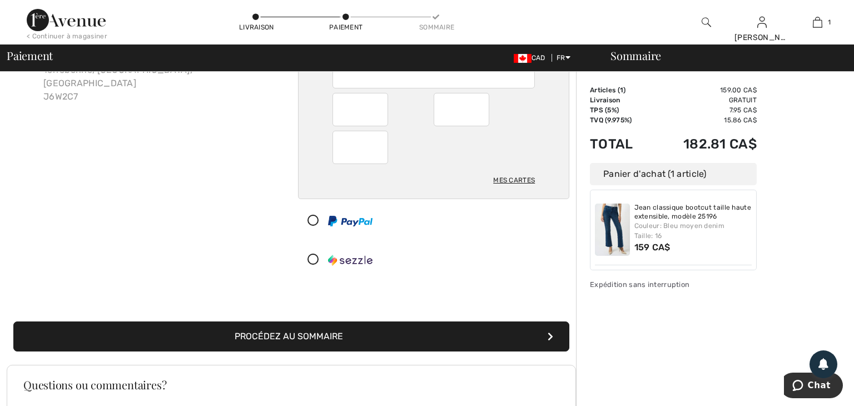
click at [290, 334] on button "Procédez au sommaire" at bounding box center [291, 336] width 556 height 30
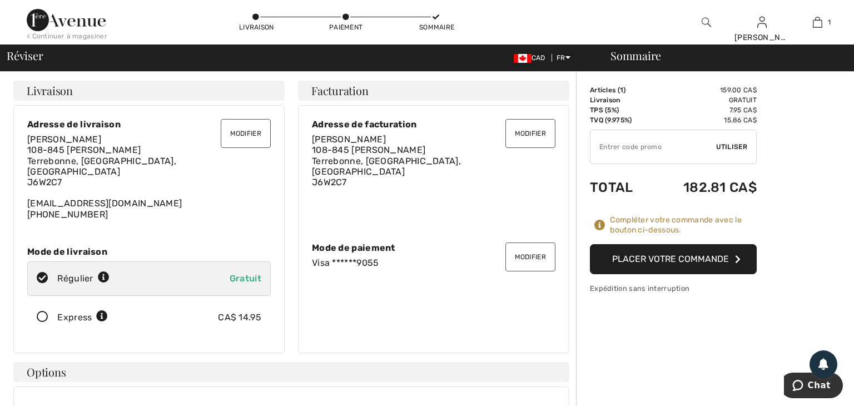
click at [681, 255] on button "Placer votre commande" at bounding box center [673, 259] width 167 height 30
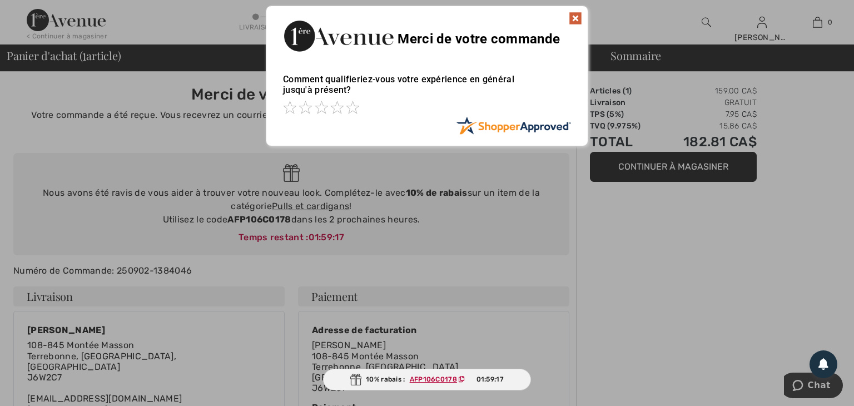
click at [578, 15] on img at bounding box center [575, 18] width 13 height 13
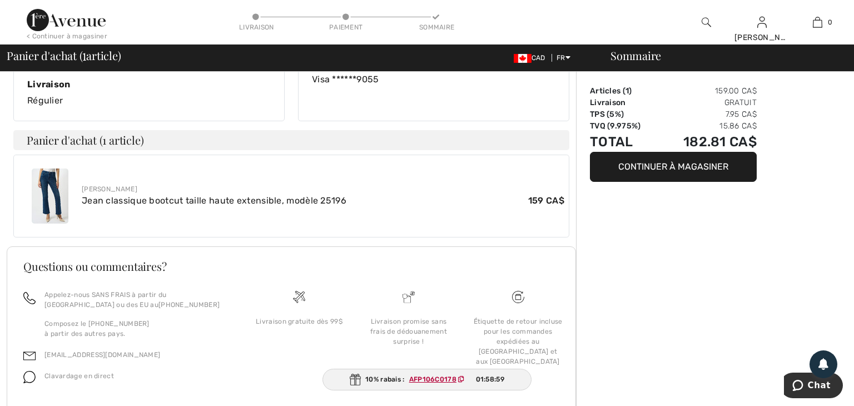
scroll to position [369, 0]
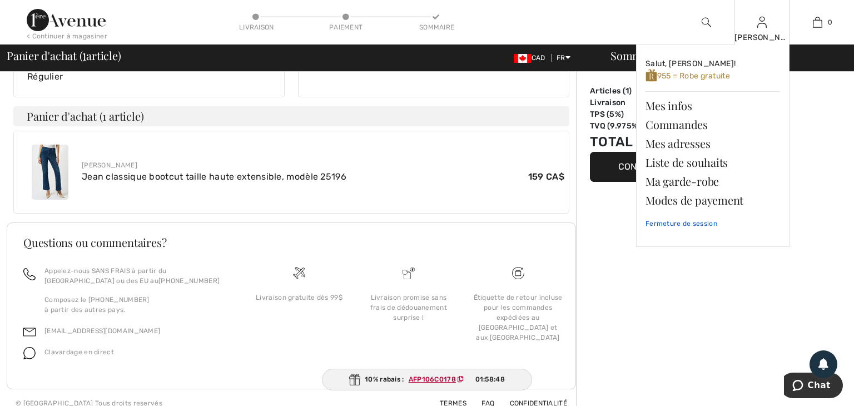
click at [709, 224] on link "Fermeture de session" at bounding box center [713, 224] width 135 height 28
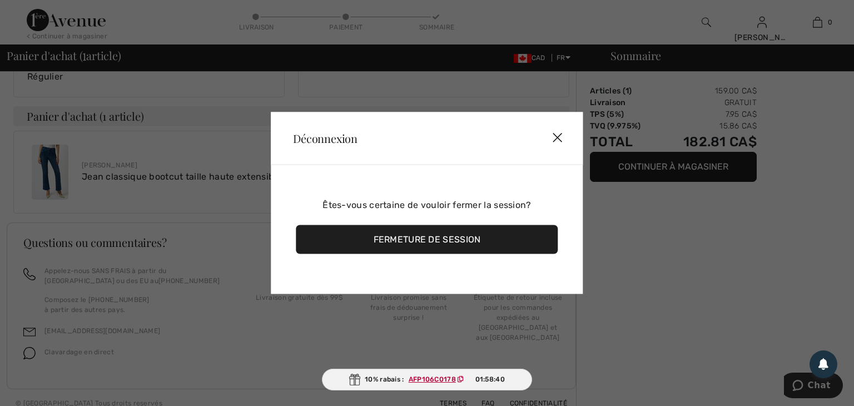
click at [435, 237] on div "Fermeture de session" at bounding box center [427, 239] width 262 height 29
